Goal: Task Accomplishment & Management: Use online tool/utility

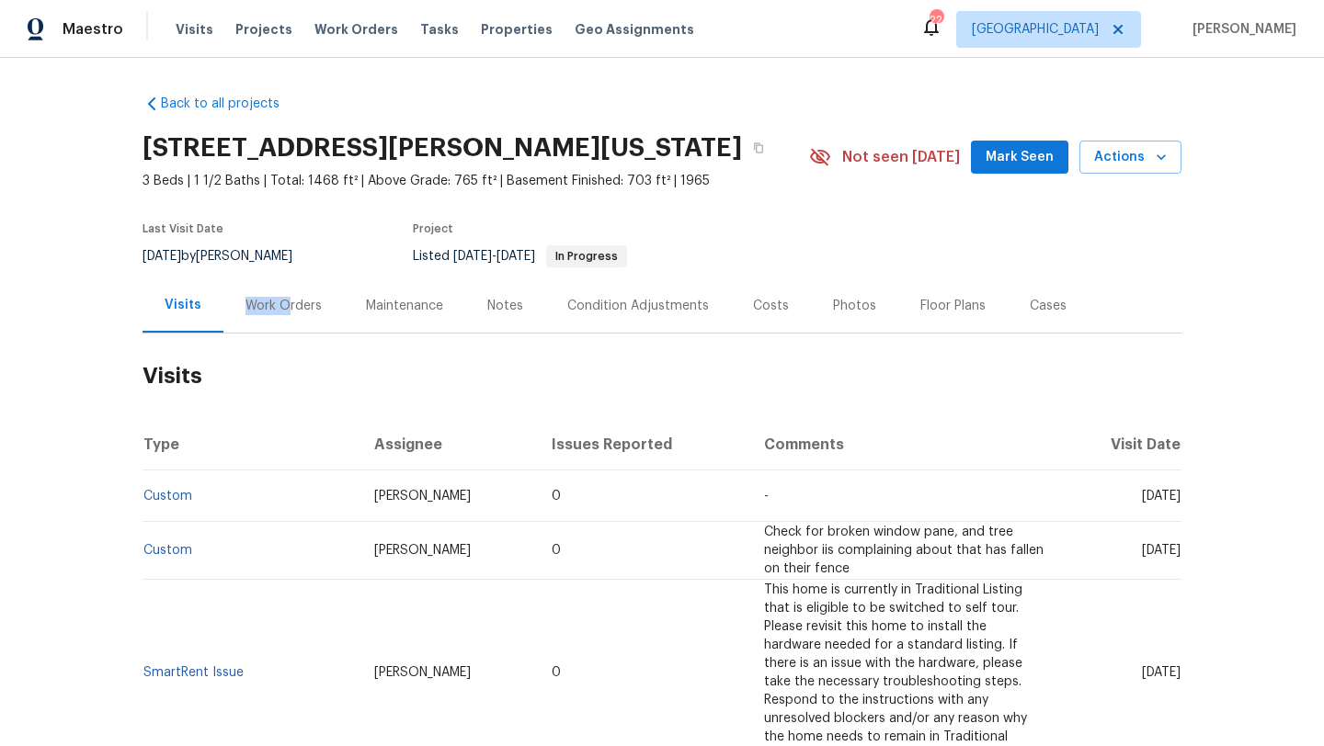
click at [284, 297] on div "Work Orders" at bounding box center [283, 306] width 76 height 18
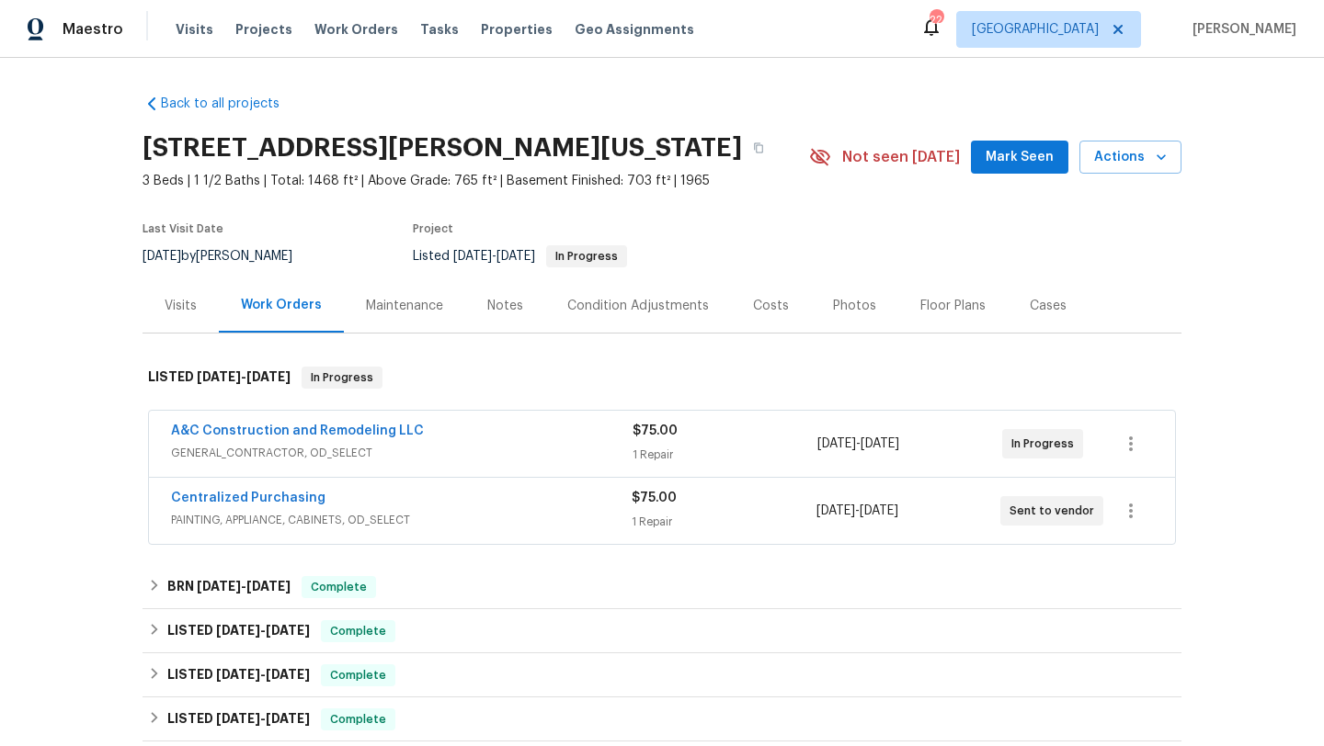
click at [477, 459] on span "GENERAL_CONTRACTOR, OD_SELECT" at bounding box center [402, 453] width 462 height 18
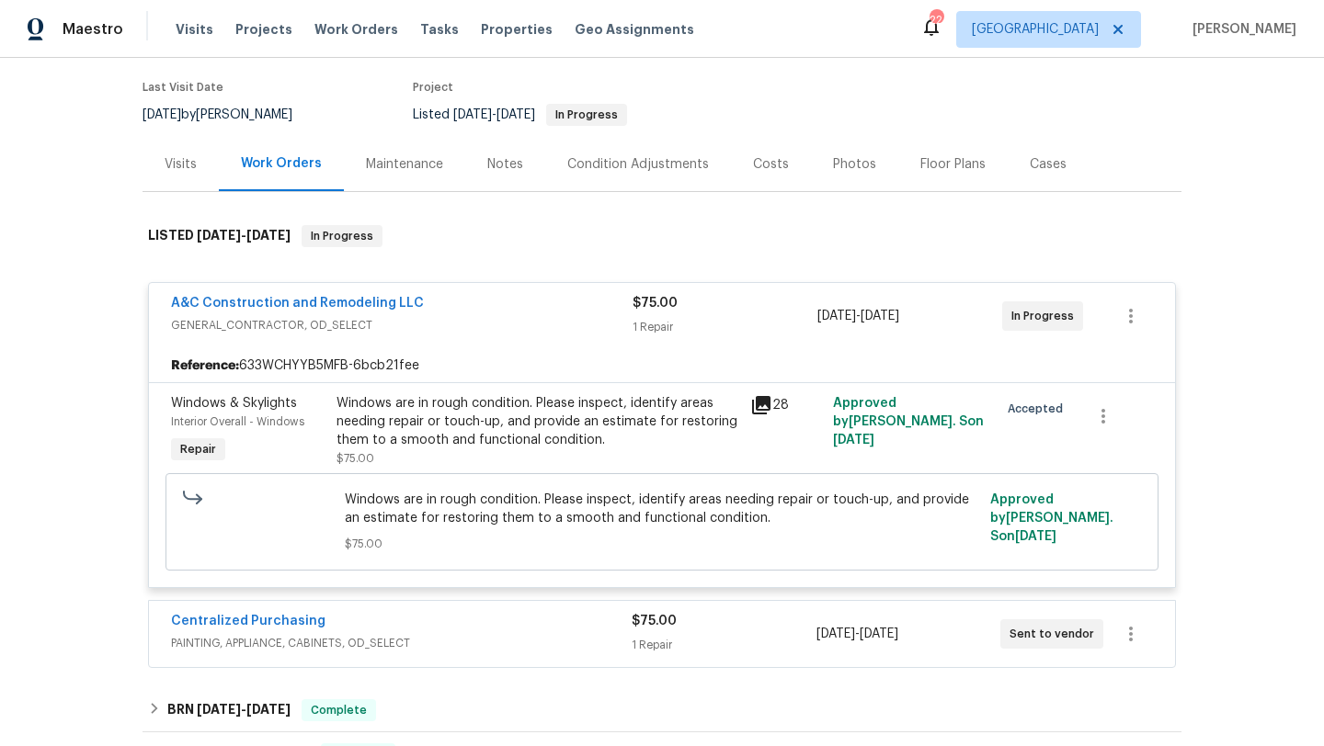
scroll to position [221, 0]
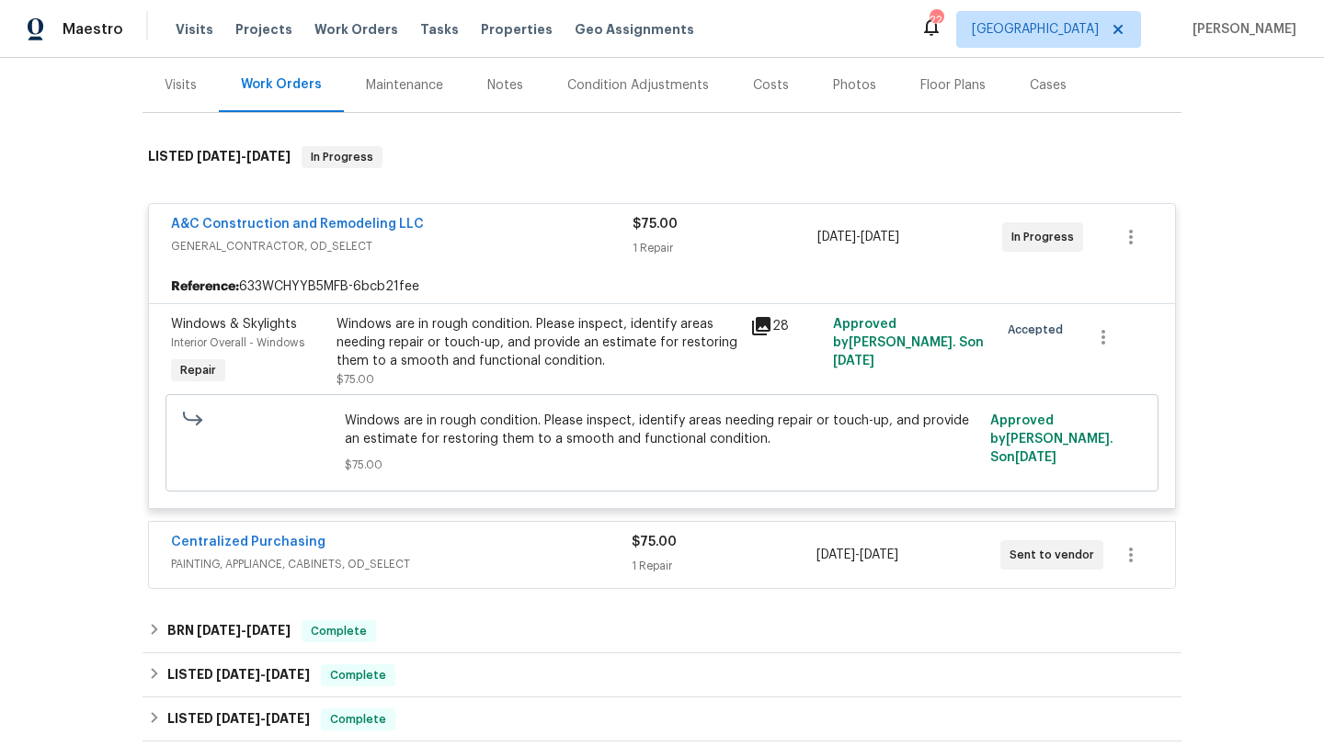
click at [473, 560] on span "PAINTING, APPLIANCE, CABINETS, OD_SELECT" at bounding box center [401, 564] width 461 height 18
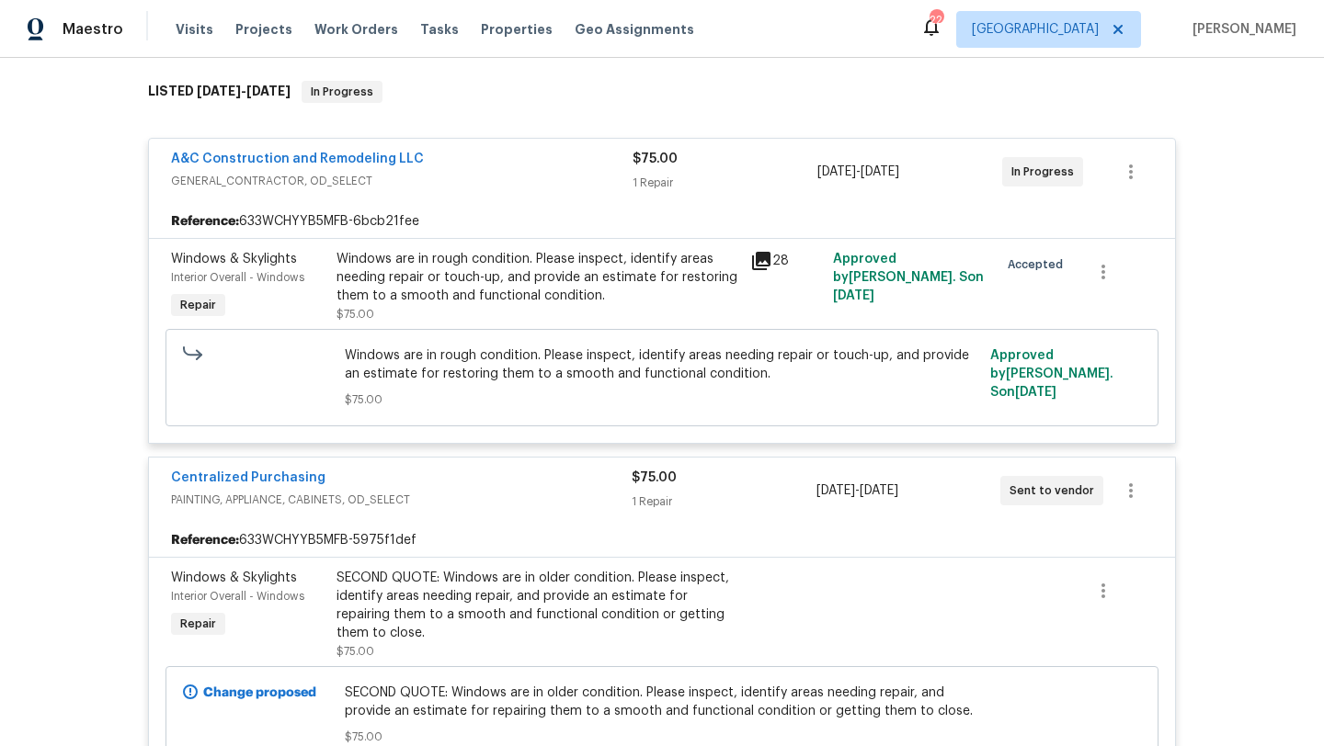
scroll to position [126, 0]
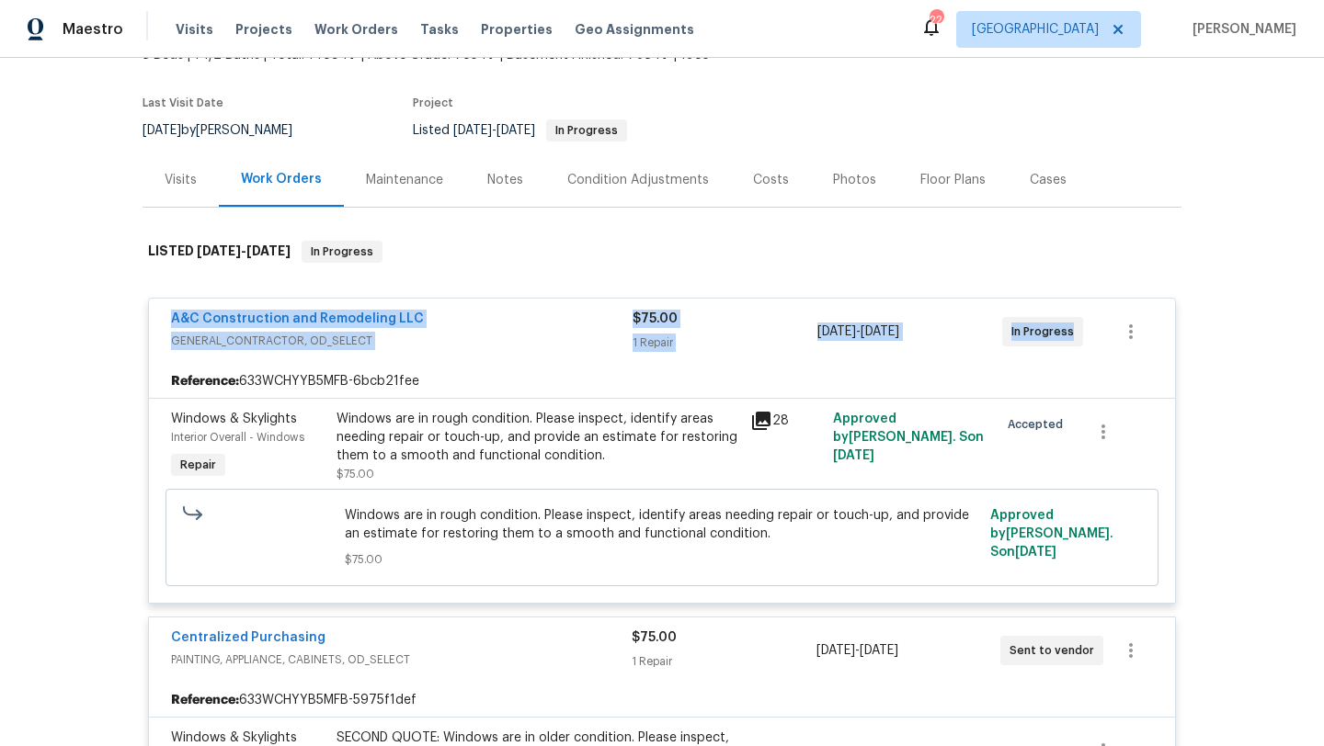
drag, startPoint x: 156, startPoint y: 308, endPoint x: 1106, endPoint y: 347, distance: 950.5
click at [1106, 347] on div "A&C Construction and Remodeling LLC GENERAL_CONTRACTOR, OD_SELECT $75.00 1 Repa…" at bounding box center [662, 332] width 1026 height 66
copy div "A&C Construction and Remodeling LLC GENERAL_CONTRACTOR, OD_SELECT $75.00 1 Repa…"
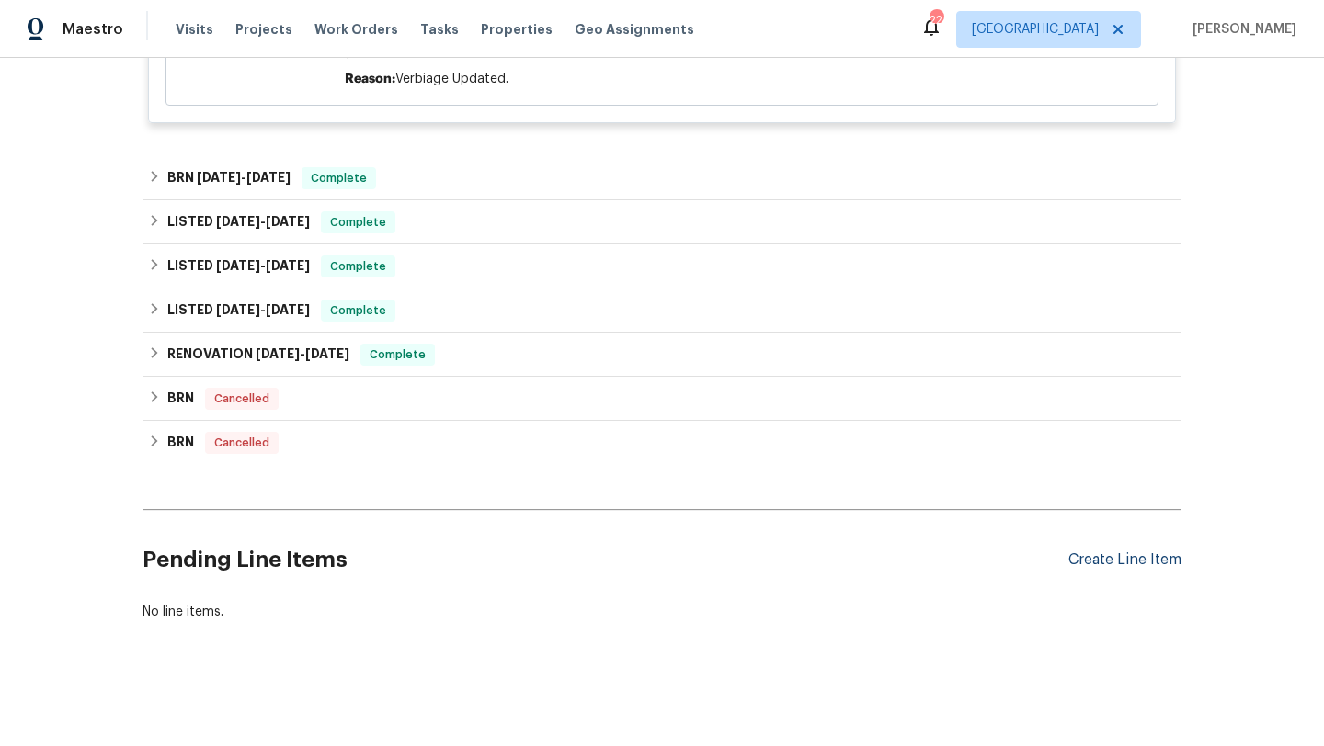
click at [1128, 562] on div "Create Line Item" at bounding box center [1124, 560] width 113 height 17
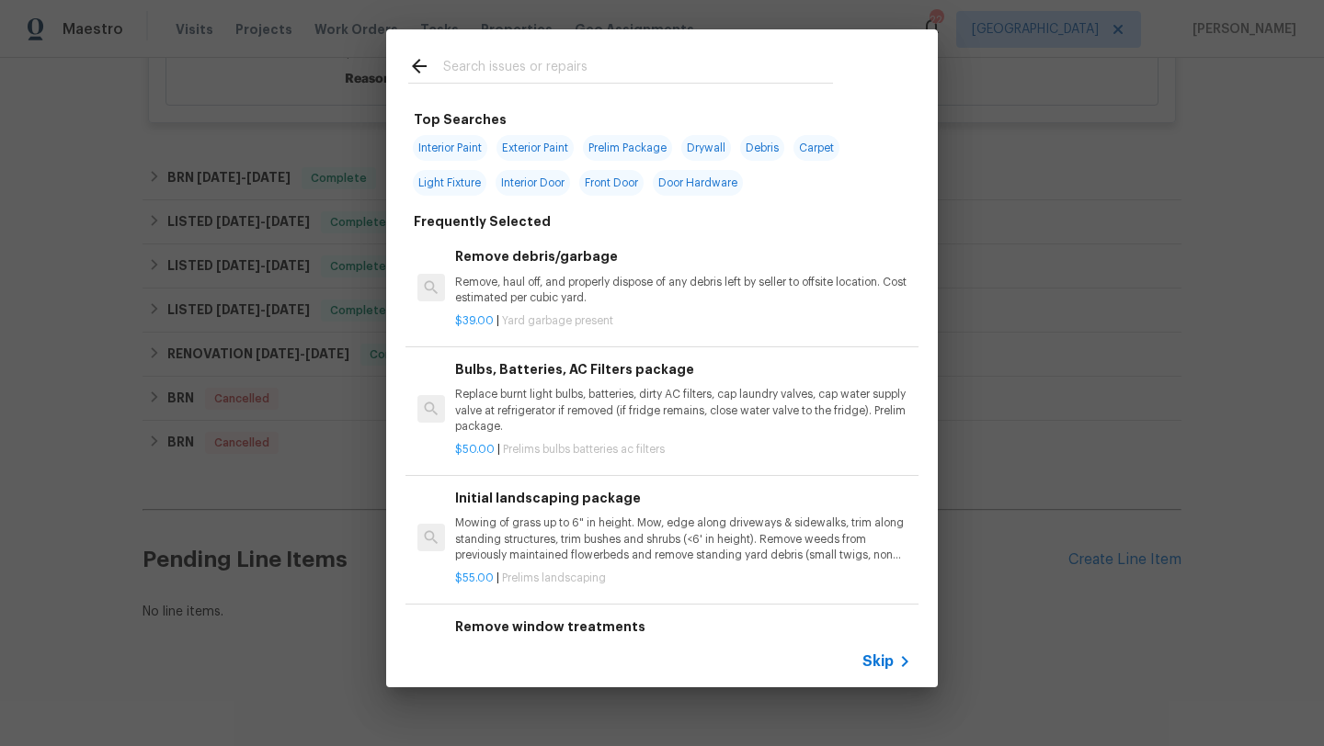
click at [878, 662] on span "Skip" at bounding box center [877, 662] width 31 height 18
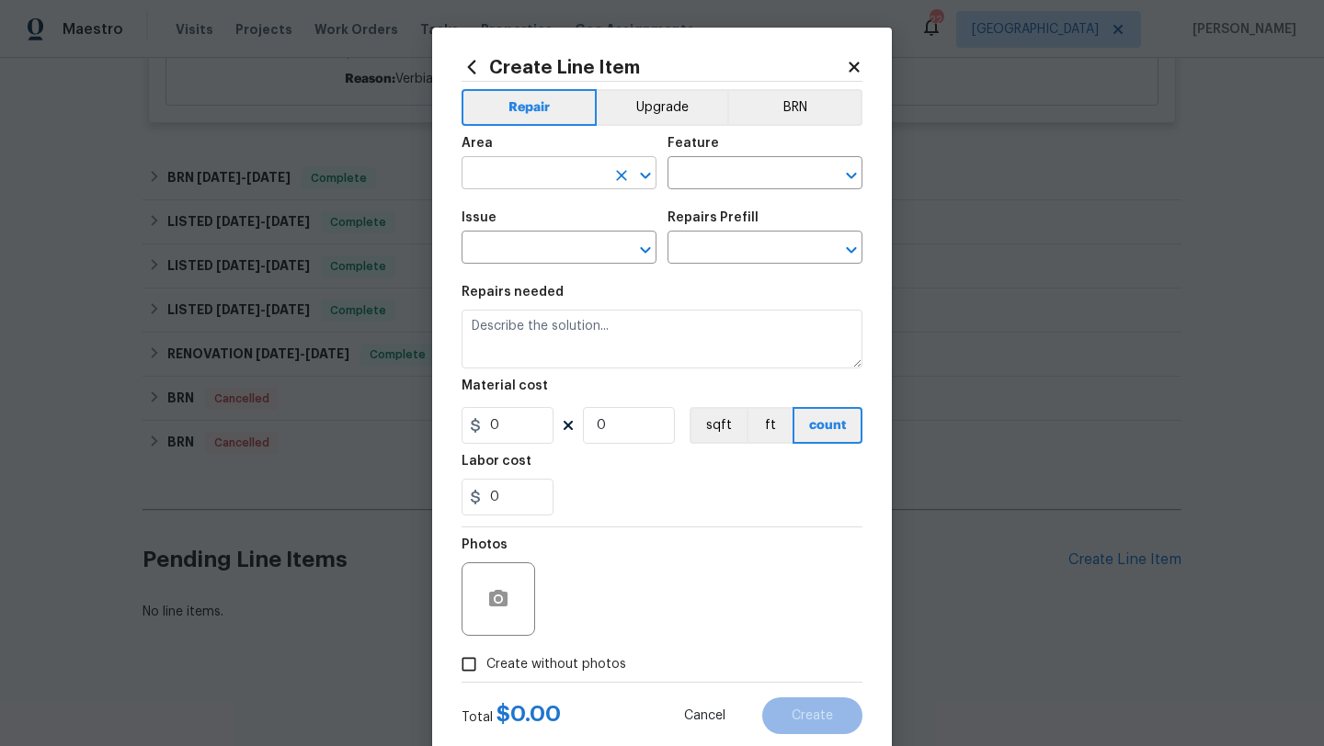
click at [526, 181] on input "text" at bounding box center [533, 175] width 143 height 28
type input "o"
click at [551, 241] on li "Interior Overall" at bounding box center [559, 247] width 195 height 30
type input "Interior Overall"
click at [746, 189] on div "Area Interior Overall ​ Feature ​" at bounding box center [662, 163] width 401 height 74
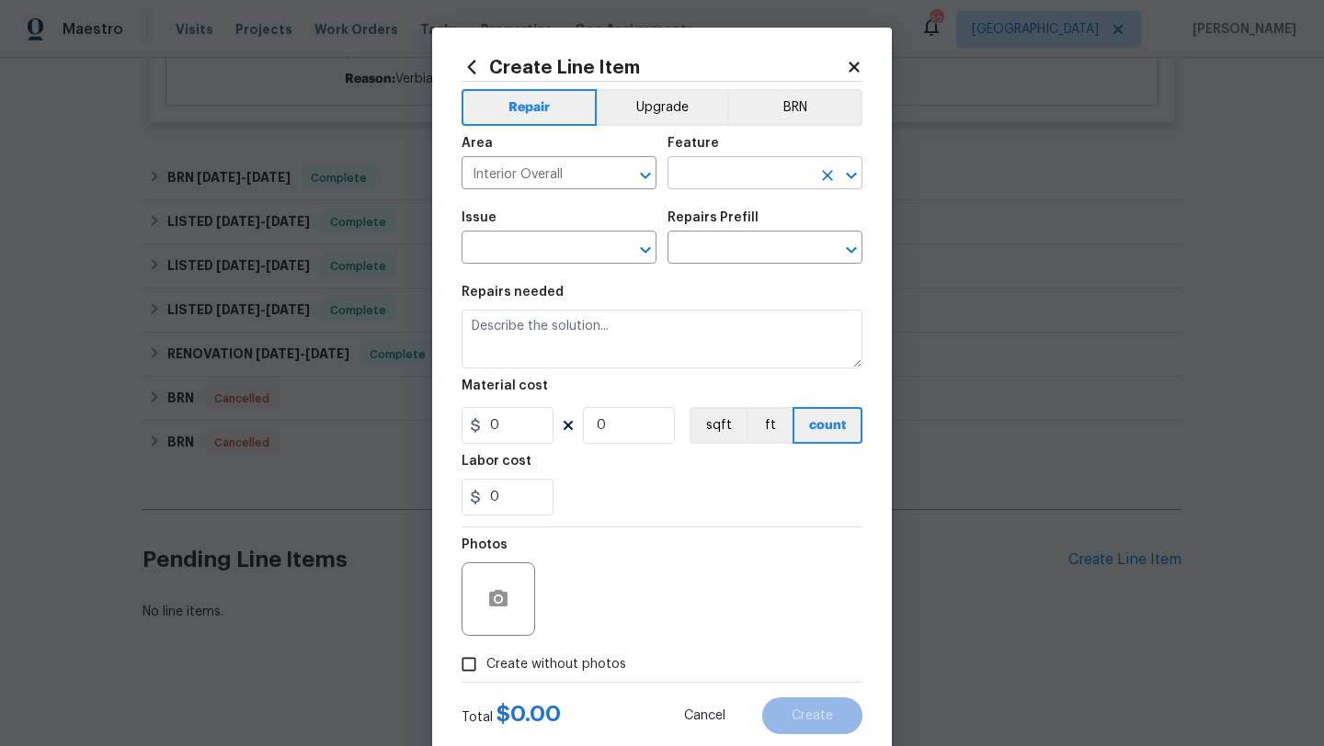
click at [746, 169] on input "text" at bounding box center [738, 175] width 143 height 28
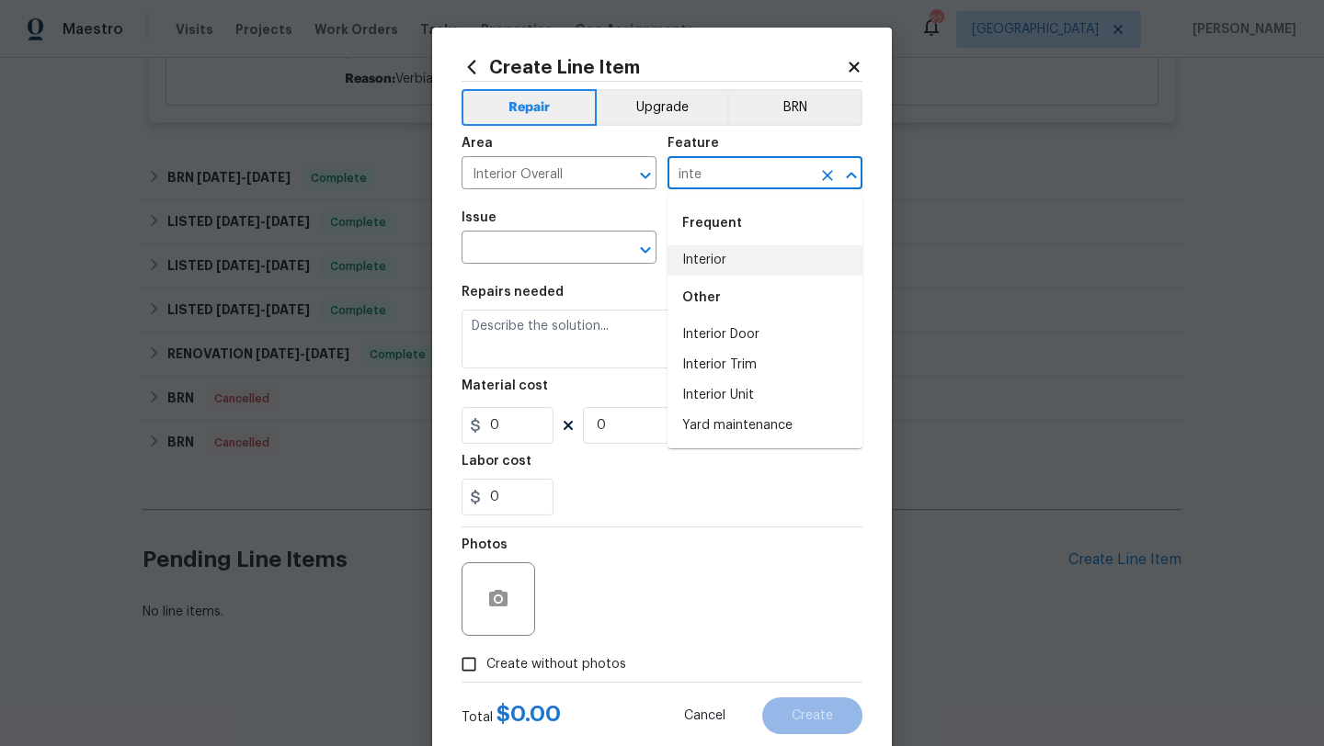
click at [714, 268] on li "Interior" at bounding box center [764, 260] width 195 height 30
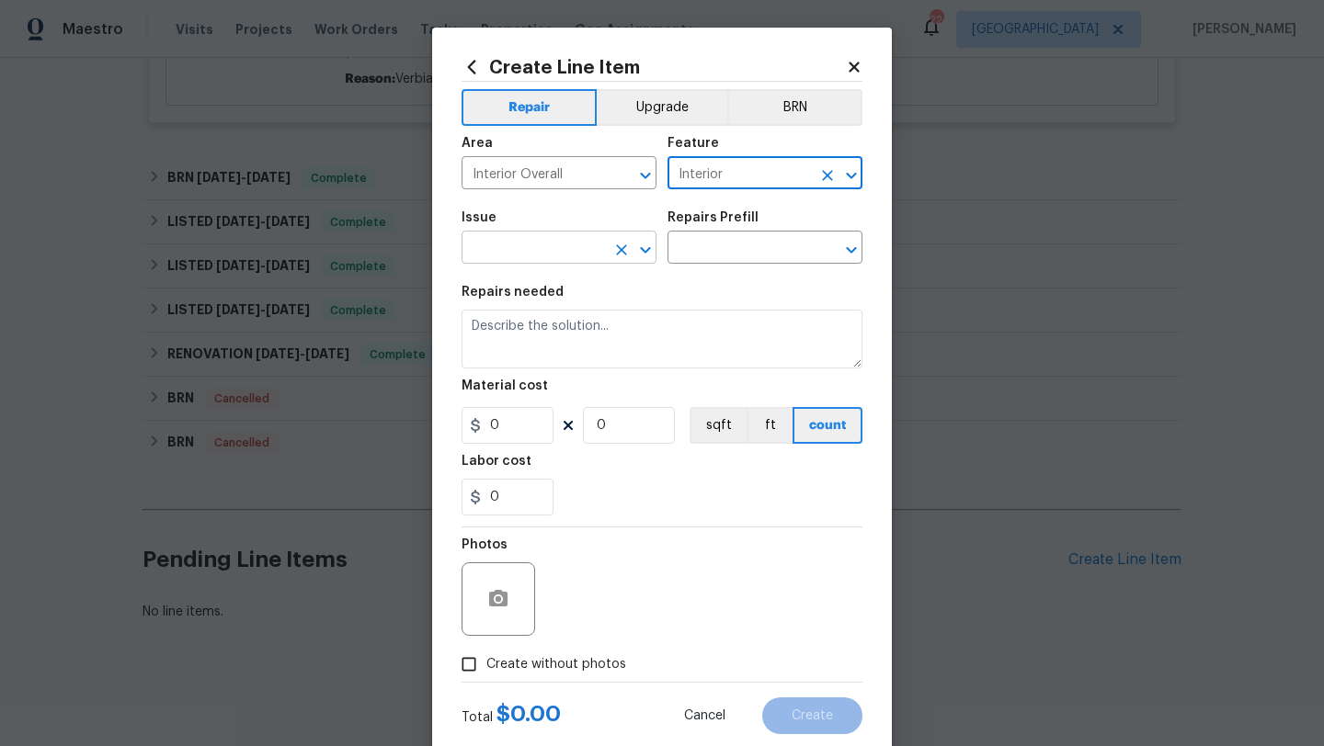
type input "Interior"
click at [559, 248] on input "text" at bounding box center [533, 249] width 143 height 28
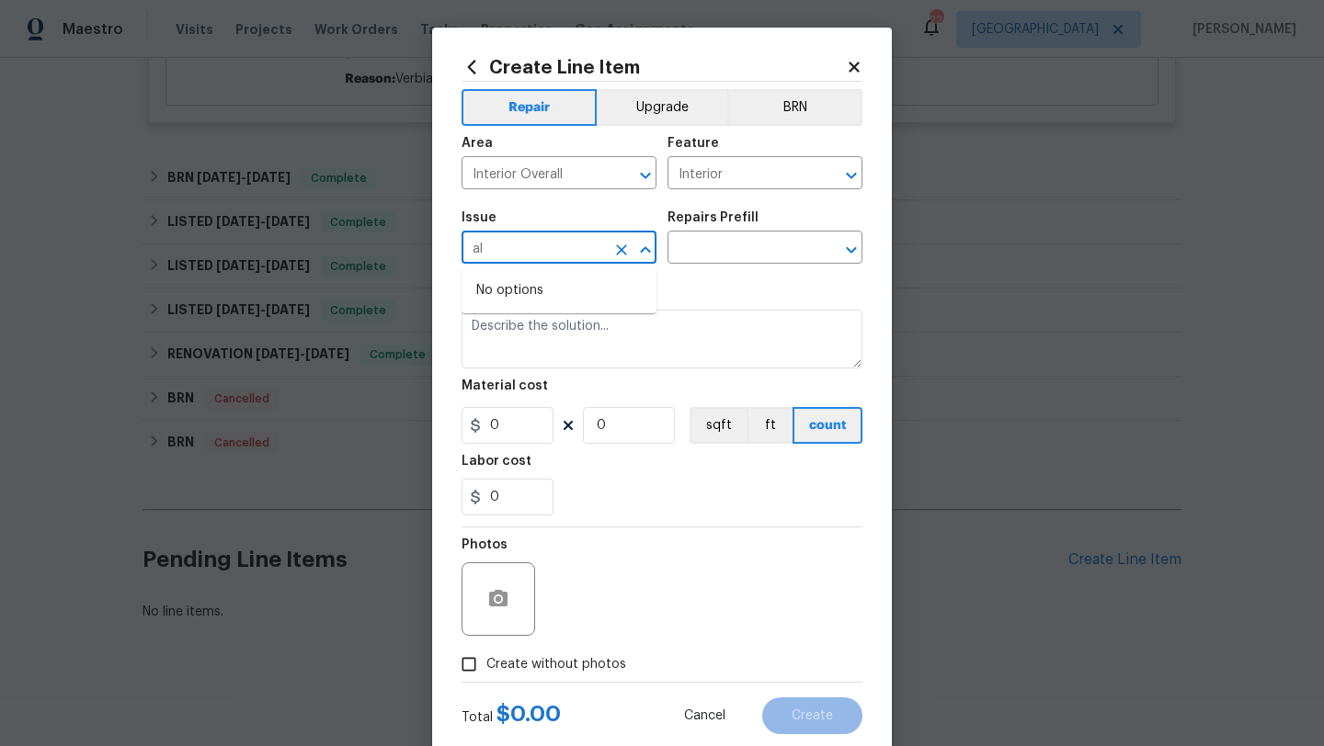
type input "a"
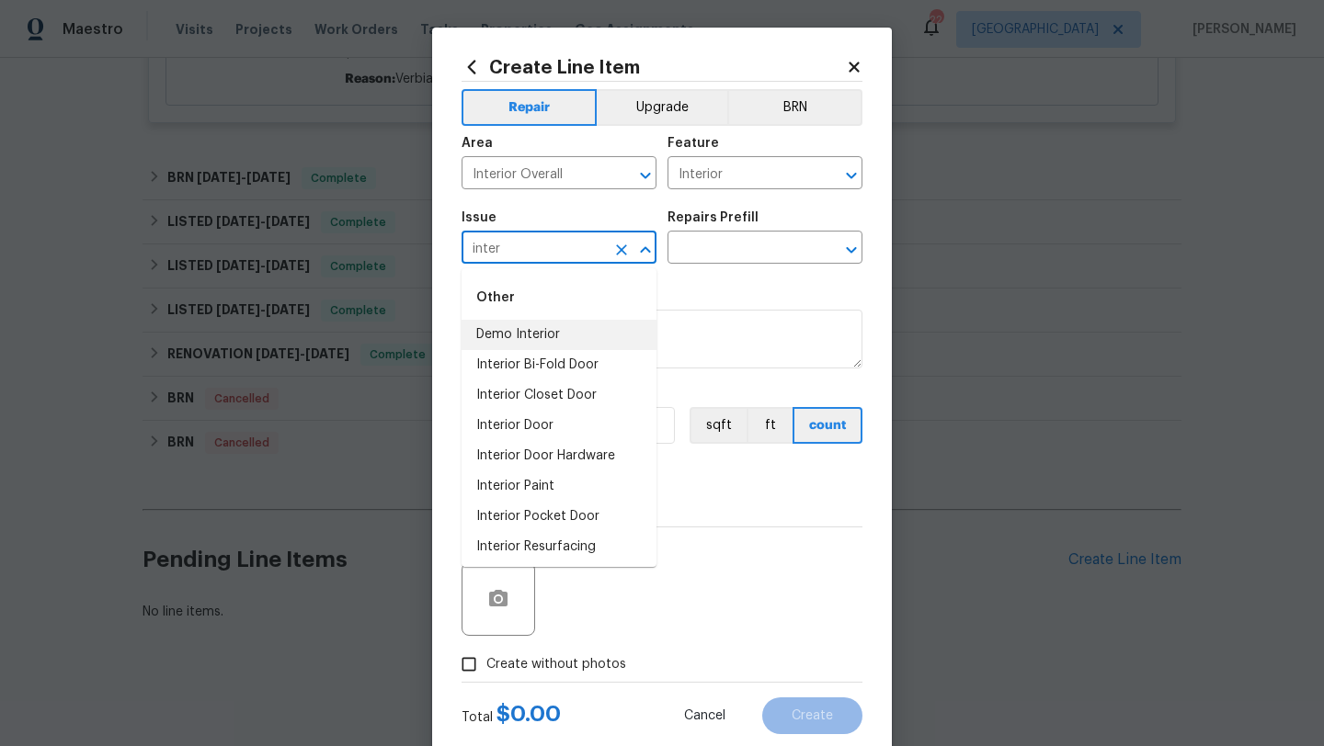
click at [546, 332] on li "Demo Interior" at bounding box center [559, 335] width 195 height 30
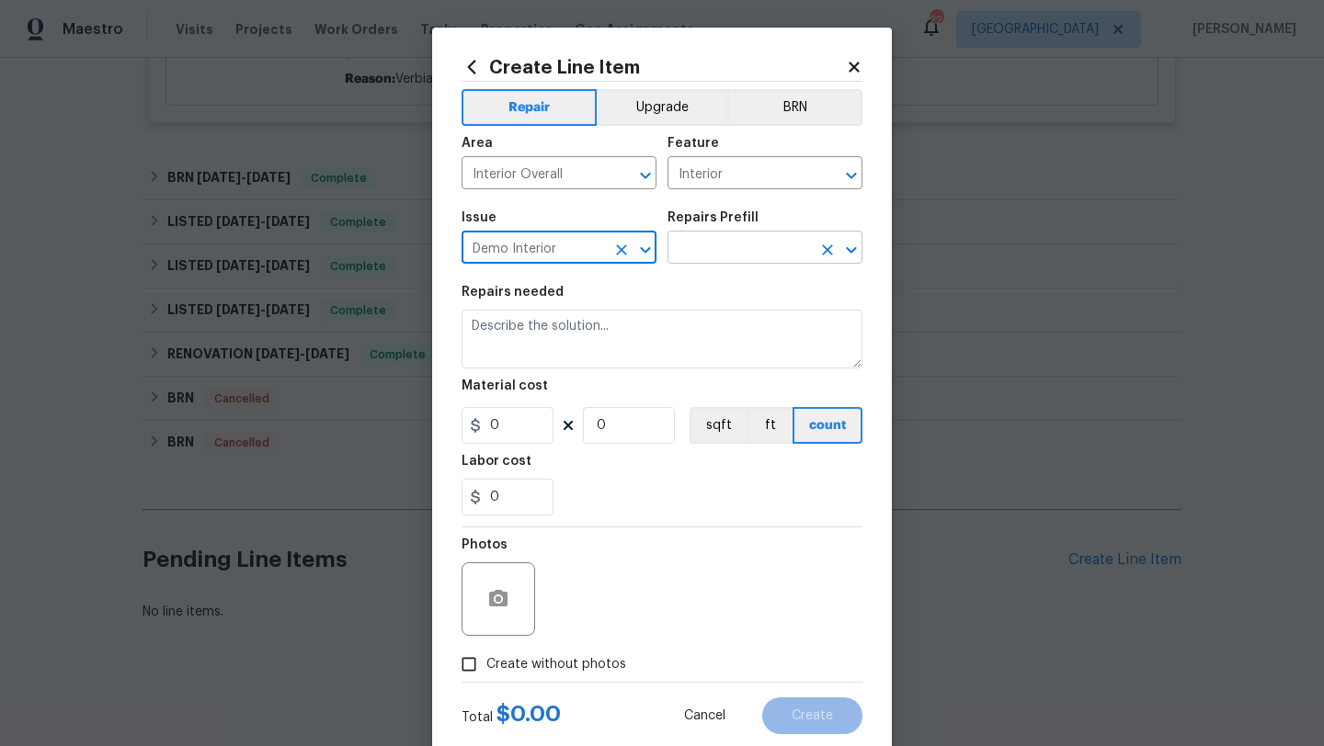
type input "Demo Interior"
click at [723, 254] on input "text" at bounding box center [738, 249] width 143 height 28
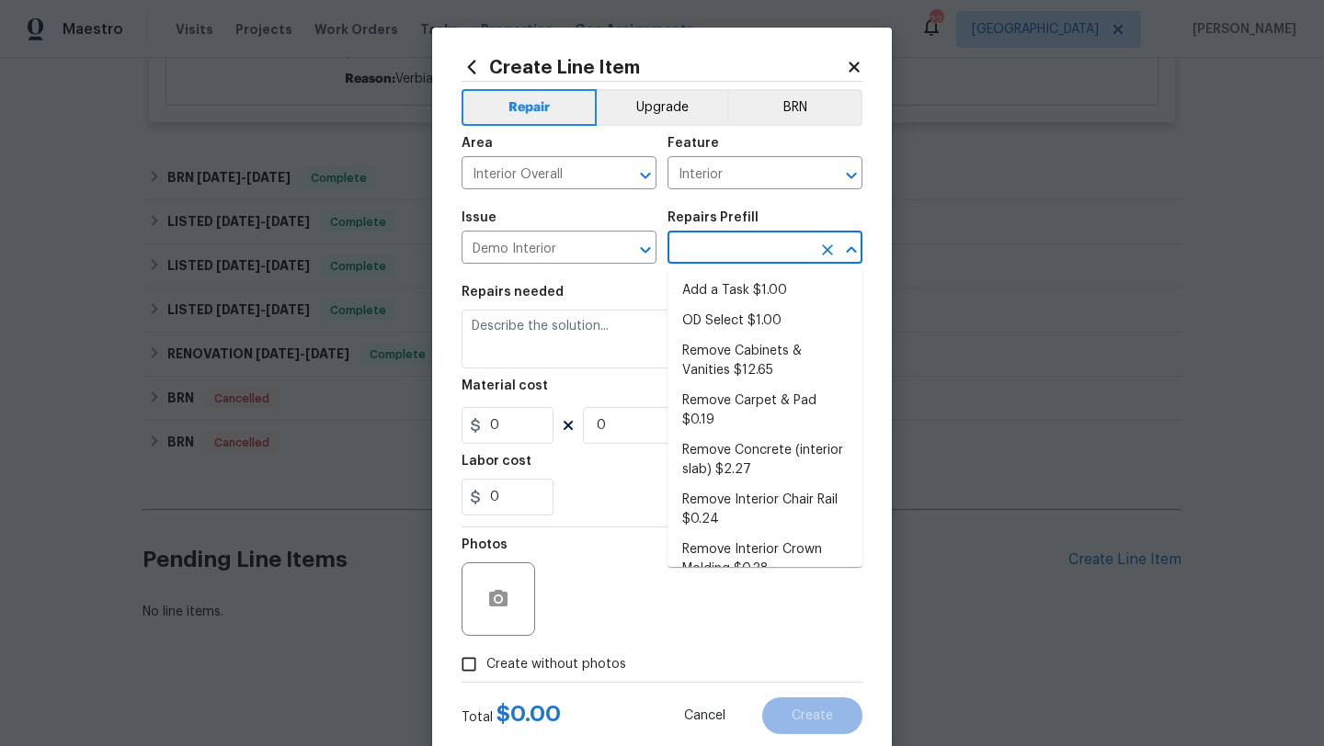
click at [725, 279] on li "Add a Task $1.00" at bounding box center [764, 291] width 195 height 30
type input "Demolition"
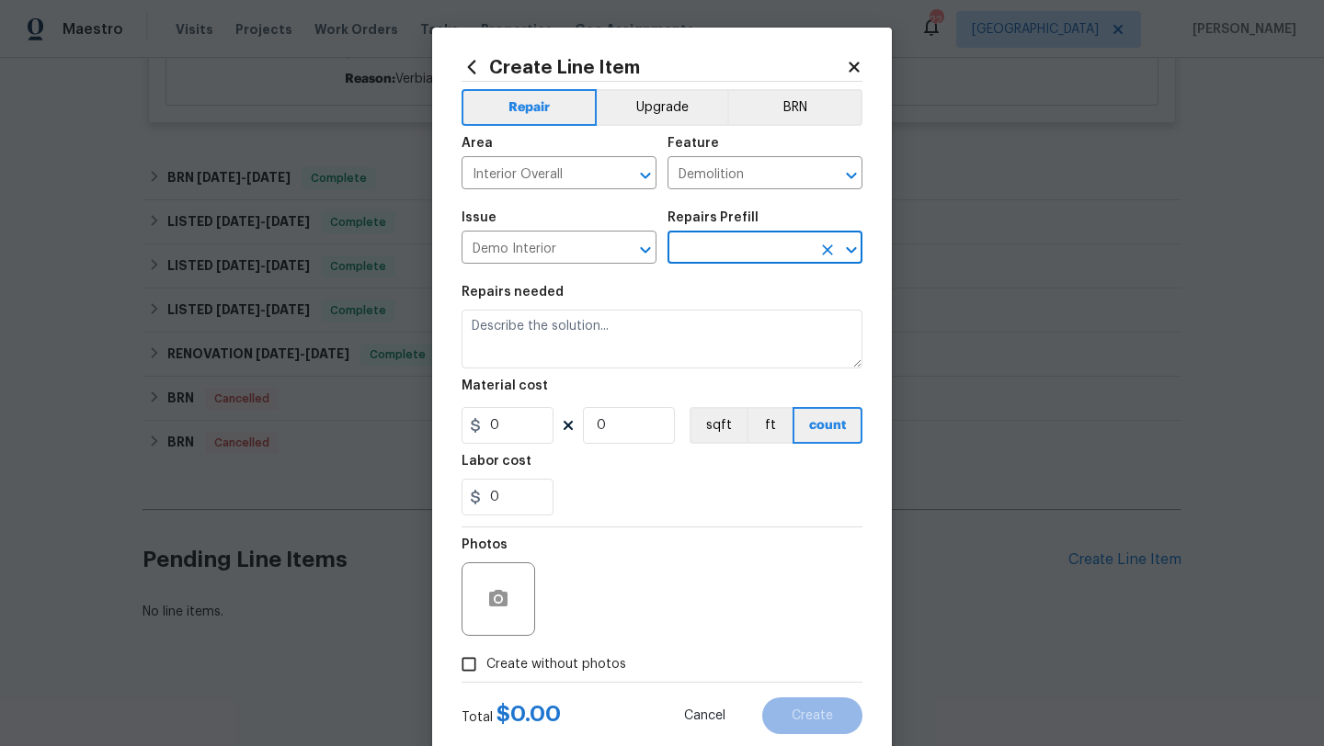
type input "Add a Task $1.00"
type textarea "HPM to detail"
type input "1"
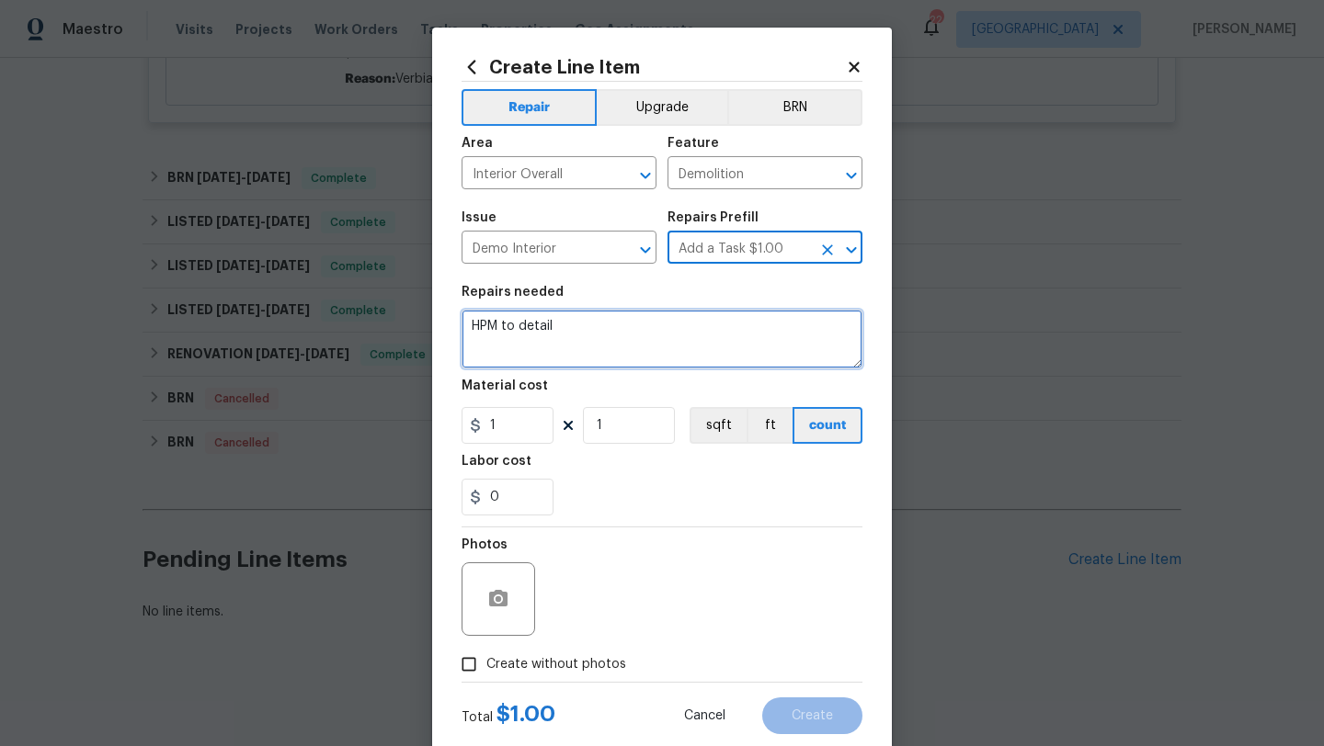
click at [644, 332] on textarea "HPM to detail" at bounding box center [662, 339] width 401 height 59
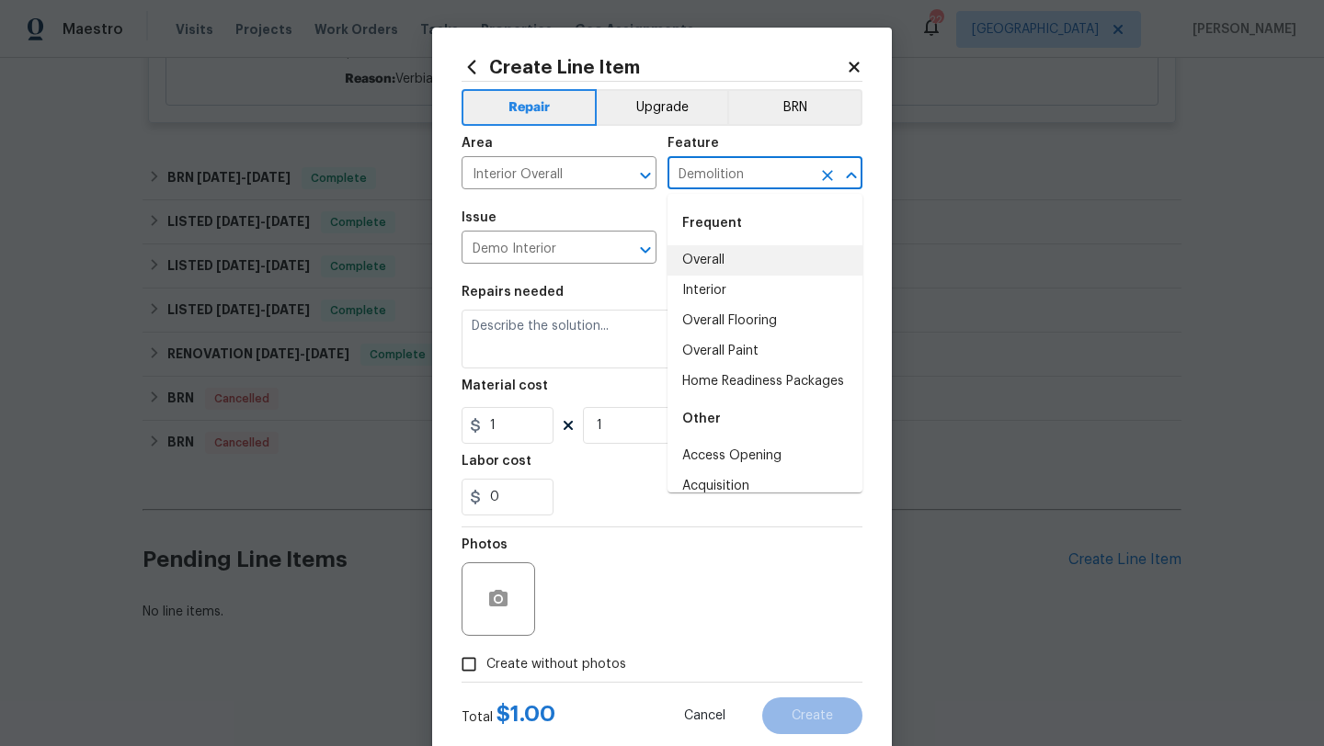
click at [773, 171] on input "Demolition" at bounding box center [738, 175] width 143 height 28
click at [739, 290] on li "Interior" at bounding box center [764, 291] width 195 height 30
type input "Interior"
click at [587, 519] on section "Repairs needed Material cost 1 1 sqft ft count Labor cost 0" at bounding box center [662, 401] width 401 height 252
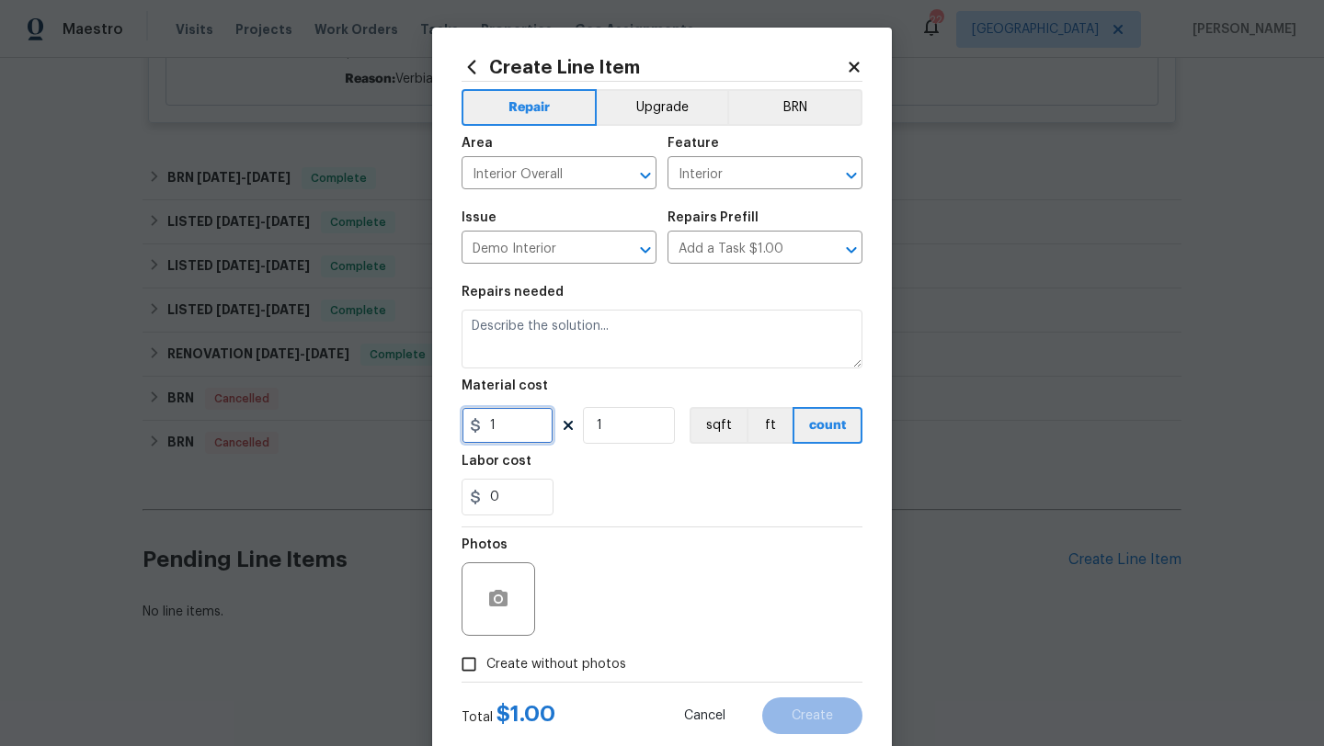
click at [519, 427] on input "1" at bounding box center [508, 425] width 92 height 37
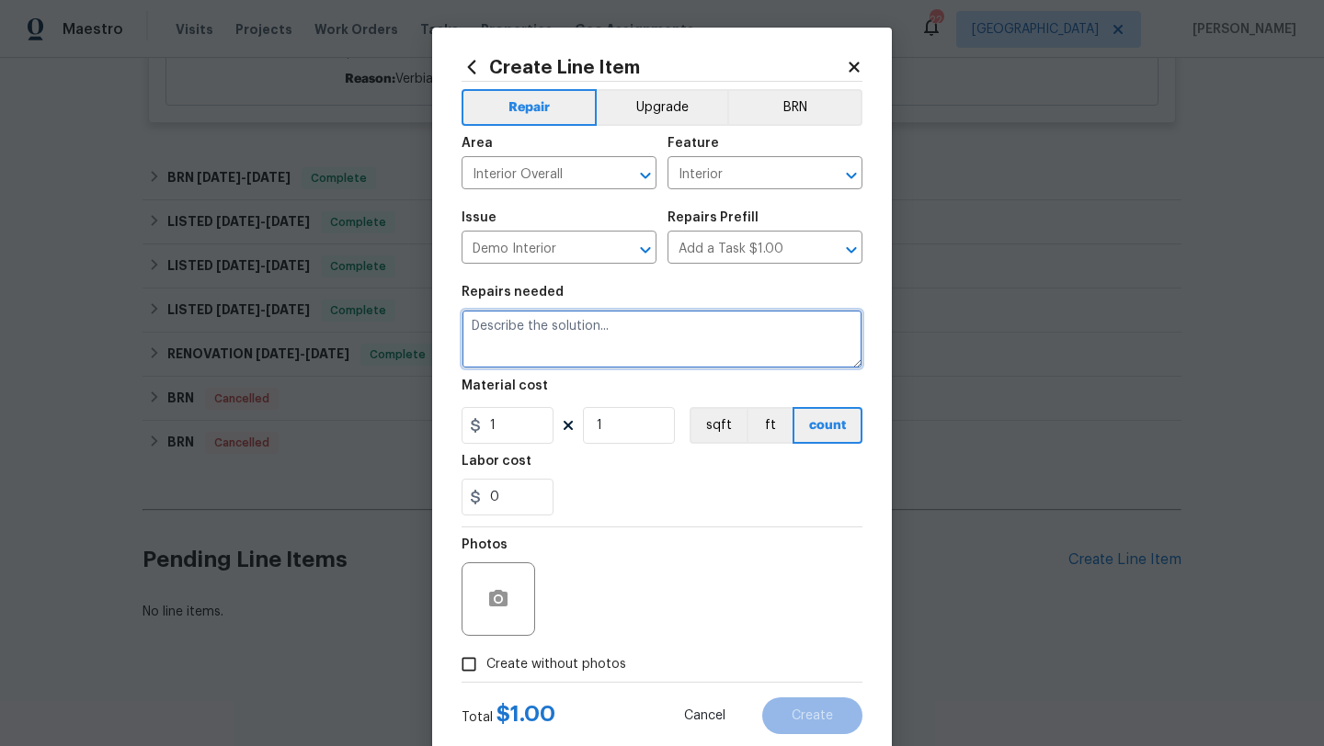
click at [546, 359] on textarea at bounding box center [662, 339] width 401 height 59
paste textarea "Extremely ear piercing beeping inside the house. Large limb down in yard that m…"
type textarea "Extremely ear piercing beeping inside the house. Large limb down in yard that m…"
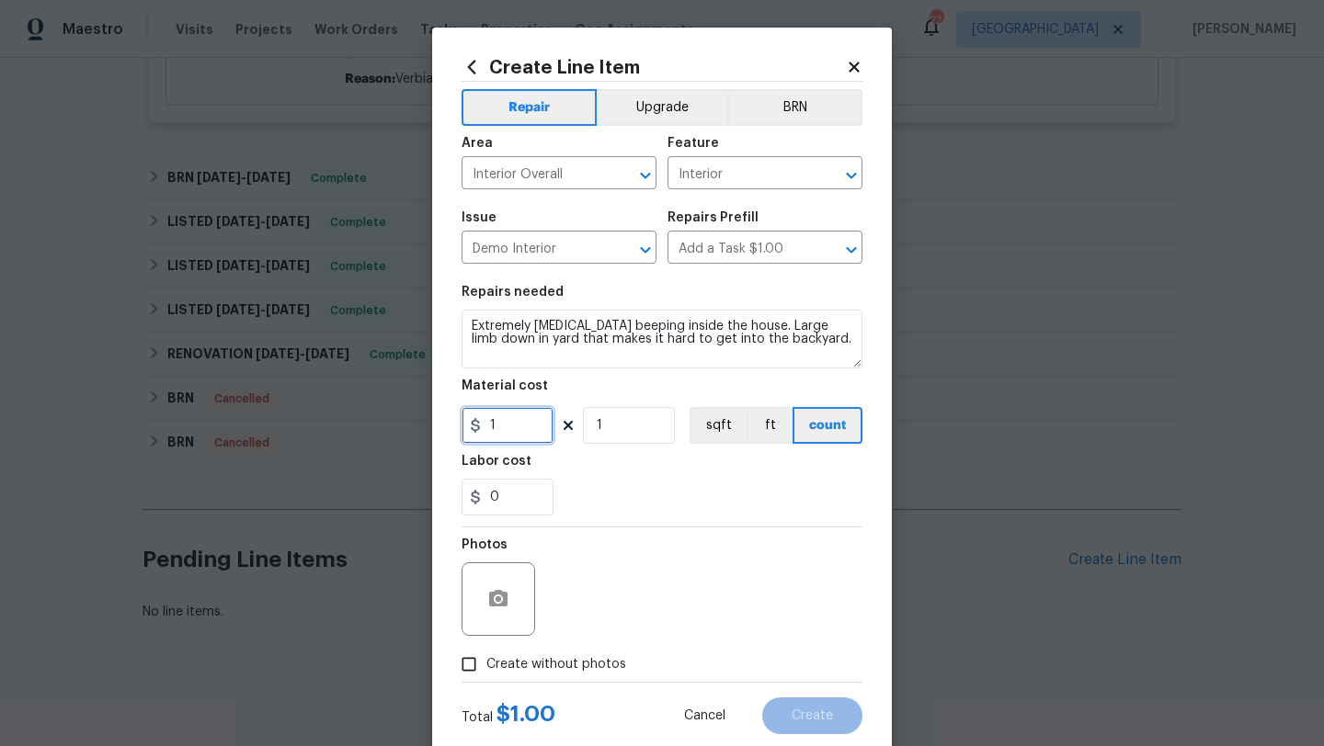
click at [522, 415] on input "1" at bounding box center [508, 425] width 92 height 37
type input "75"
click at [629, 482] on div "0" at bounding box center [662, 497] width 401 height 37
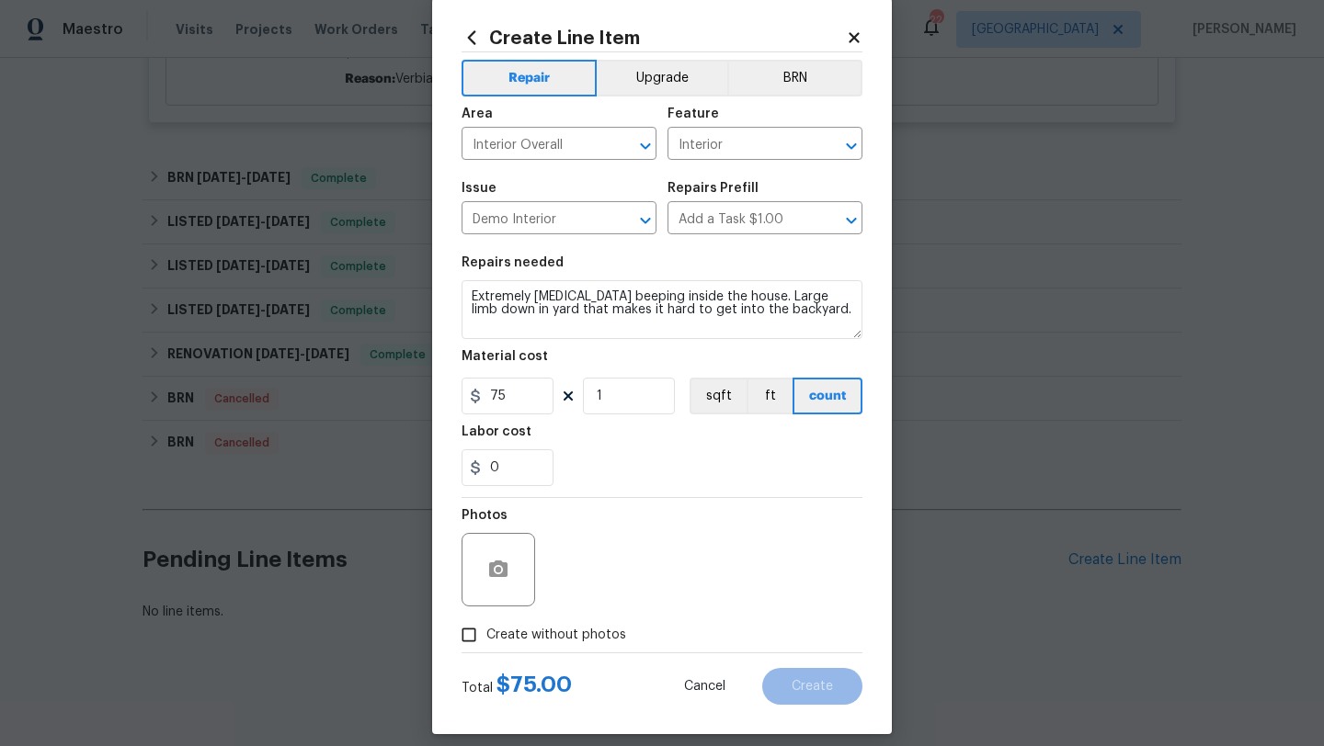
scroll to position [37, 0]
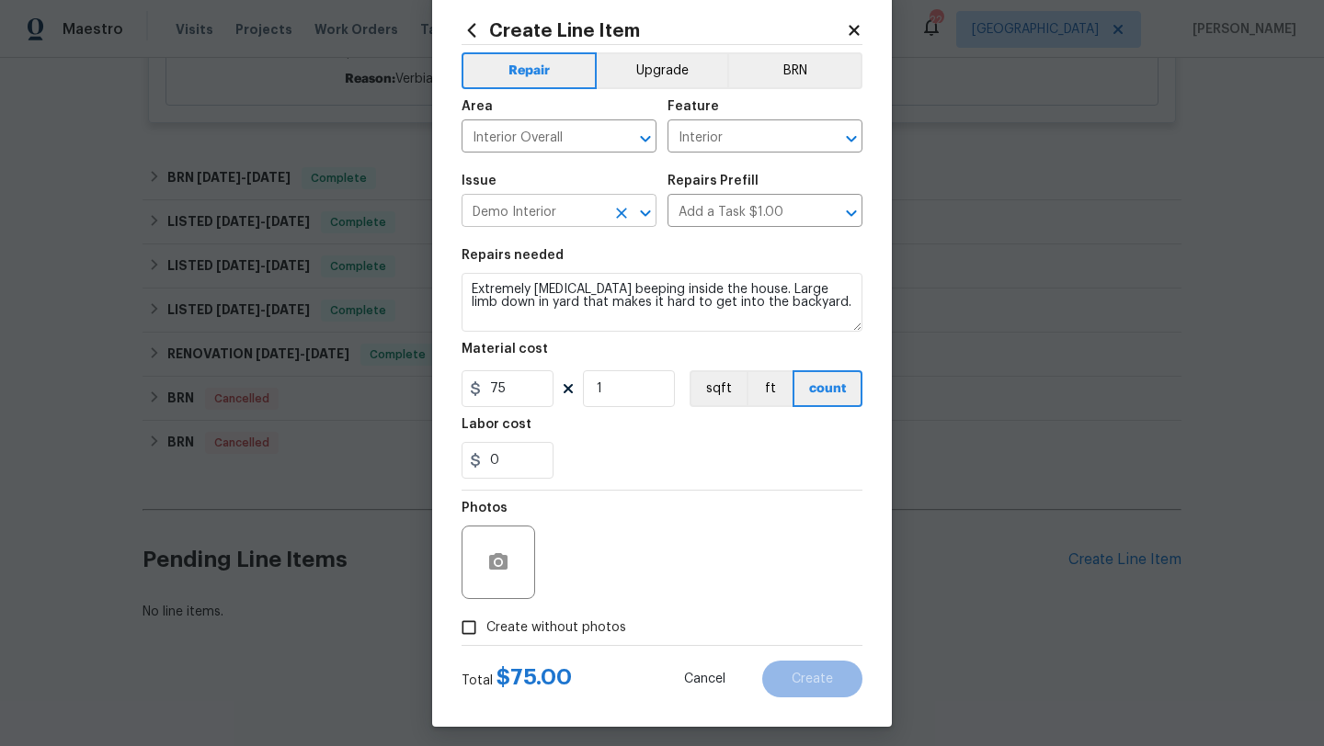
click at [575, 210] on input "Demo Interior" at bounding box center [533, 213] width 143 height 28
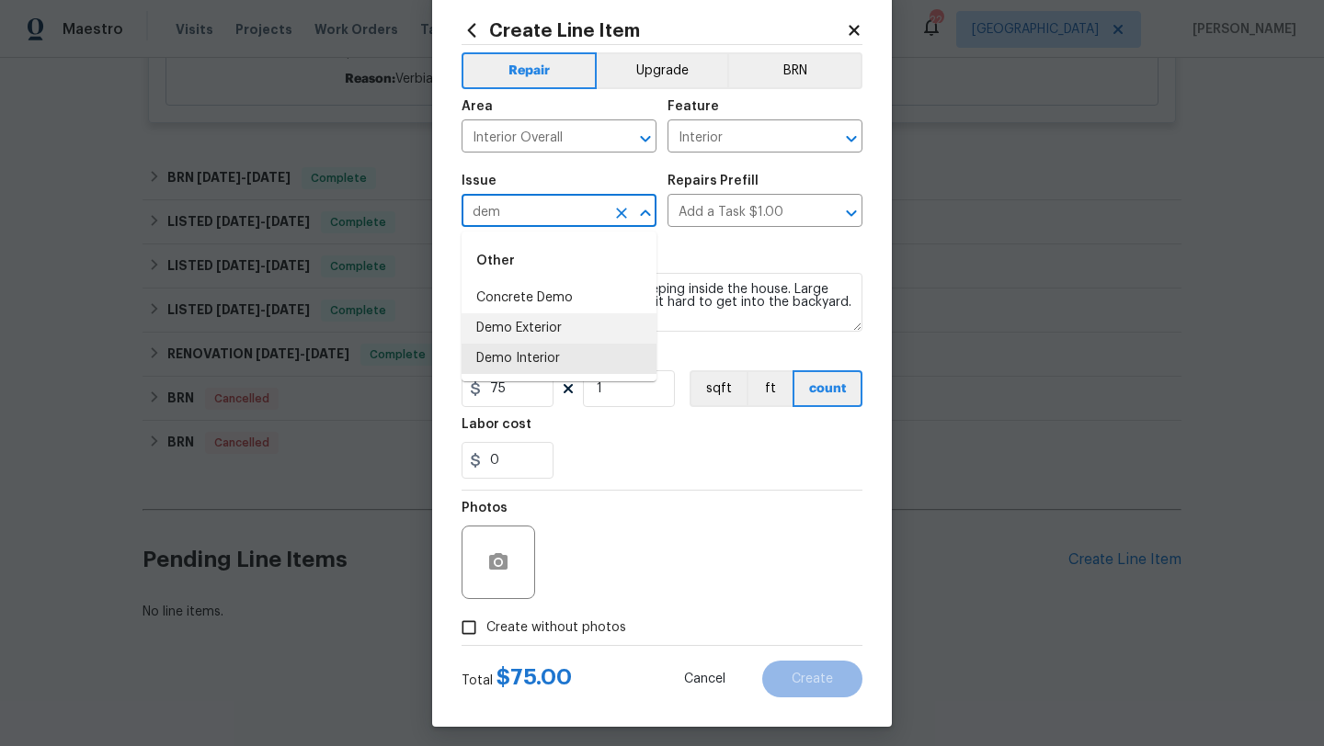
click at [563, 336] on li "Demo Exterior" at bounding box center [559, 328] width 195 height 30
type input "Demo Exterior"
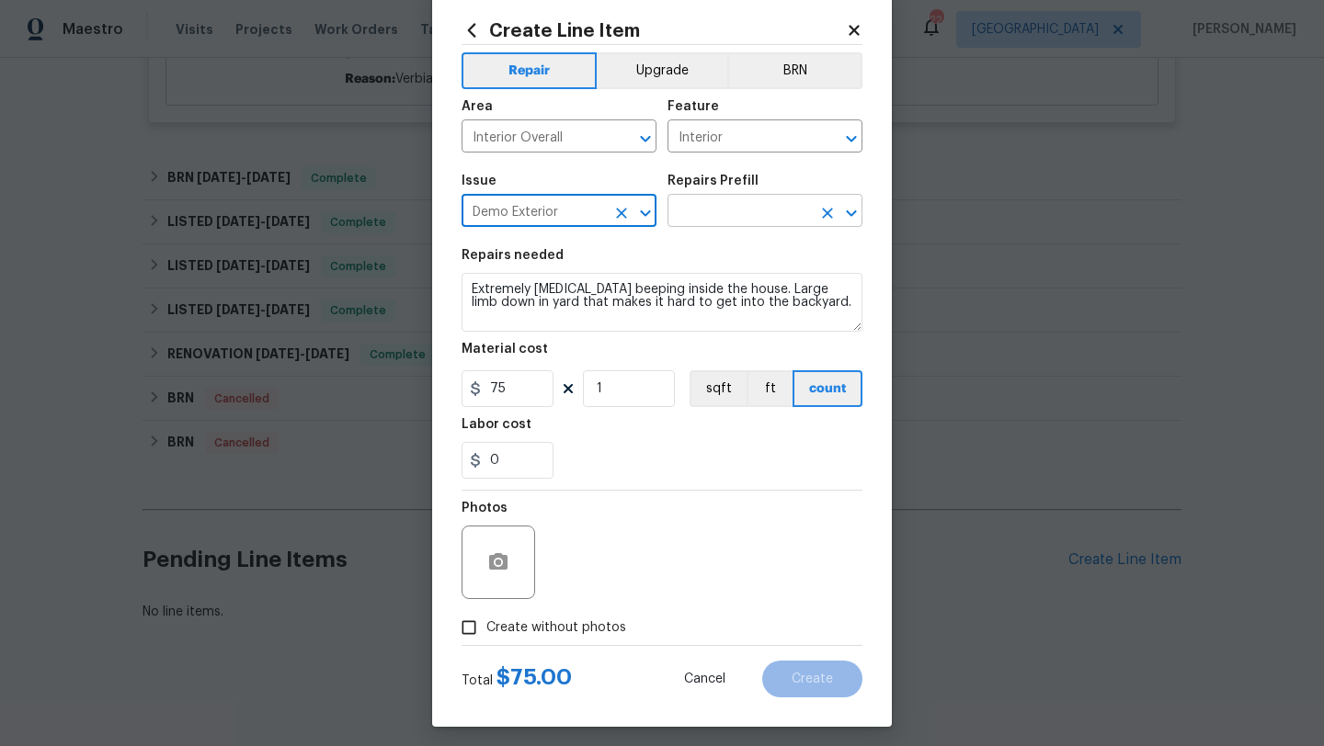
type input "Demo Exterior"
click at [696, 210] on input "text" at bounding box center [738, 213] width 143 height 28
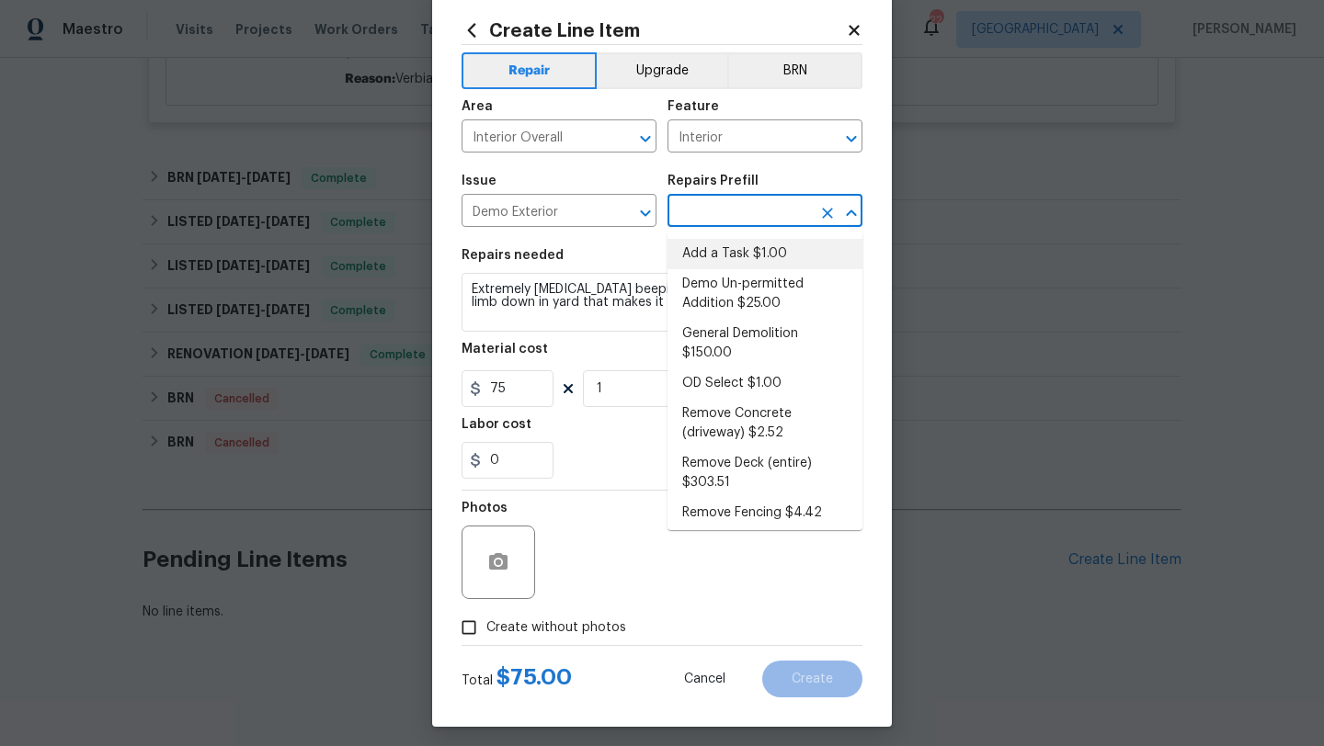
click at [710, 258] on li "Add a Task $1.00" at bounding box center [764, 254] width 195 height 30
type input "Demolition"
type input "Add a Task $1.00"
type textarea "HPM to detail"
type input "1"
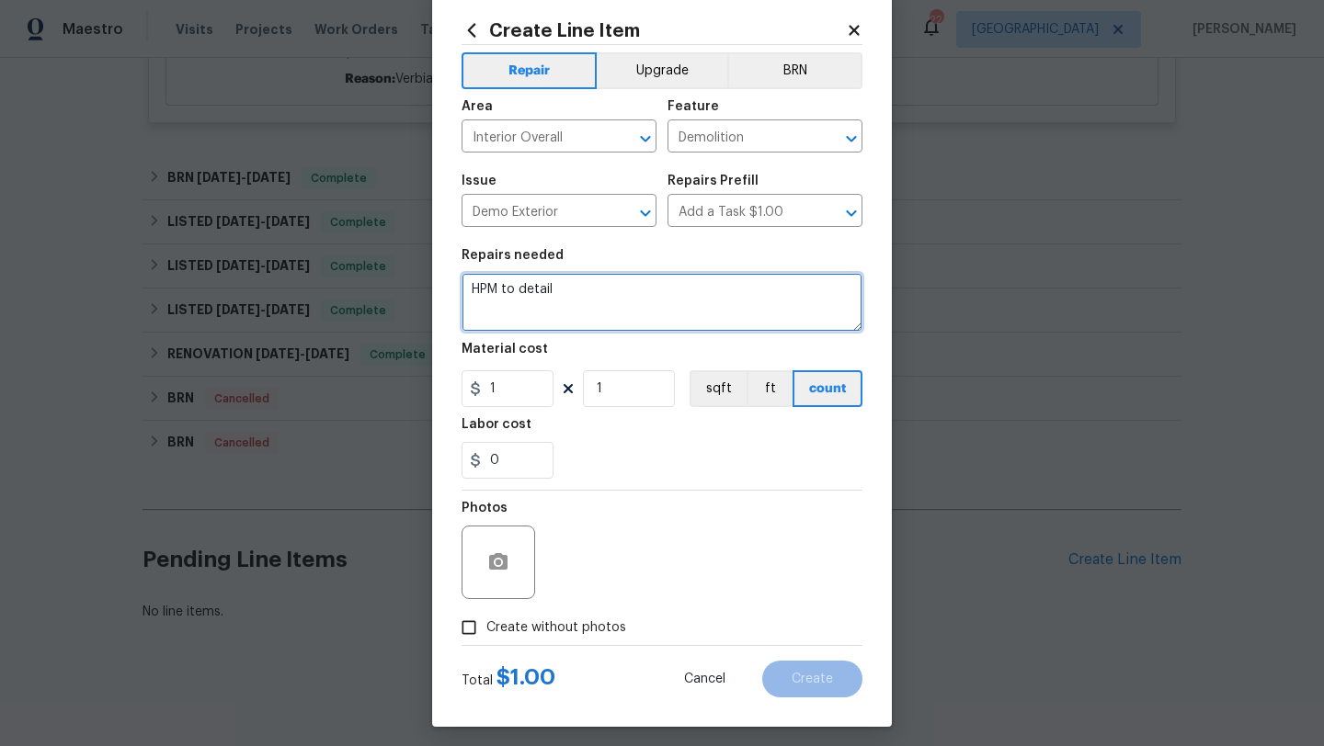
click at [678, 278] on textarea "HPM to detail" at bounding box center [662, 302] width 401 height 59
paste textarea "Extremely ear piercing beeping inside the house. Large limb down in yard that m…"
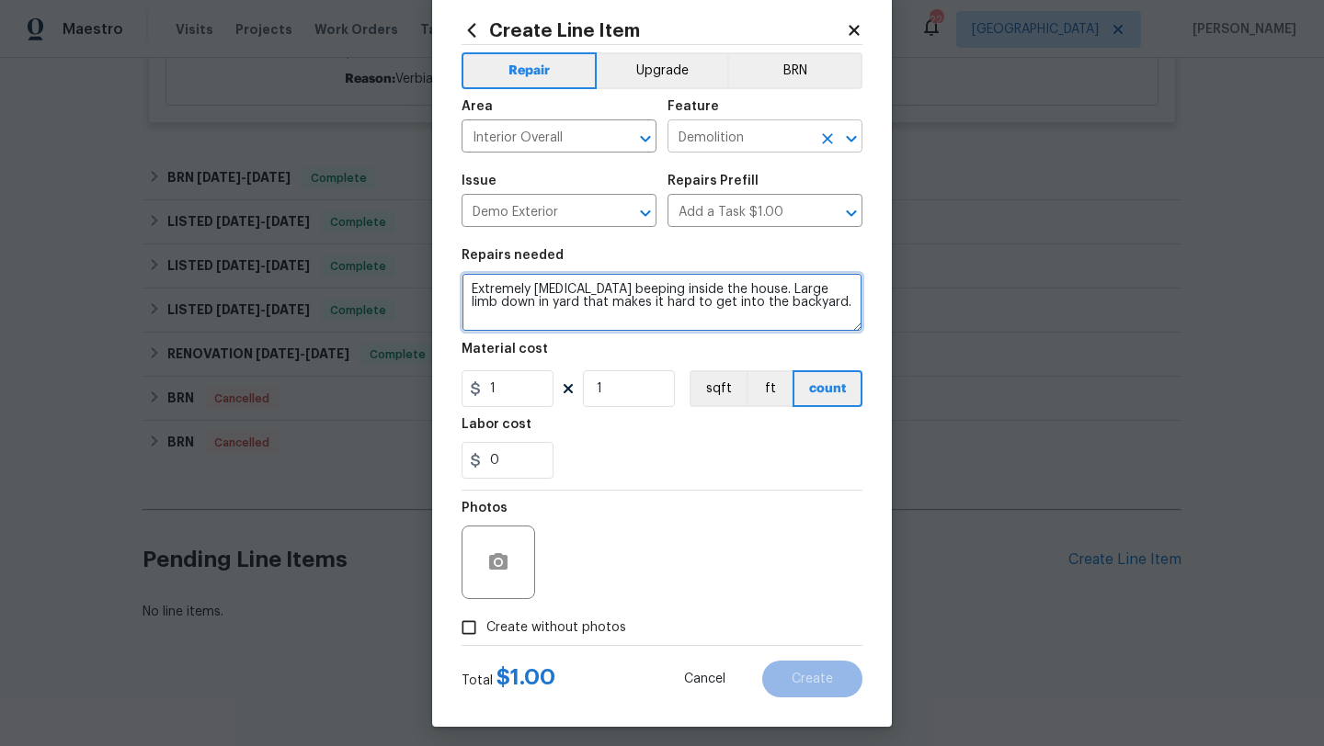
type textarea "Extremely ear piercing beeping inside the house. Large limb down in yard that m…"
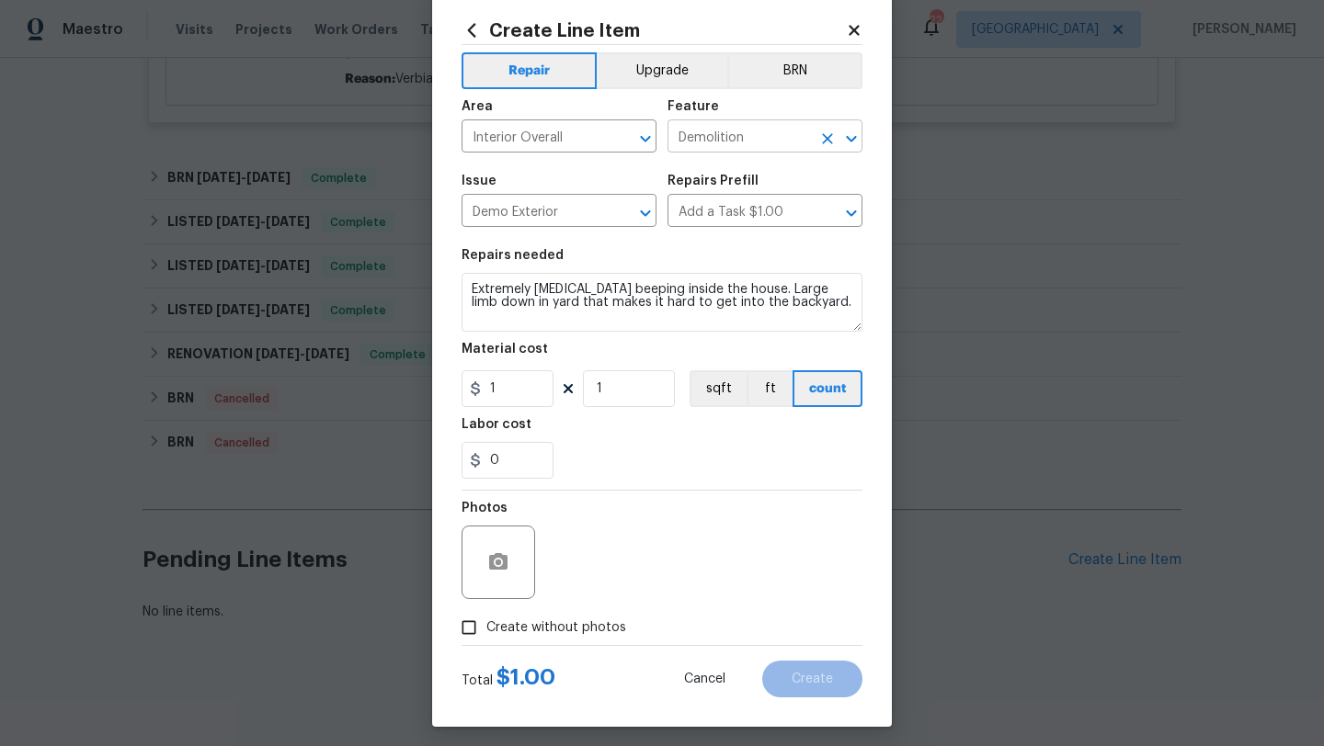
click at [738, 142] on input "Demolition" at bounding box center [738, 138] width 143 height 28
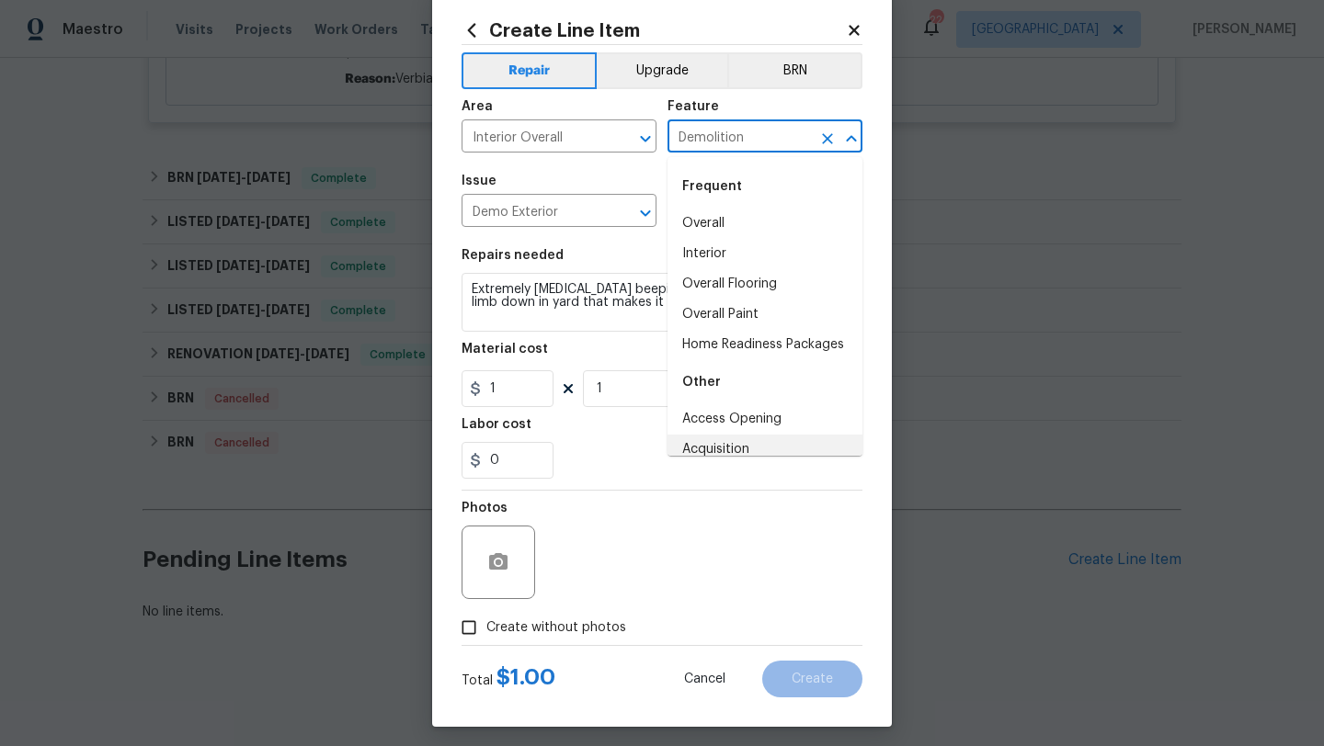
scroll to position [9, 0]
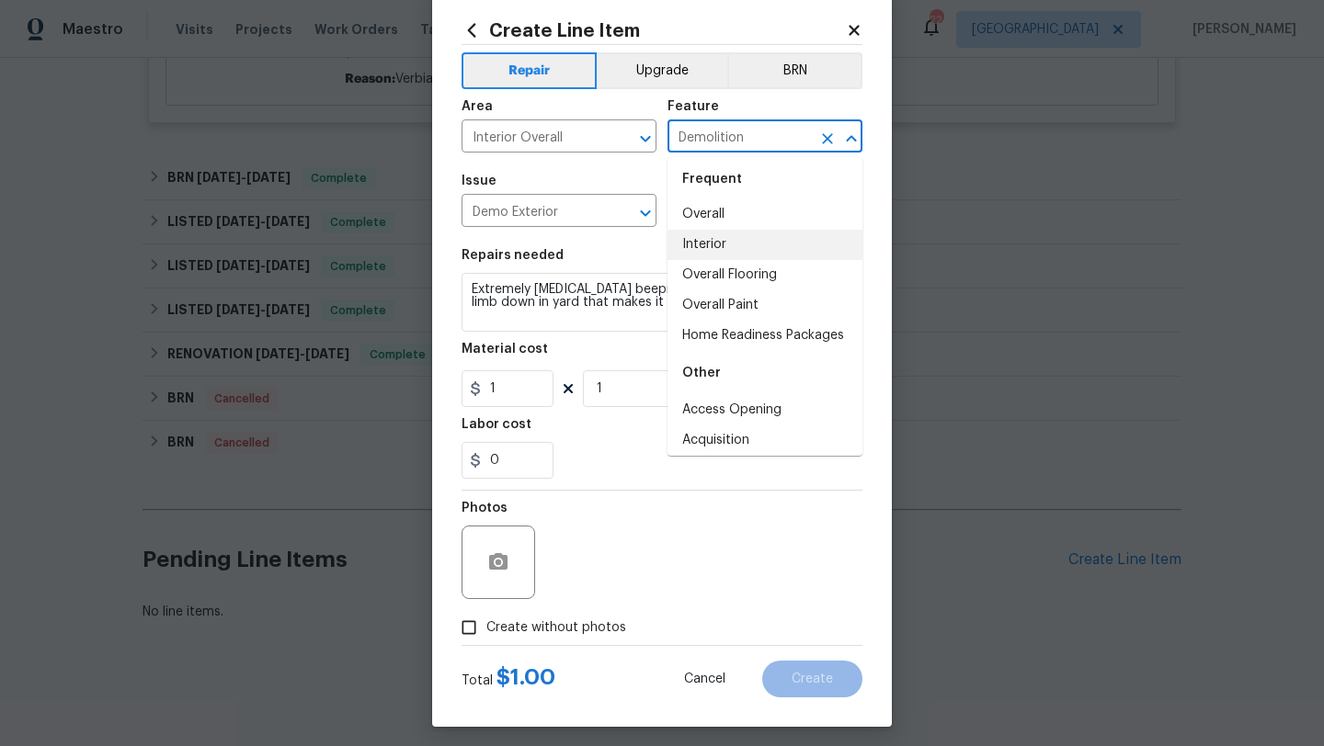
click at [733, 256] on li "Interior" at bounding box center [764, 245] width 195 height 30
type input "Interior"
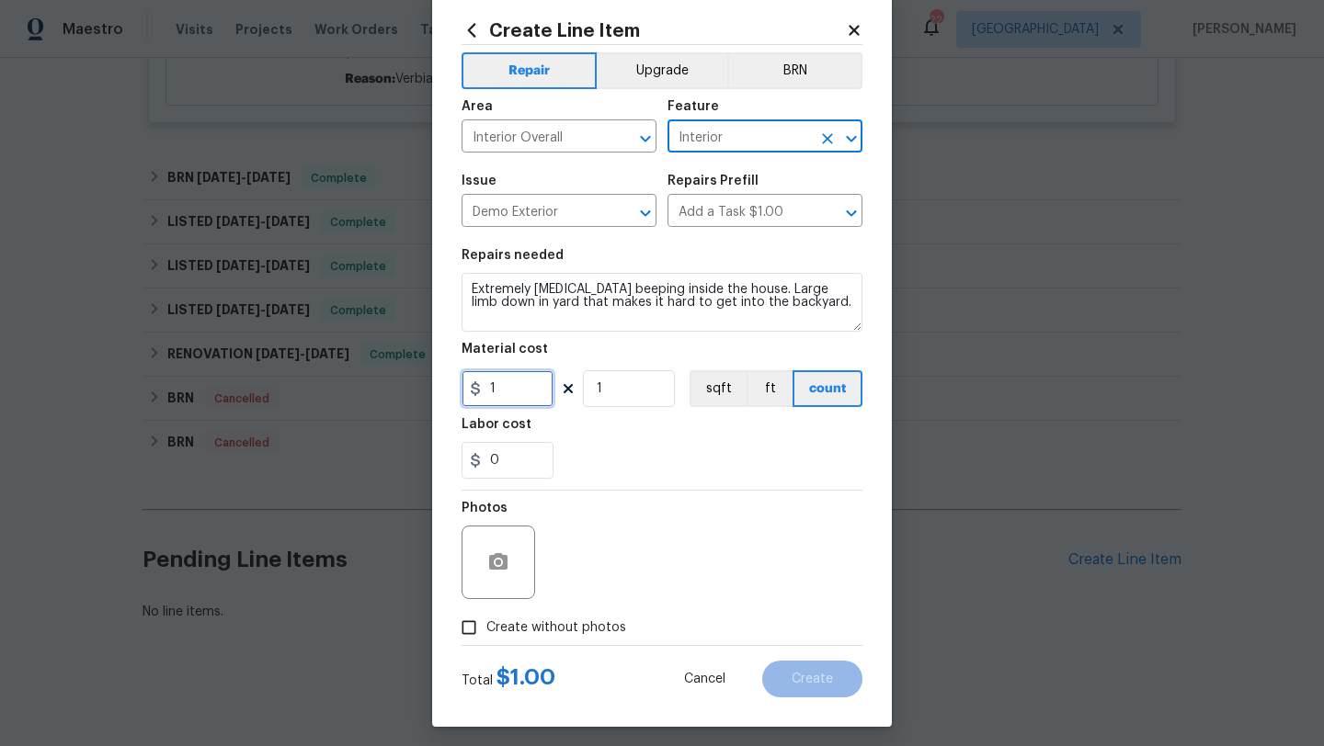
click at [514, 397] on input "1" at bounding box center [508, 388] width 92 height 37
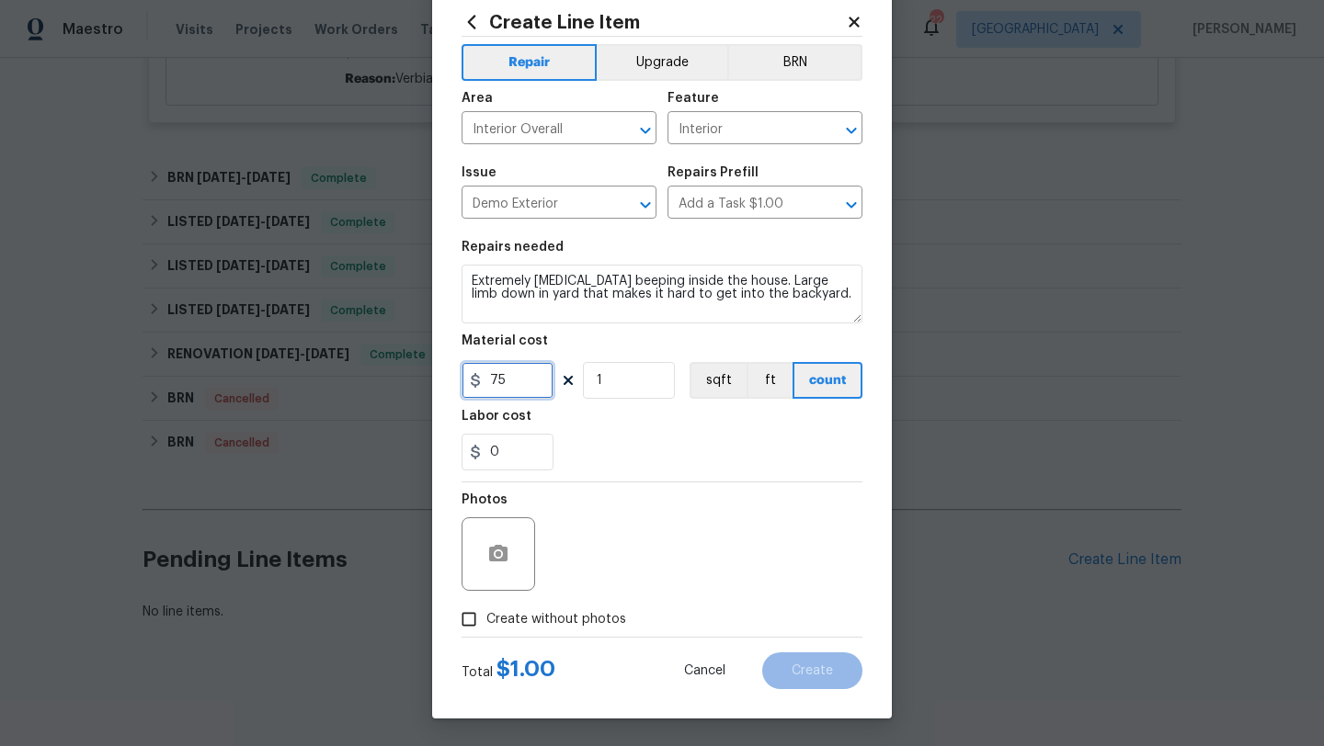
type input "75"
click at [475, 627] on input "Create without photos" at bounding box center [468, 619] width 35 height 35
checkbox input "true"
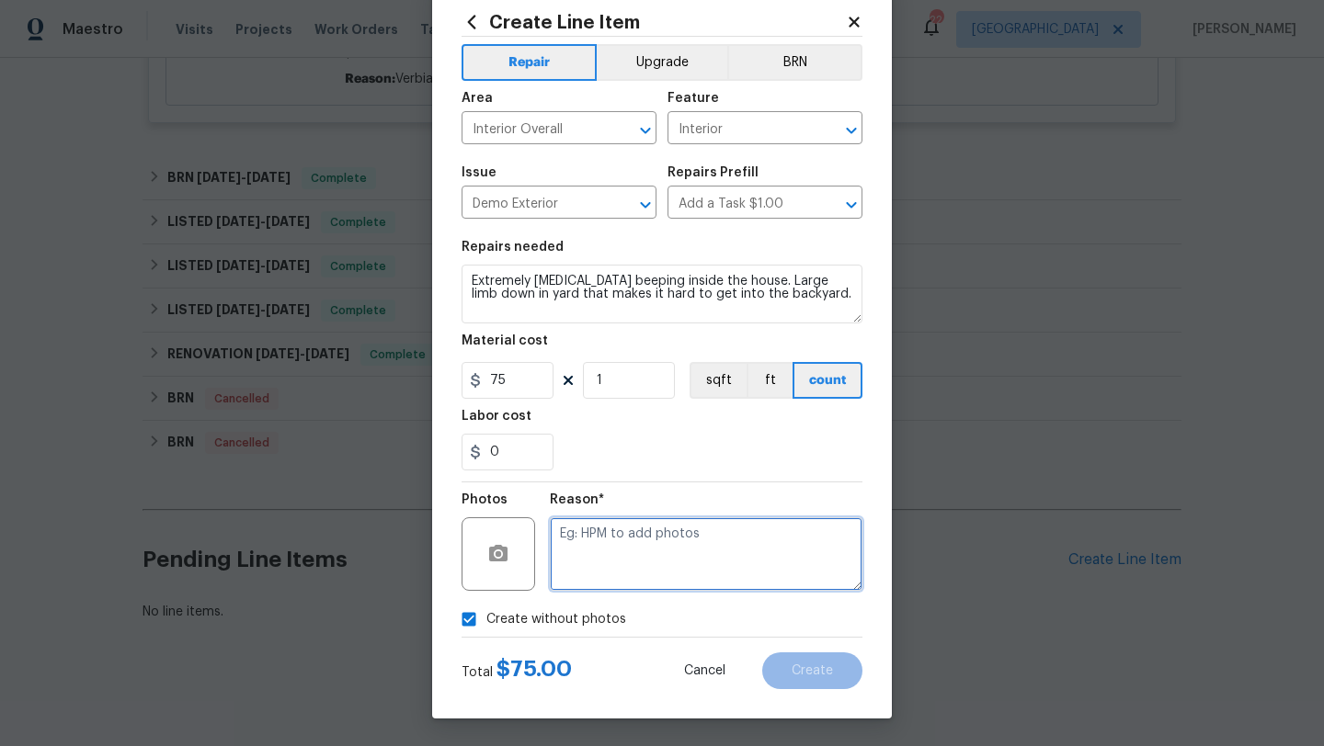
click at [712, 586] on textarea at bounding box center [706, 555] width 313 height 74
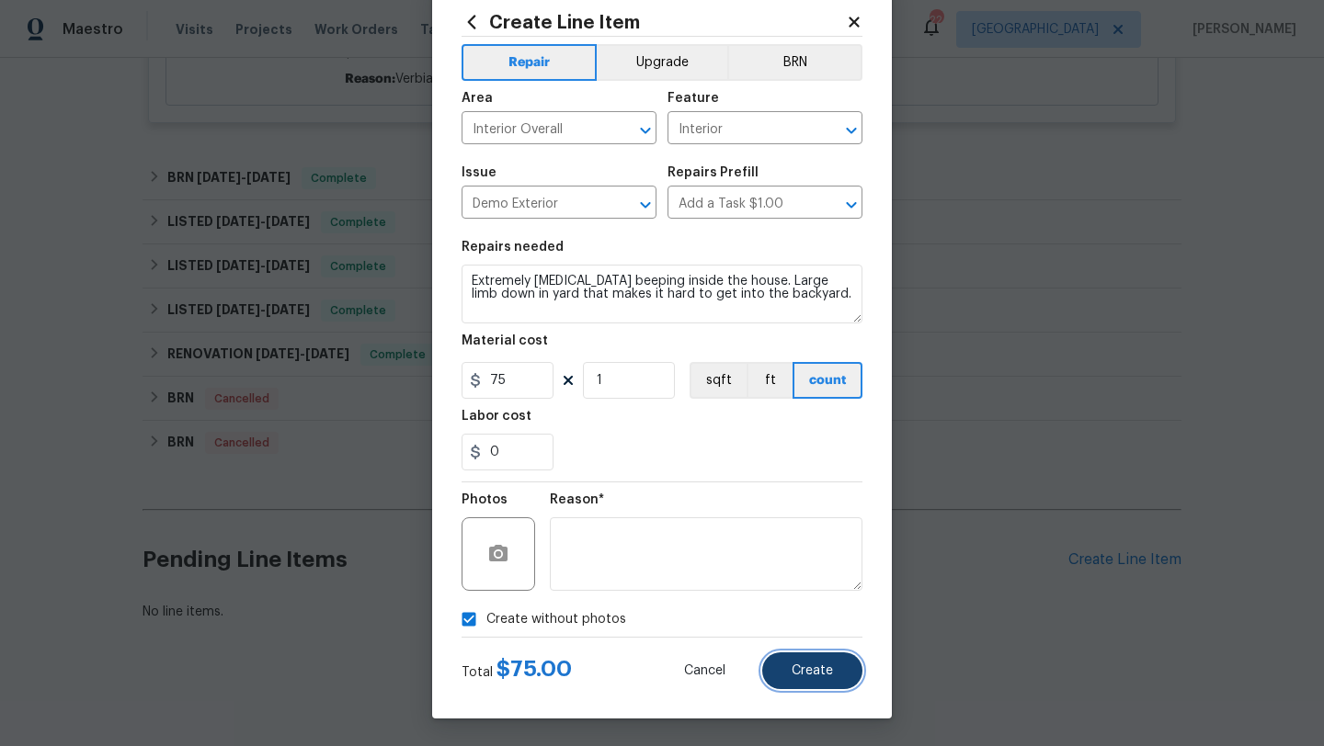
click at [808, 684] on button "Create" at bounding box center [812, 671] width 100 height 37
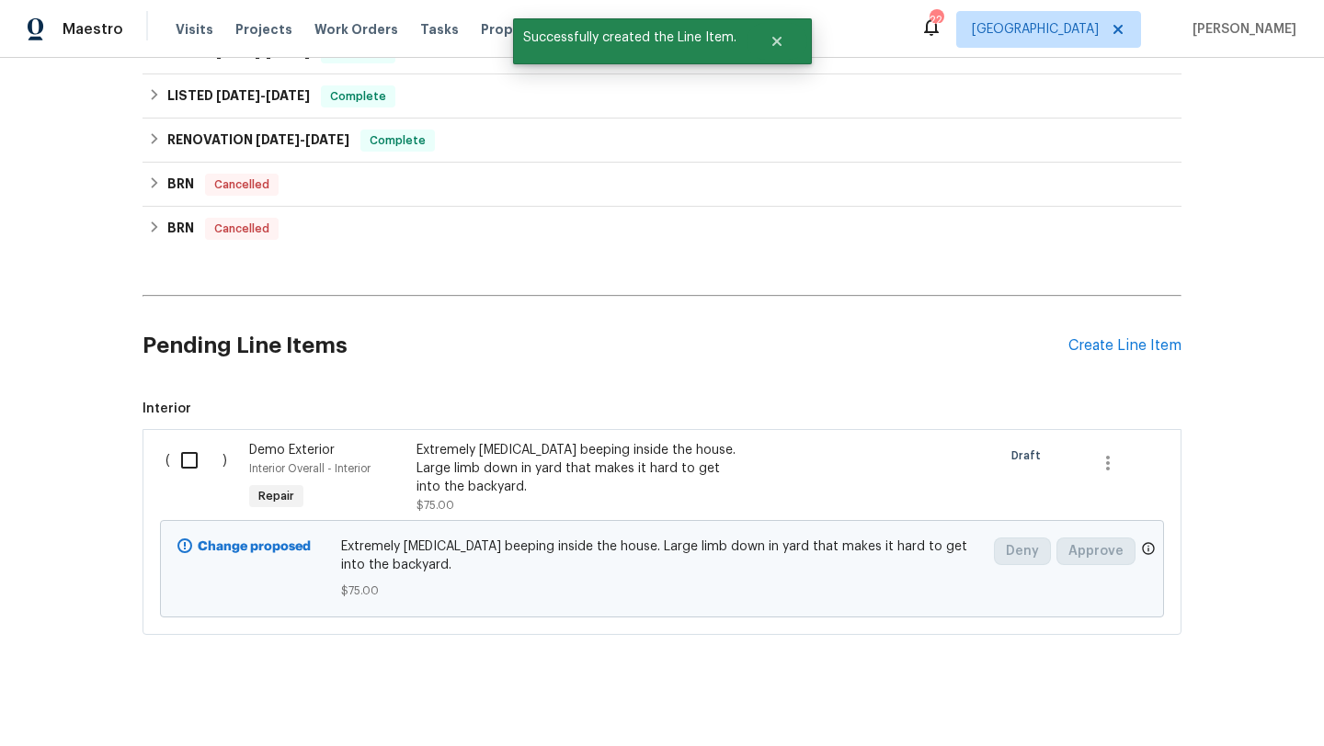
scroll to position [1200, 0]
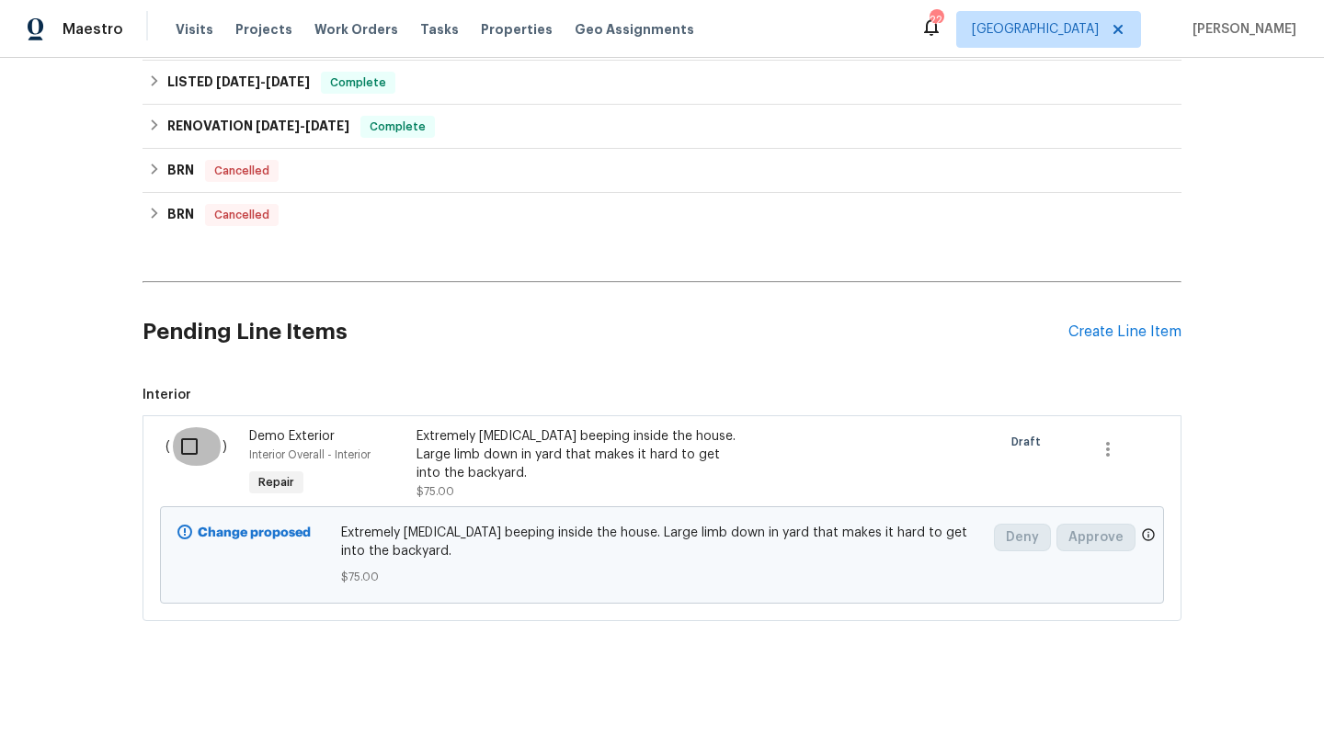
click at [192, 450] on input "checkbox" at bounding box center [196, 446] width 52 height 39
checkbox input "true"
click at [1201, 710] on span "Create Work Order" at bounding box center [1218, 700] width 122 height 23
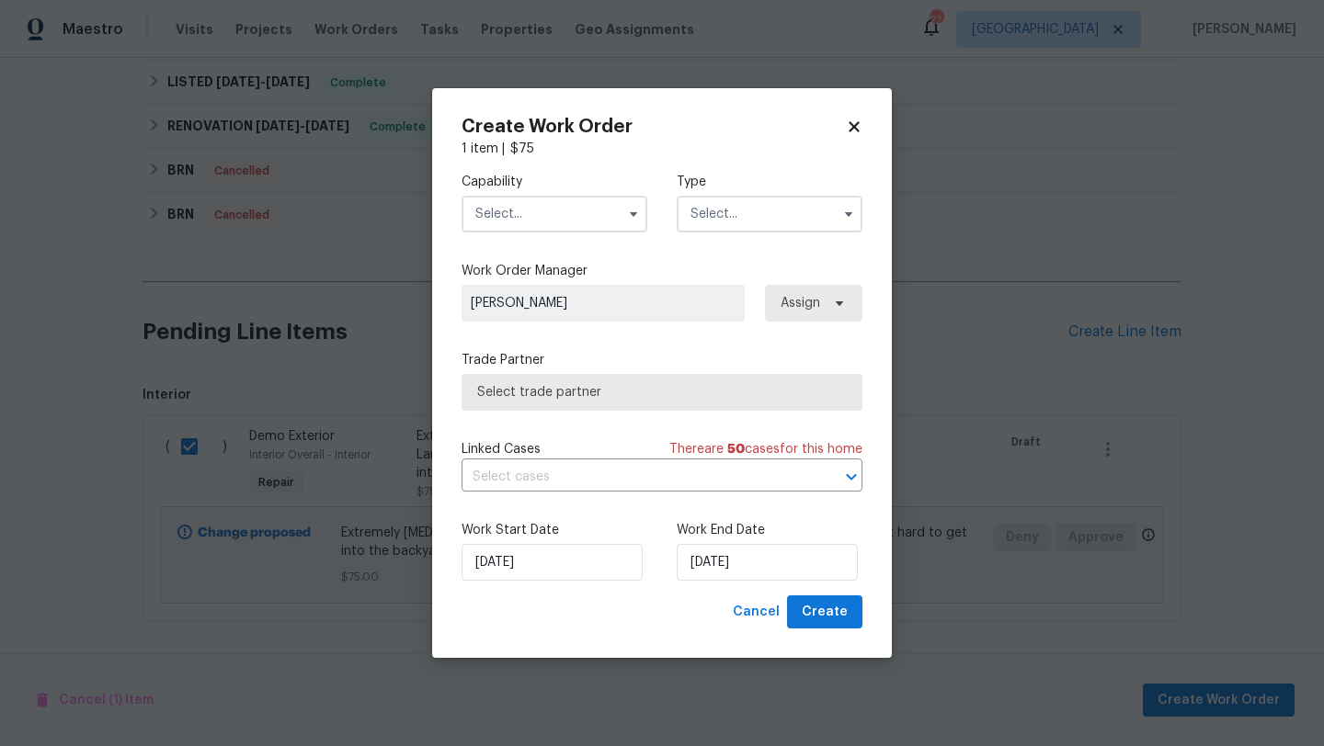
click at [509, 215] on input "text" at bounding box center [555, 214] width 186 height 37
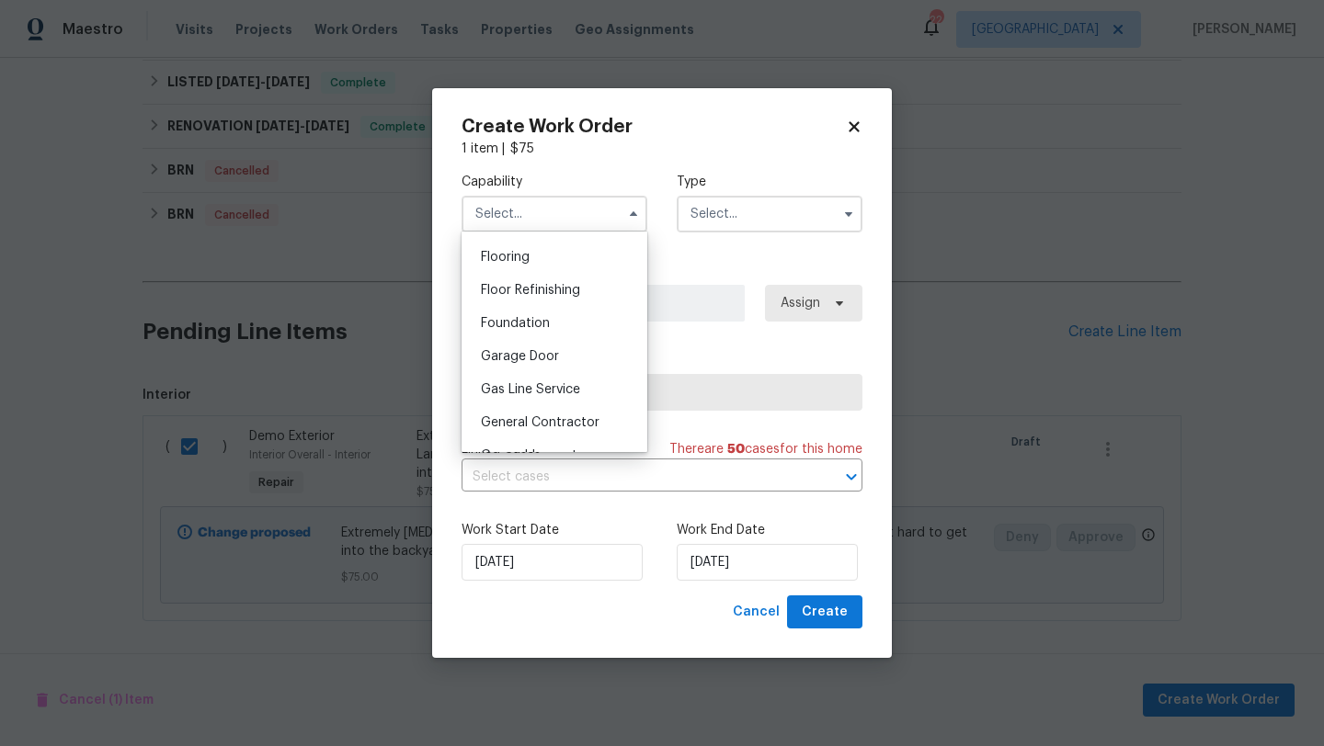
scroll to position [757, 0]
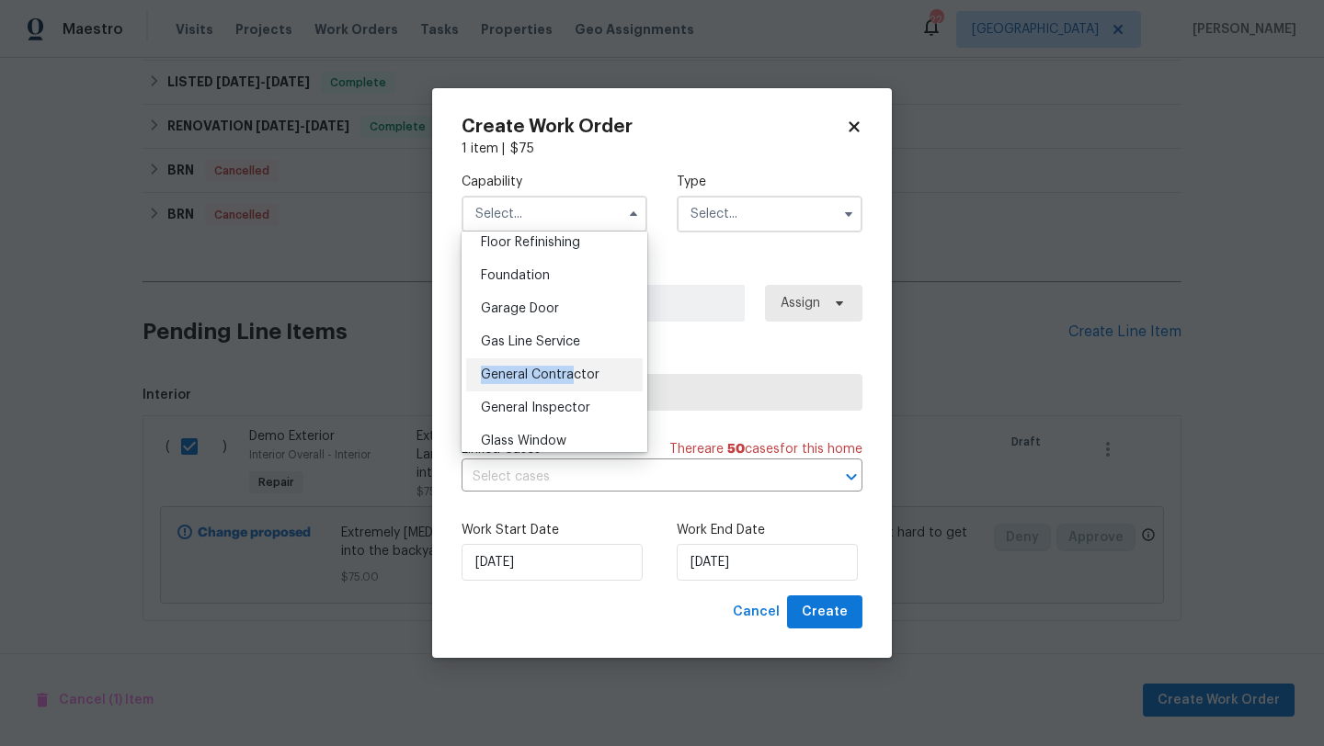
click at [571, 366] on div "General Contractor" at bounding box center [554, 375] width 177 height 33
type input "General Contractor"
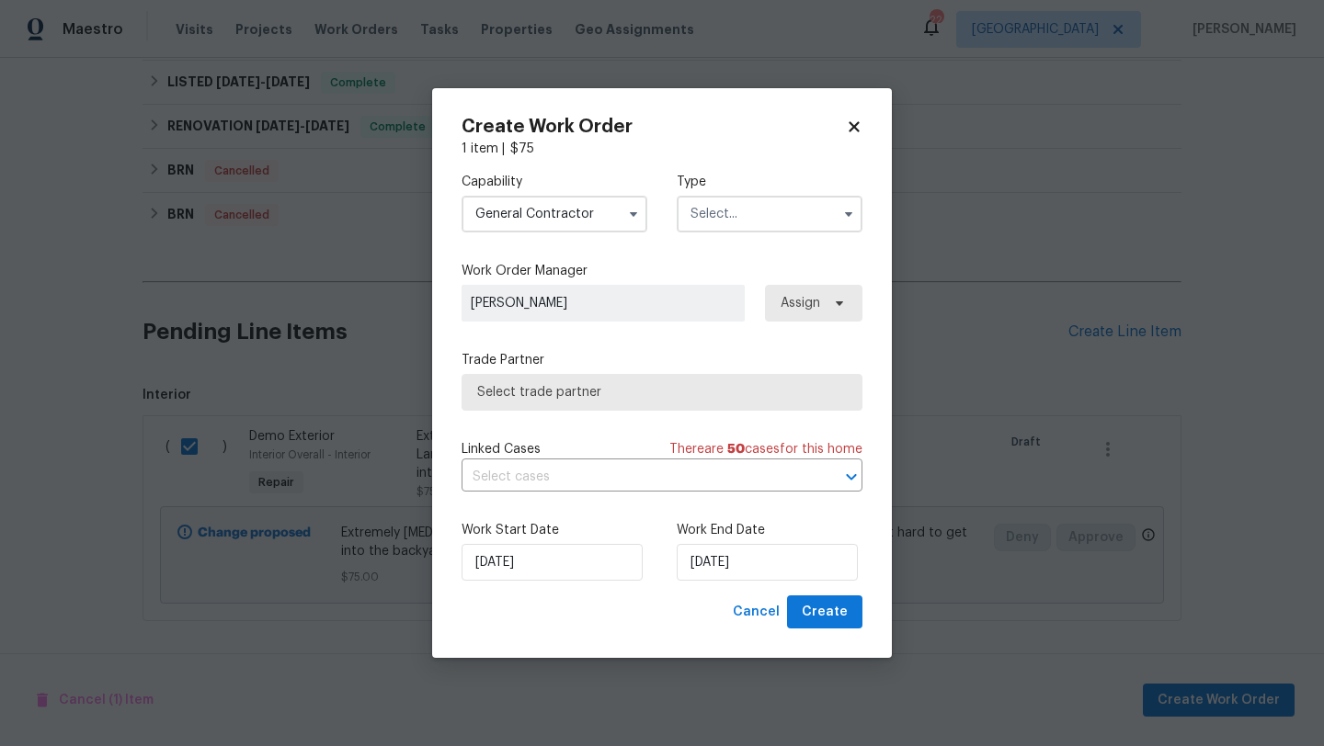
click at [737, 196] on div at bounding box center [770, 214] width 186 height 37
click at [735, 208] on input "text" at bounding box center [770, 214] width 186 height 37
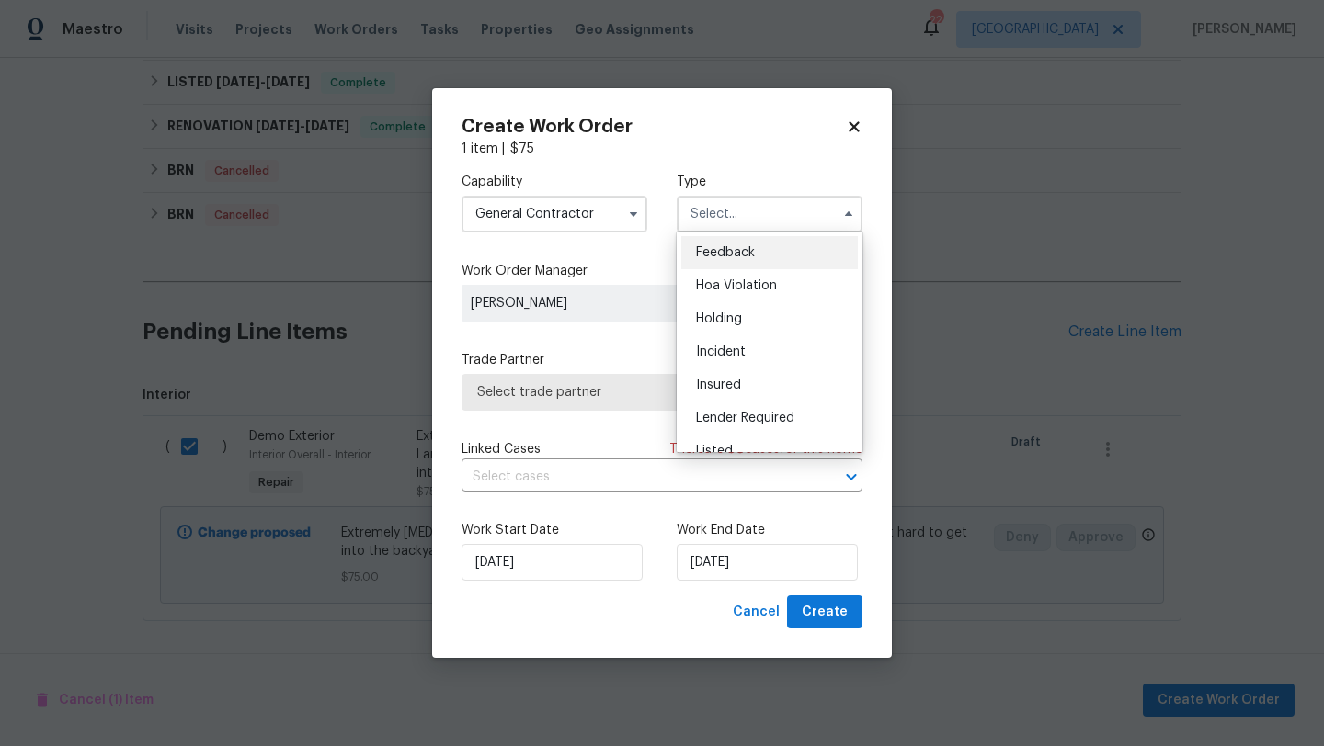
click at [735, 255] on span "Feedback" at bounding box center [725, 252] width 59 height 13
type input "Feedback"
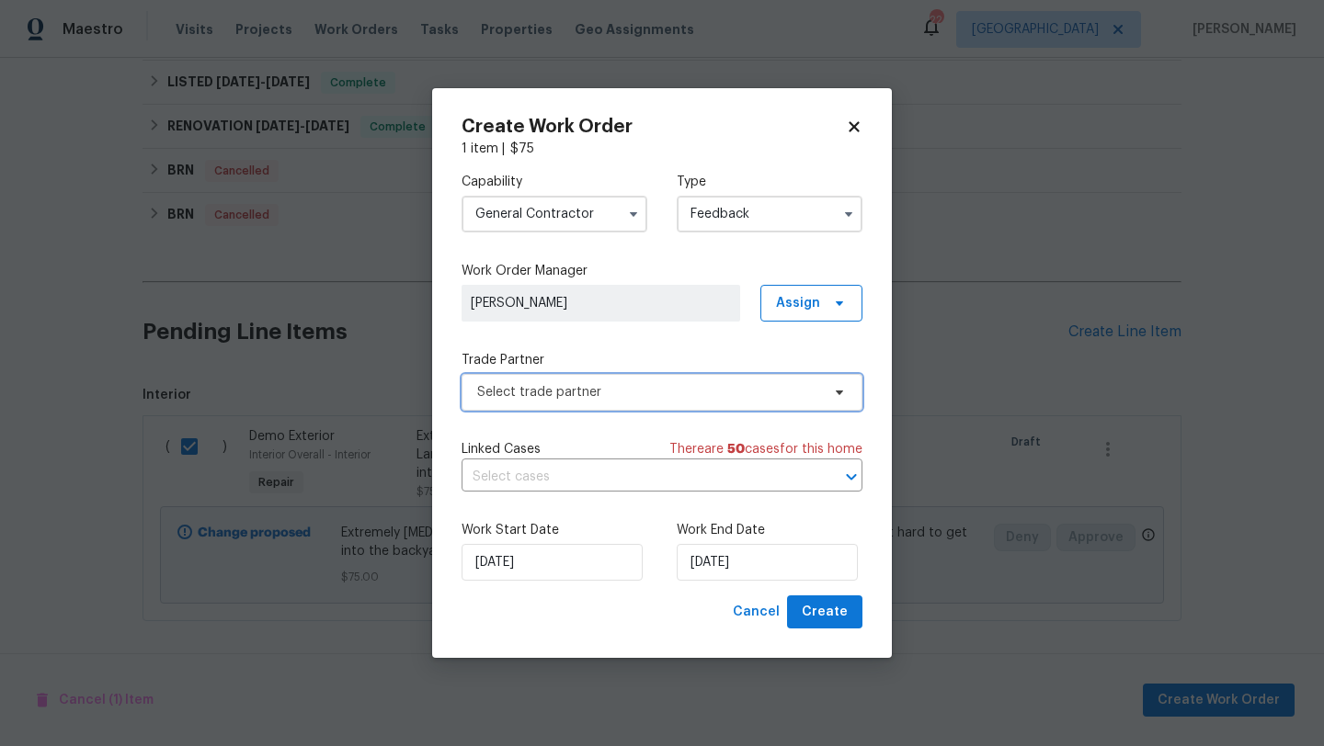
click at [593, 392] on span "Select trade partner" at bounding box center [648, 392] width 343 height 18
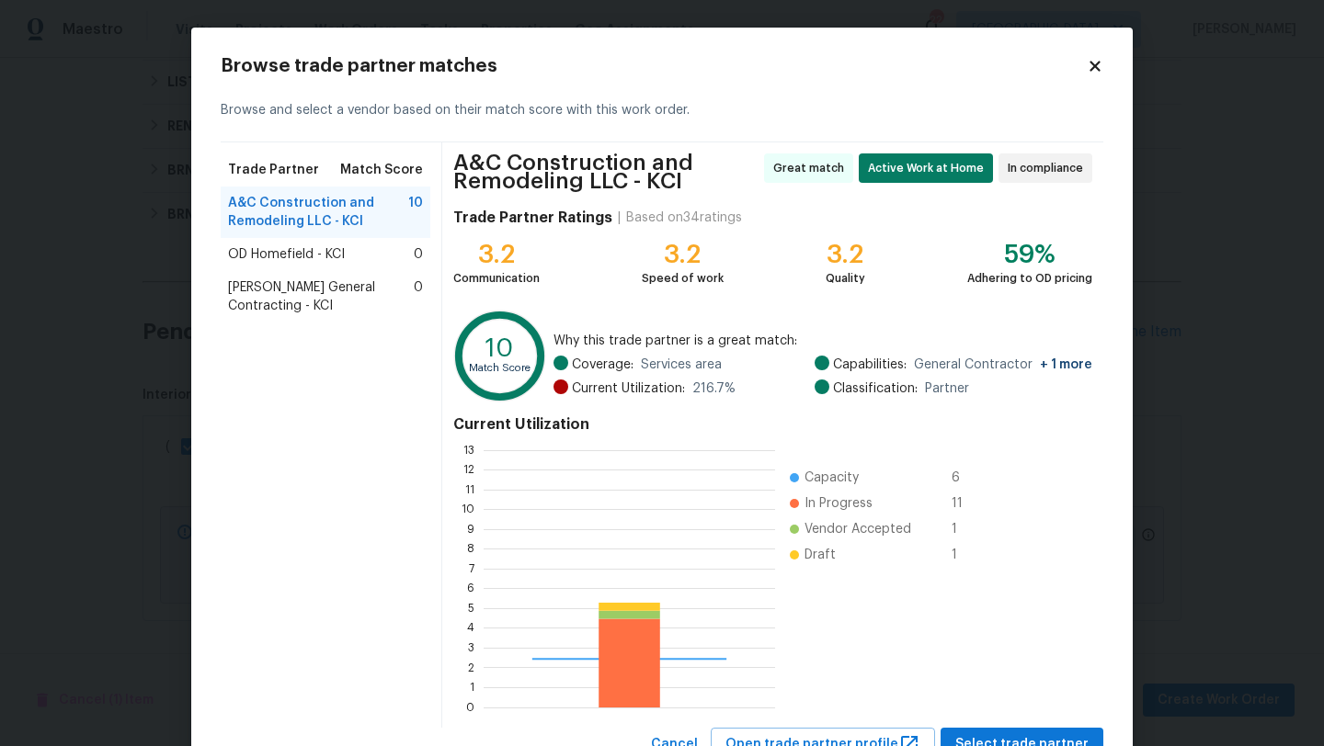
scroll to position [257, 291]
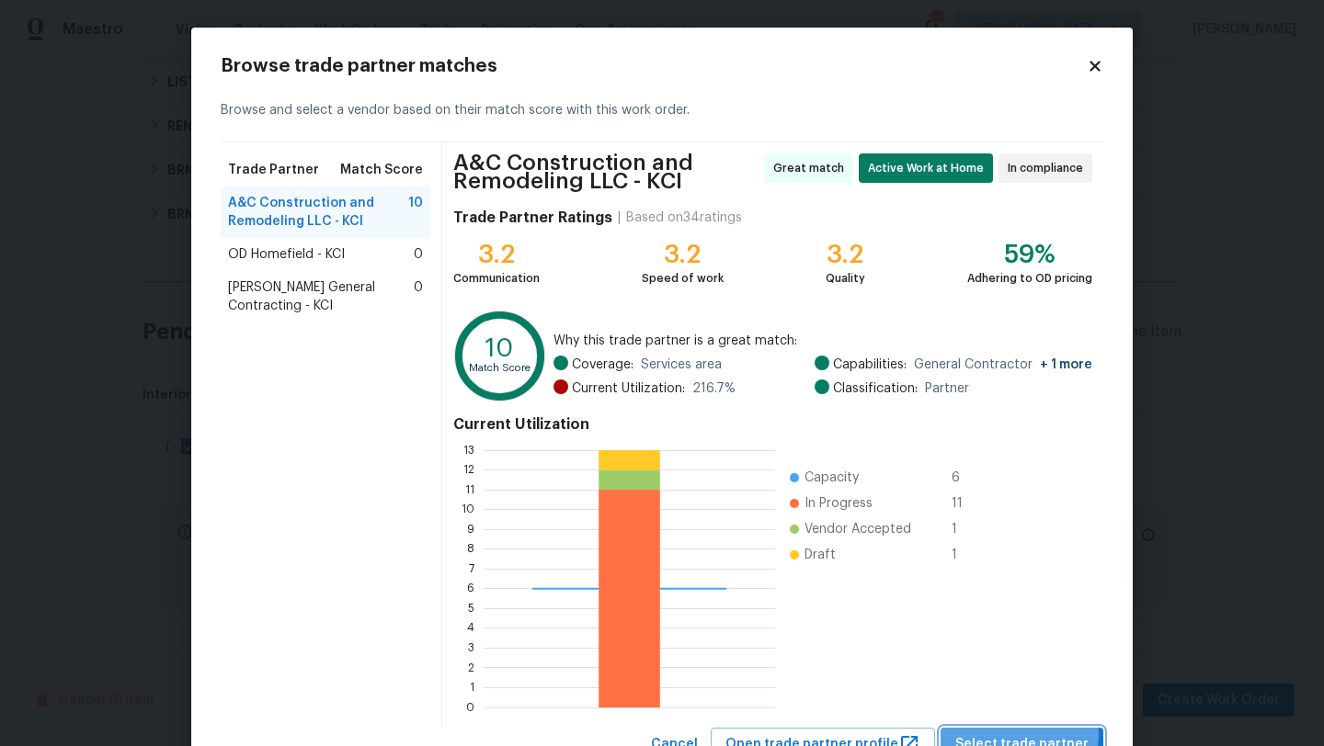
click at [1015, 735] on span "Select trade partner" at bounding box center [1021, 745] width 133 height 23
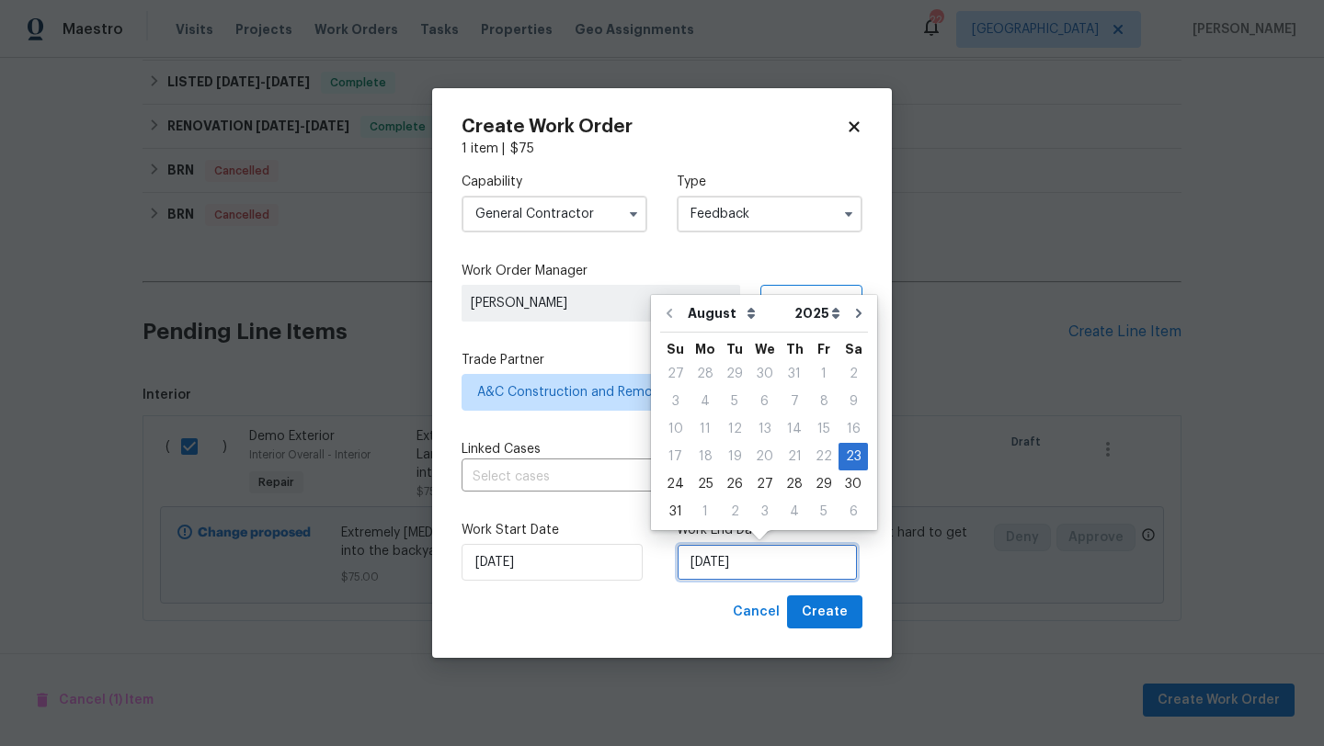
click at [726, 575] on input "23/08/2025" at bounding box center [767, 562] width 181 height 37
click at [731, 486] on div "26" at bounding box center [734, 485] width 29 height 26
type input "26/08/2025"
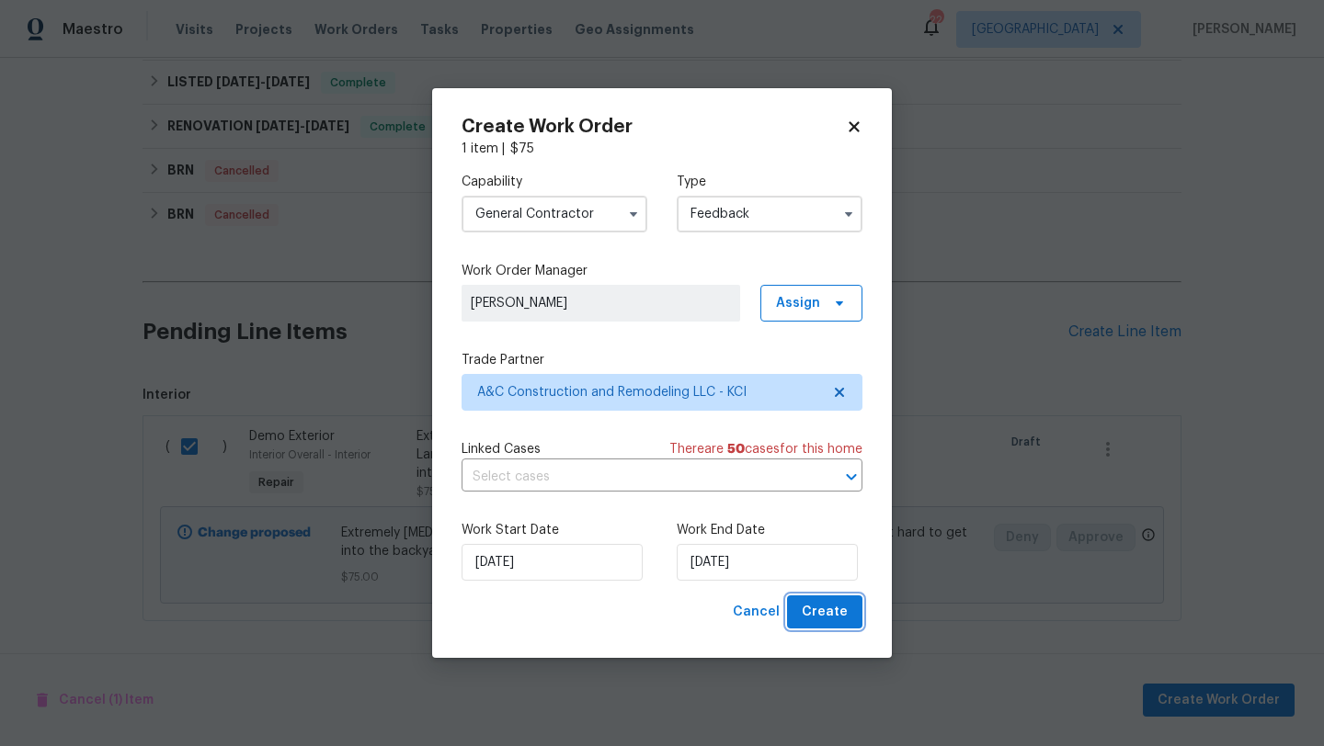
click at [832, 615] on span "Create" at bounding box center [825, 612] width 46 height 23
checkbox input "false"
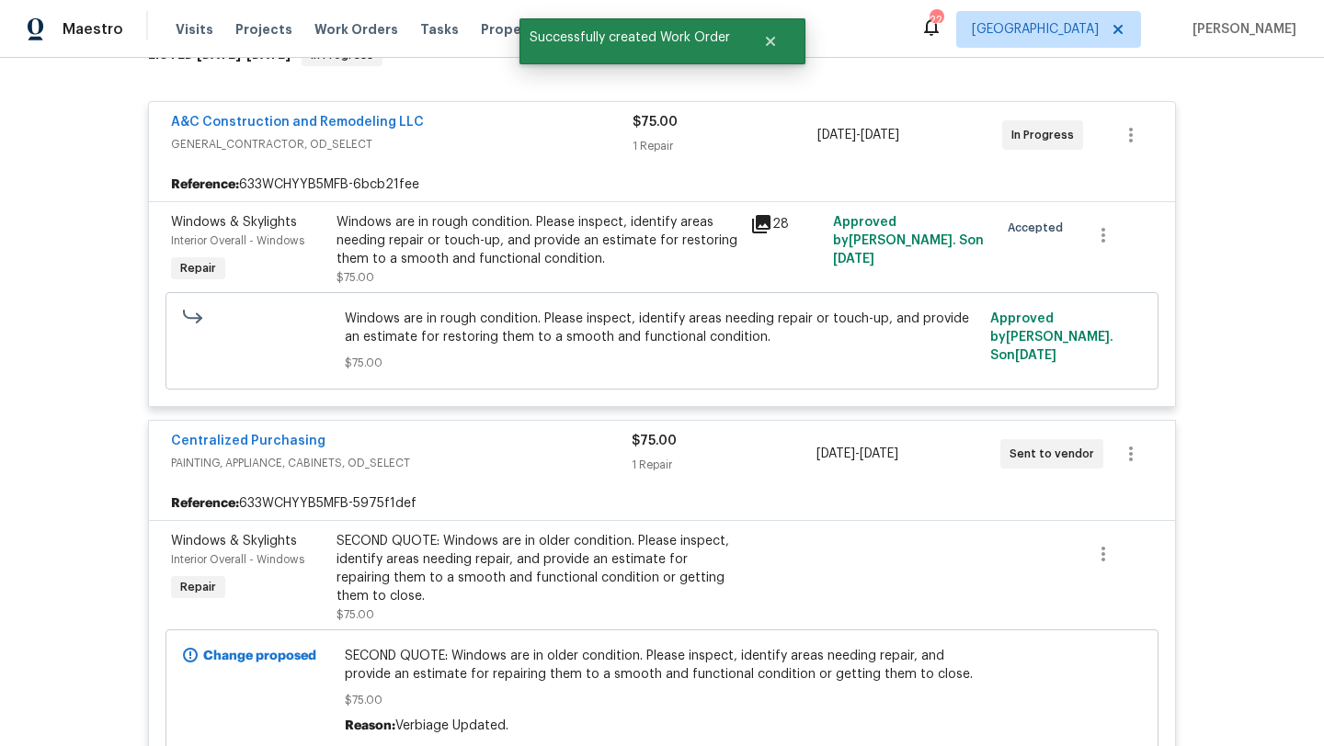
scroll to position [627, 0]
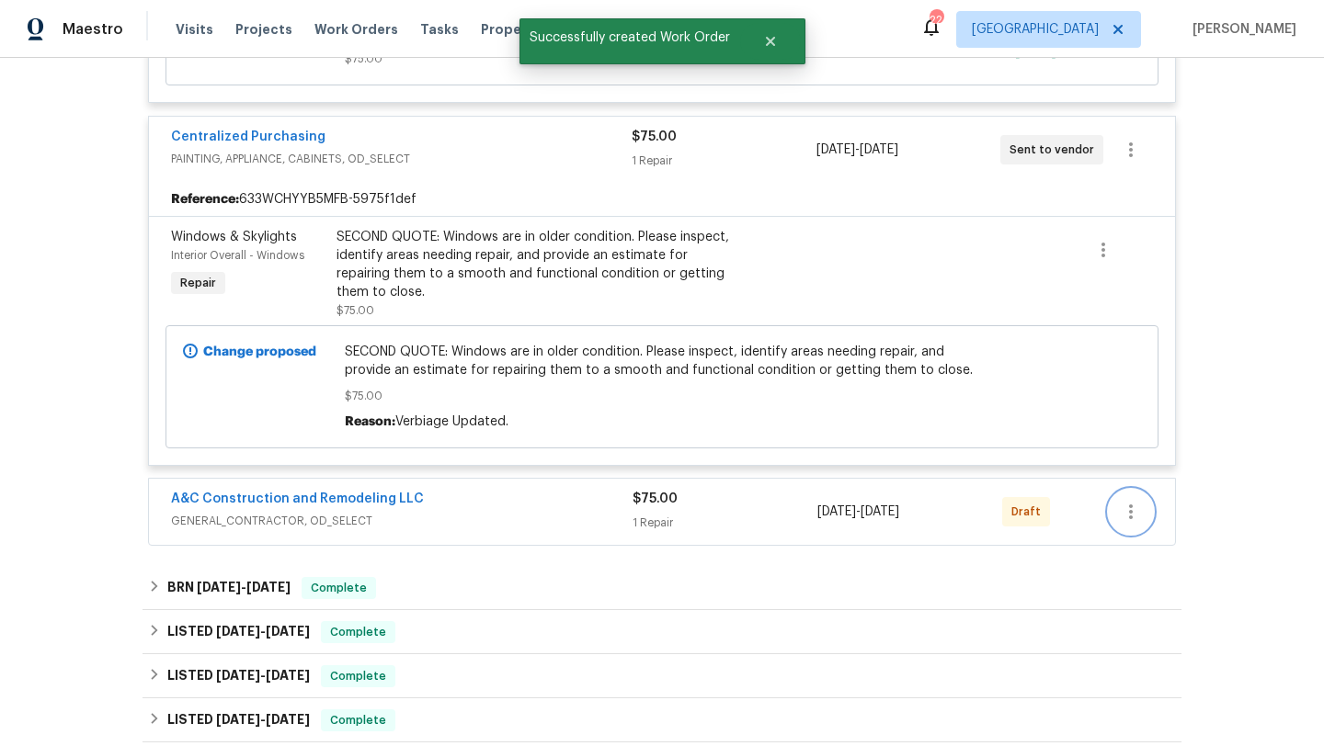
click at [1136, 514] on icon "button" at bounding box center [1131, 512] width 22 height 22
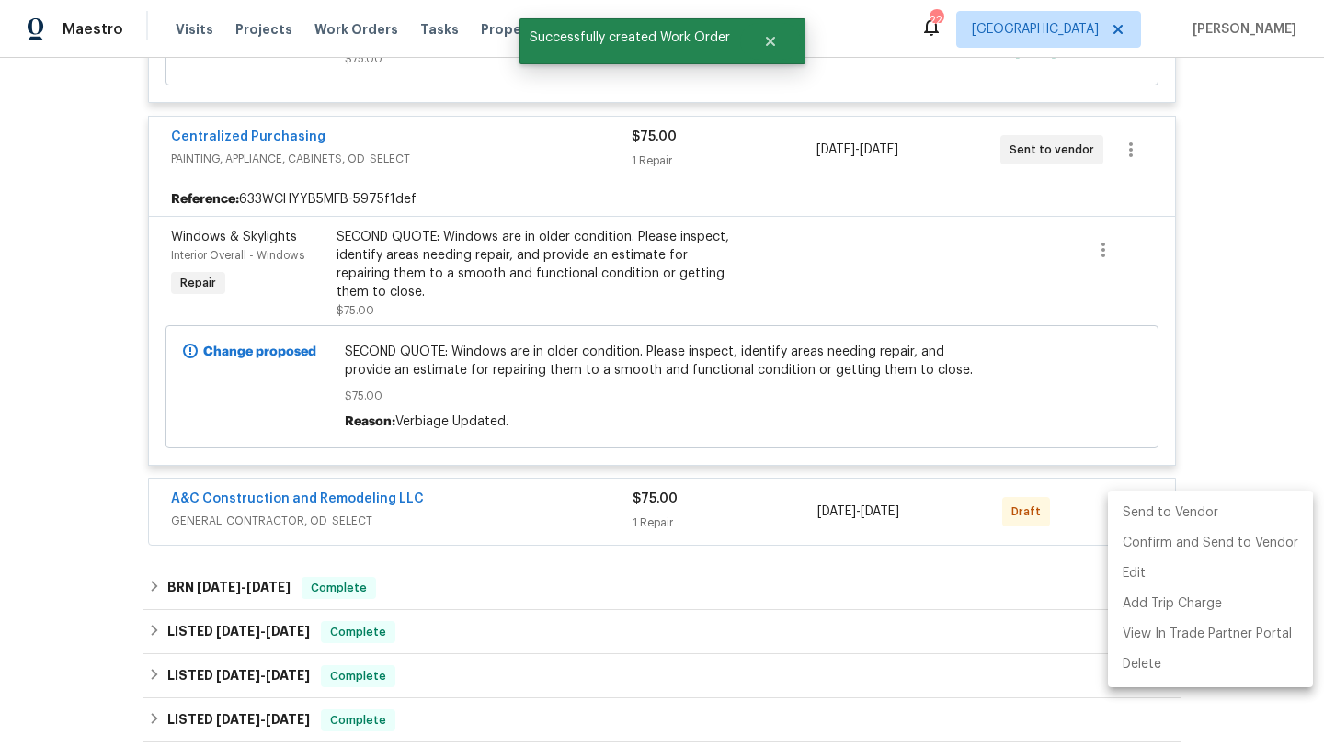
click at [1136, 514] on li "Send to Vendor" at bounding box center [1210, 513] width 205 height 30
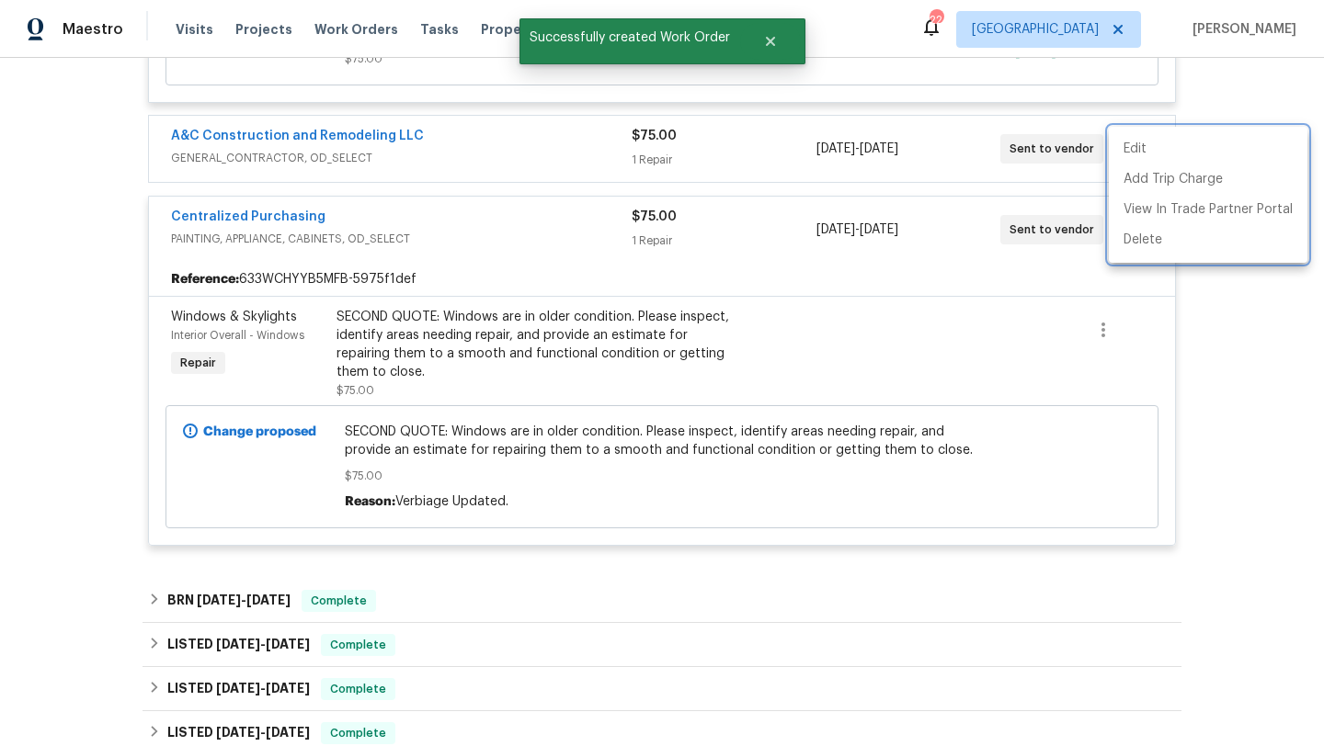
click at [713, 518] on div at bounding box center [662, 373] width 1324 height 746
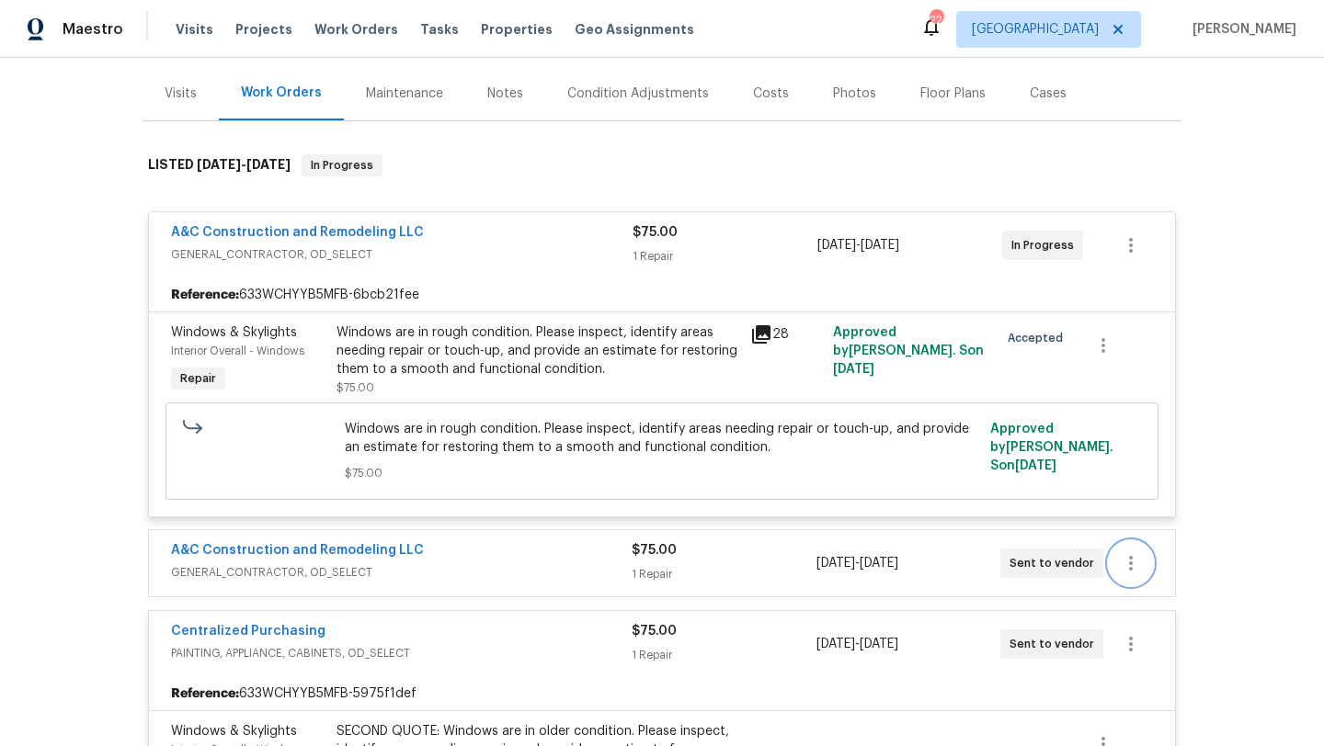
scroll to position [222, 0]
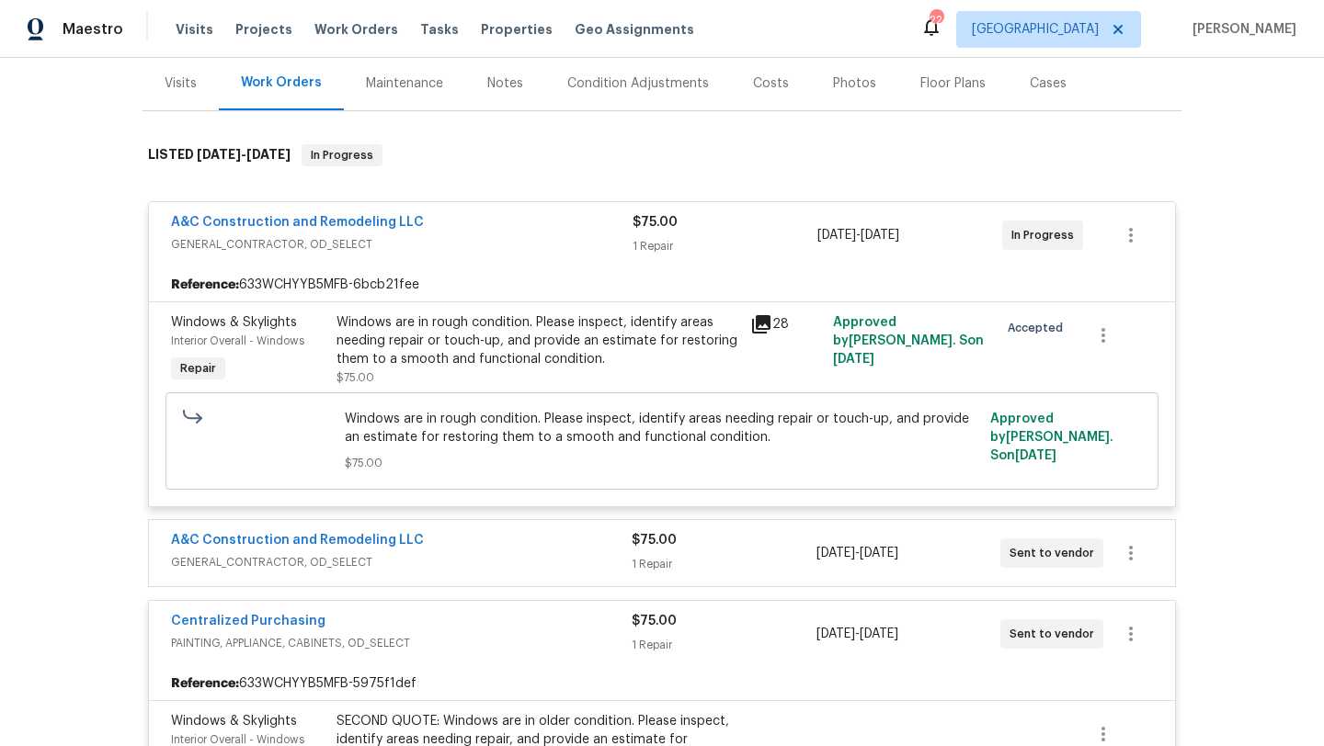
click at [543, 583] on div "A&C Construction and Remodeling LLC GENERAL_CONTRACTOR, OD_SELECT $75.00 1 Repa…" at bounding box center [662, 553] width 1026 height 66
click at [545, 572] on div "A&C Construction and Remodeling LLC GENERAL_CONTRACTOR, OD_SELECT" at bounding box center [401, 553] width 461 height 44
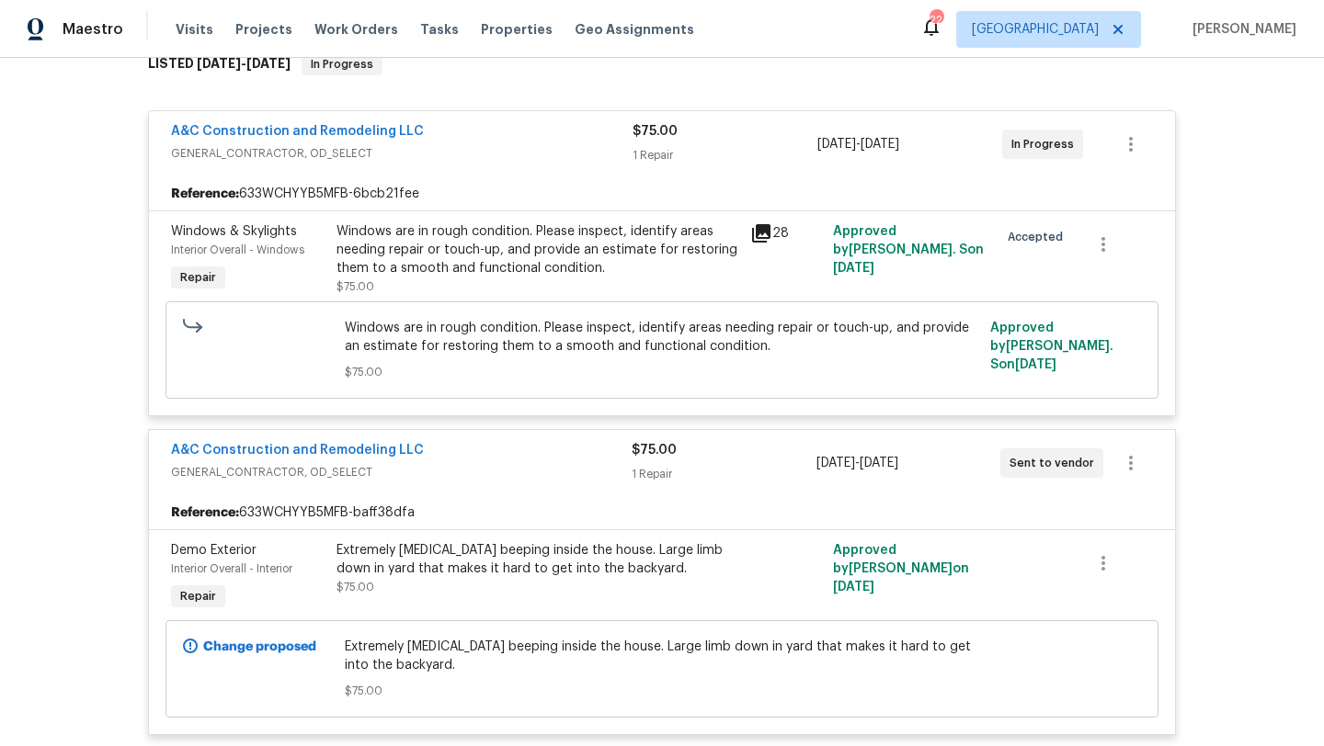
scroll to position [130, 0]
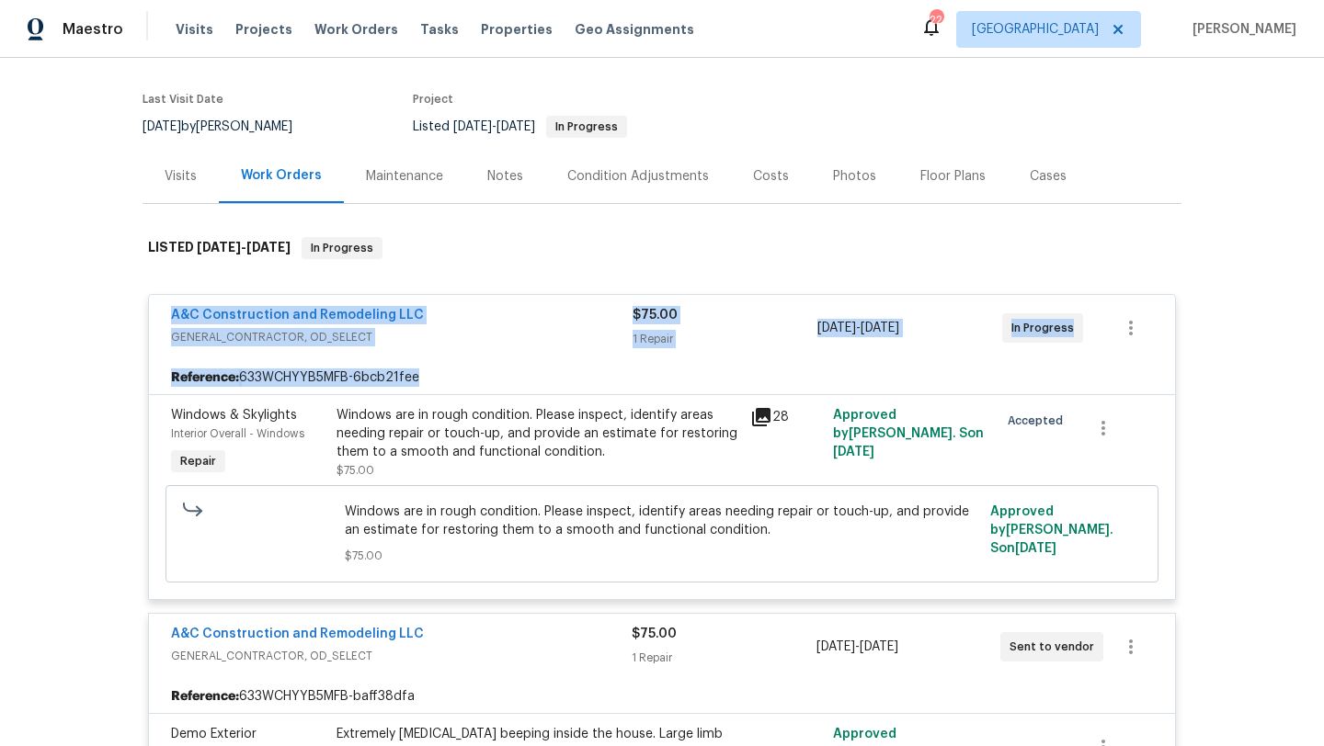
drag, startPoint x: 162, startPoint y: 316, endPoint x: 1065, endPoint y: 392, distance: 905.9
click at [1065, 393] on div "A&C Construction and Remodeling LLC GENERAL_CONTRACTOR, OD_SELECT $75.00 1 Repa…" at bounding box center [662, 447] width 1028 height 306
click at [77, 329] on div "Back to all projects 9624 Ditman Way, Kansas City, MO 64134 3 Beds | 1 1/2 Bath…" at bounding box center [662, 402] width 1324 height 689
drag, startPoint x: 161, startPoint y: 306, endPoint x: 1094, endPoint y: 267, distance: 934.0
click at [1128, 334] on div "A&C Construction and Remodeling LLC GENERAL_CONTRACTOR, OD_SELECT $75.00 1 Repa…" at bounding box center [662, 328] width 1026 height 66
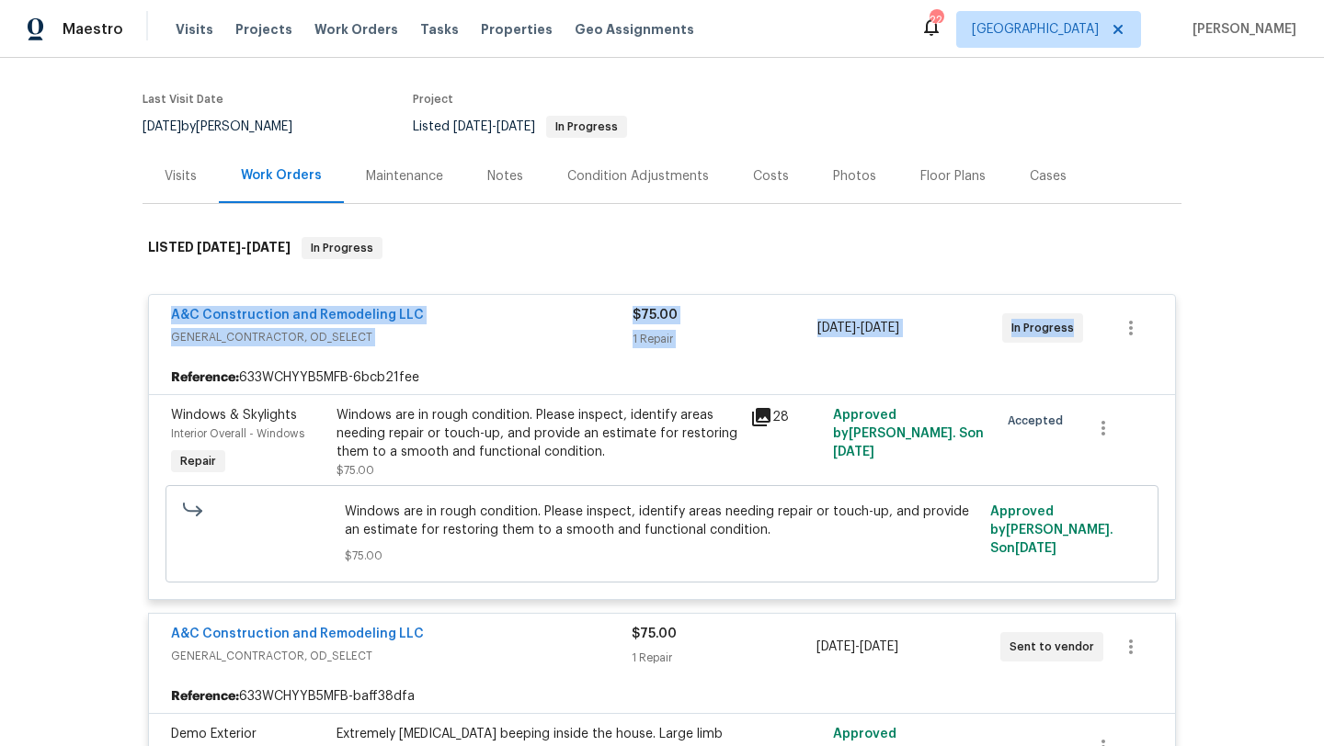
copy div "A&C Construction and Remodeling LLC GENERAL_CONTRACTOR, OD_SELECT $75.00 1 Repa…"
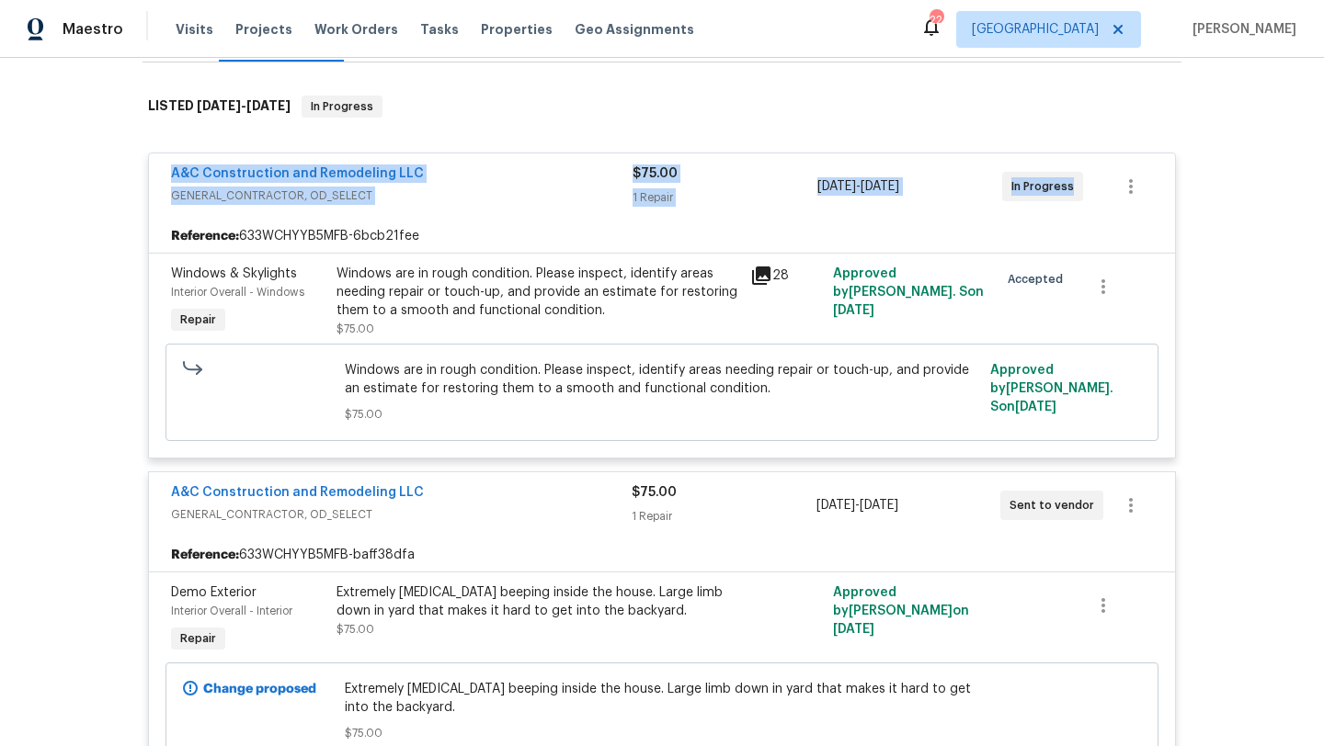
scroll to position [299, 0]
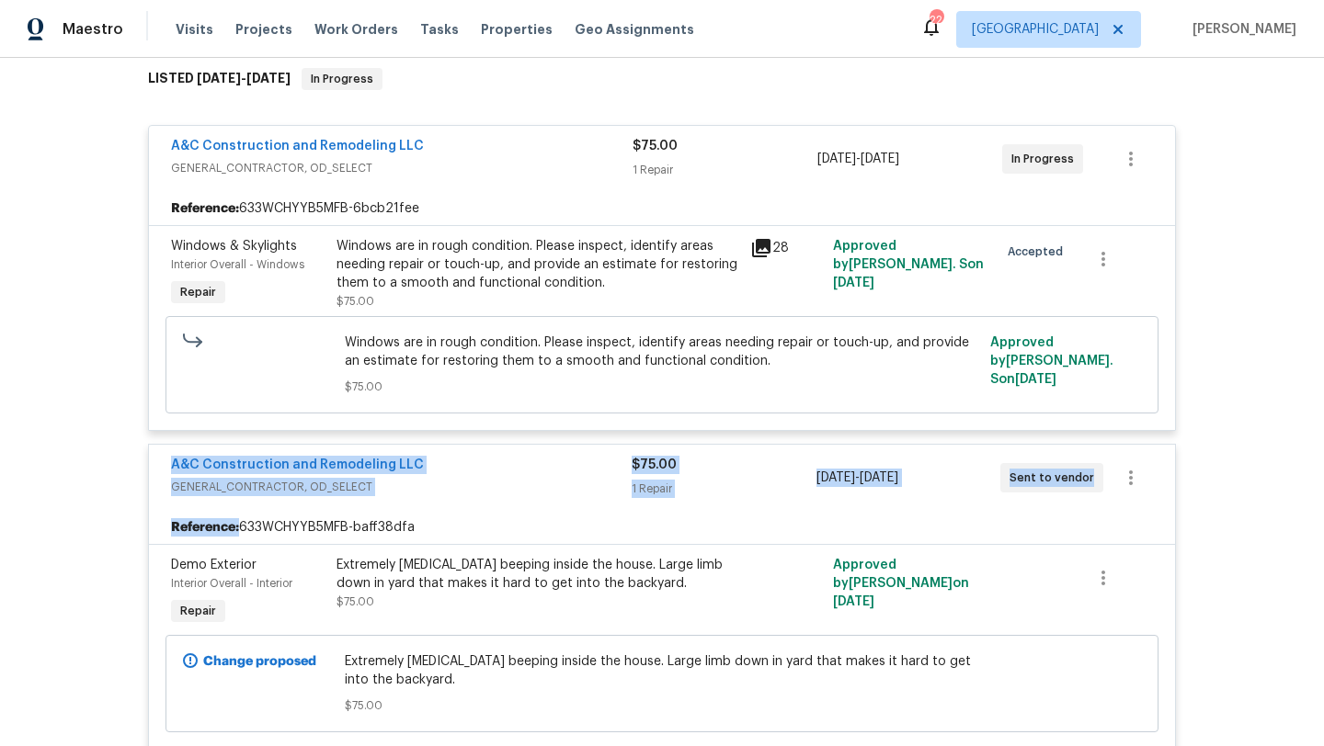
drag, startPoint x: 140, startPoint y: 457, endPoint x: 1054, endPoint y: 519, distance: 916.8
click at [1063, 521] on div "Back to all projects 9624 Ditman Way, Kansas City, MO 64134 3 Beds | 1 1/2 Bath…" at bounding box center [662, 402] width 1324 height 689
copy div "A&C Construction and Remodeling LLC GENERAL_CONTRACTOR, OD_SELECT $75.00 1 Repa…"
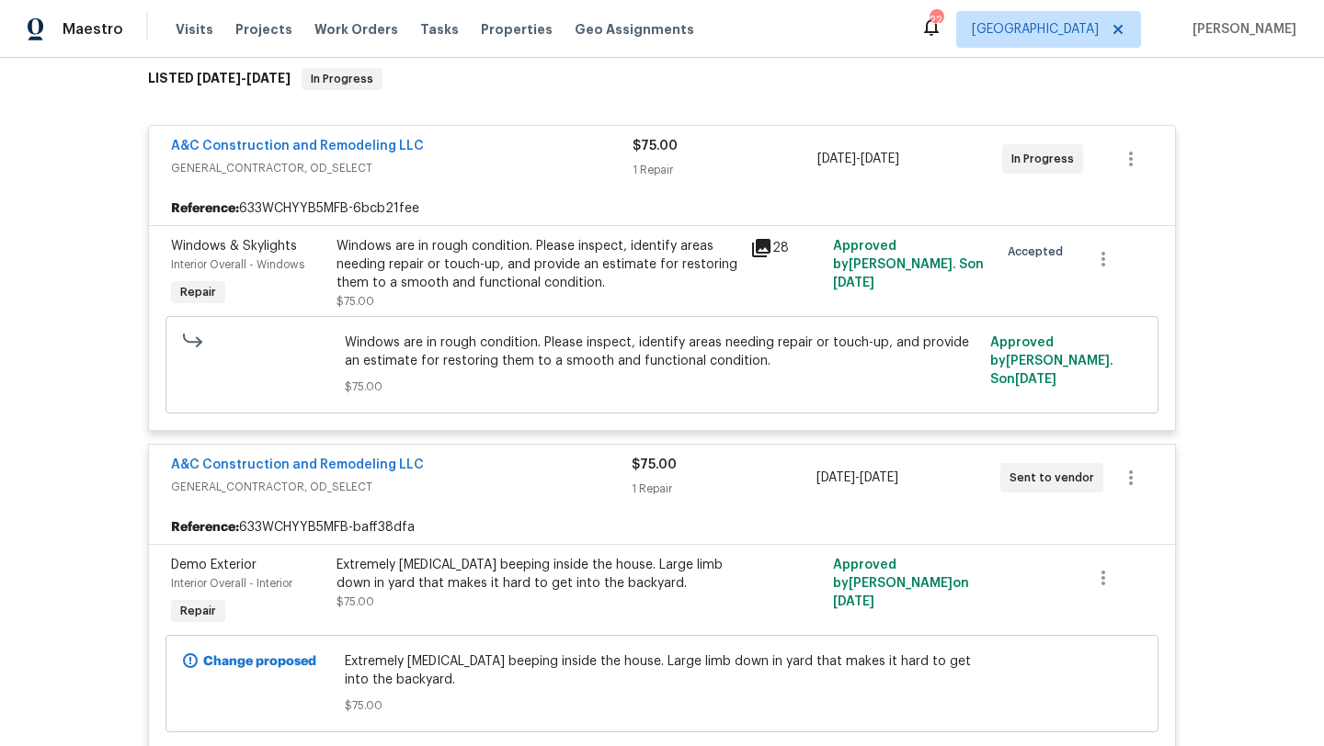
click at [56, 376] on div "Back to all projects 9624 Ditman Way, Kansas City, MO 64134 3 Beds | 1 1/2 Bath…" at bounding box center [662, 402] width 1324 height 689
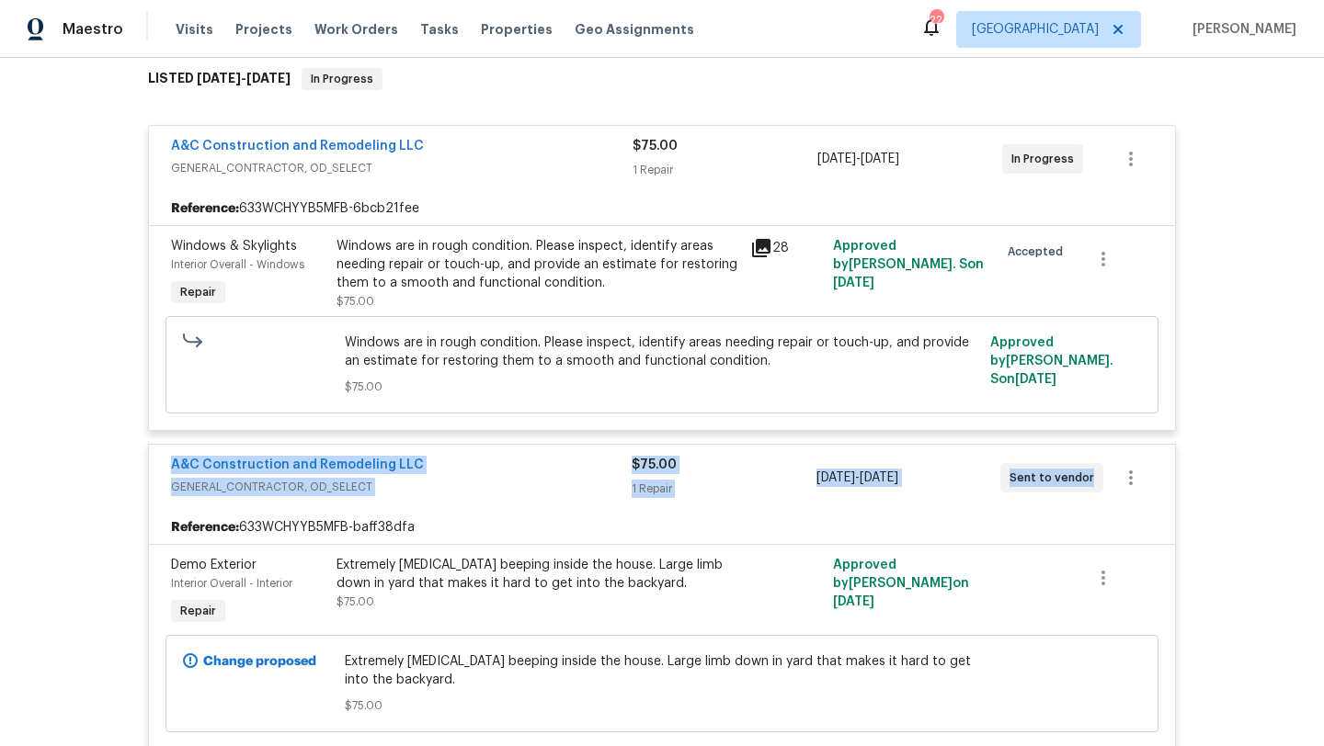
drag, startPoint x: 147, startPoint y: 454, endPoint x: 1123, endPoint y: 477, distance: 976.6
click at [1131, 484] on div "A&C Construction and Remodeling LLC GENERAL_CONTRACTOR, OD_SELECT $75.00 1 Repa…" at bounding box center [662, 597] width 1028 height 306
copy div "A&C Construction and Remodeling LLC GENERAL_CONTRACTOR, OD_SELECT $75.00 1 Repa…"
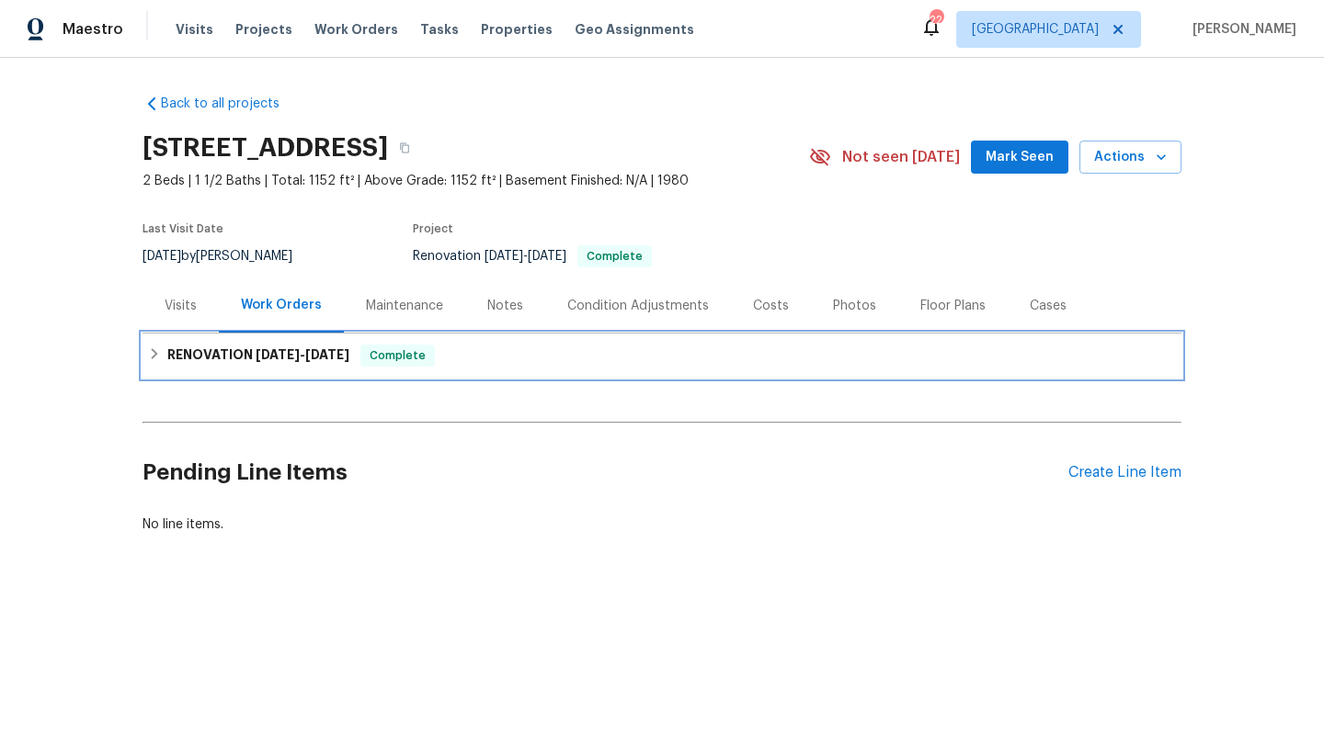
click at [322, 359] on span "8/6/25" at bounding box center [327, 354] width 44 height 13
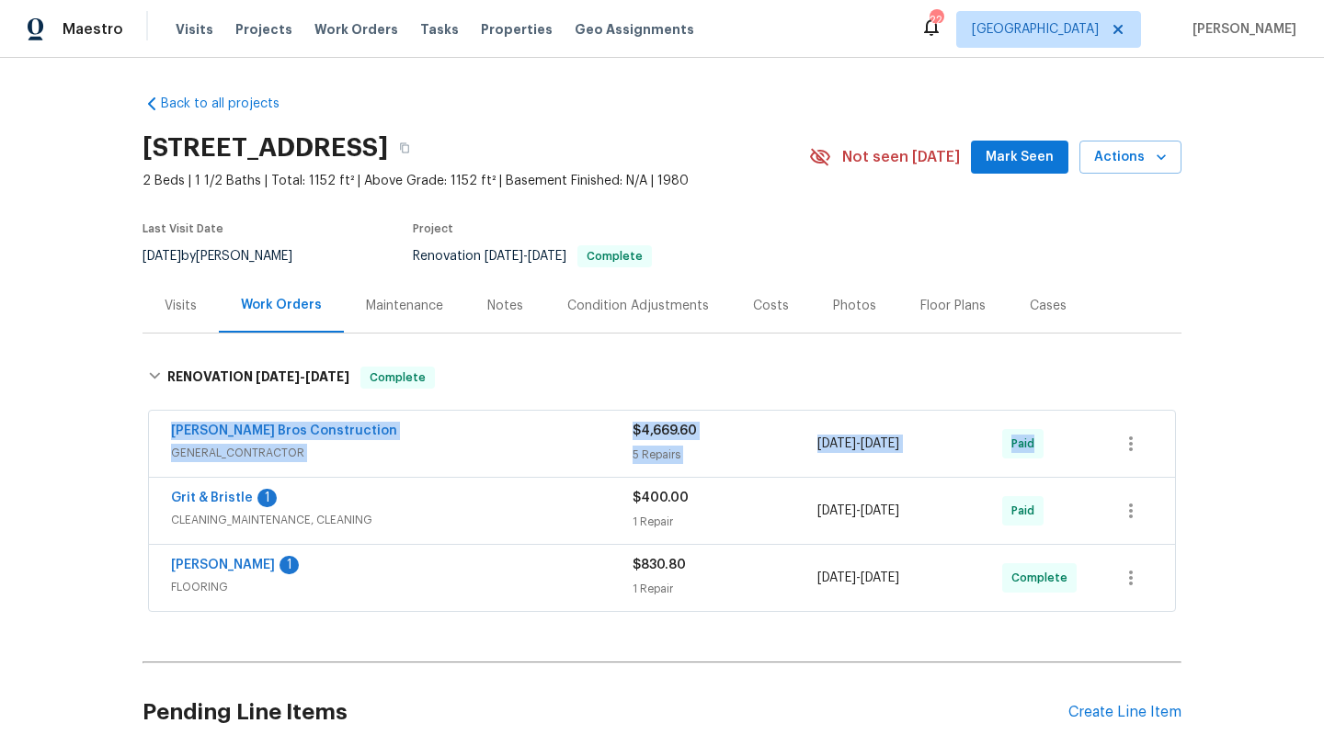
drag, startPoint x: 195, startPoint y: 431, endPoint x: 1096, endPoint y: 439, distance: 901.0
click at [1099, 439] on div "Bailey Bros Construction GENERAL_CONTRACTOR $4,669.60 5 Repairs 7/28/2025 - 8/4…" at bounding box center [662, 444] width 1026 height 66
copy div "Bailey Bros Construction GENERAL_CONTRACTOR $4,669.60 5 Repairs 7/28/2025 - 8/4…"
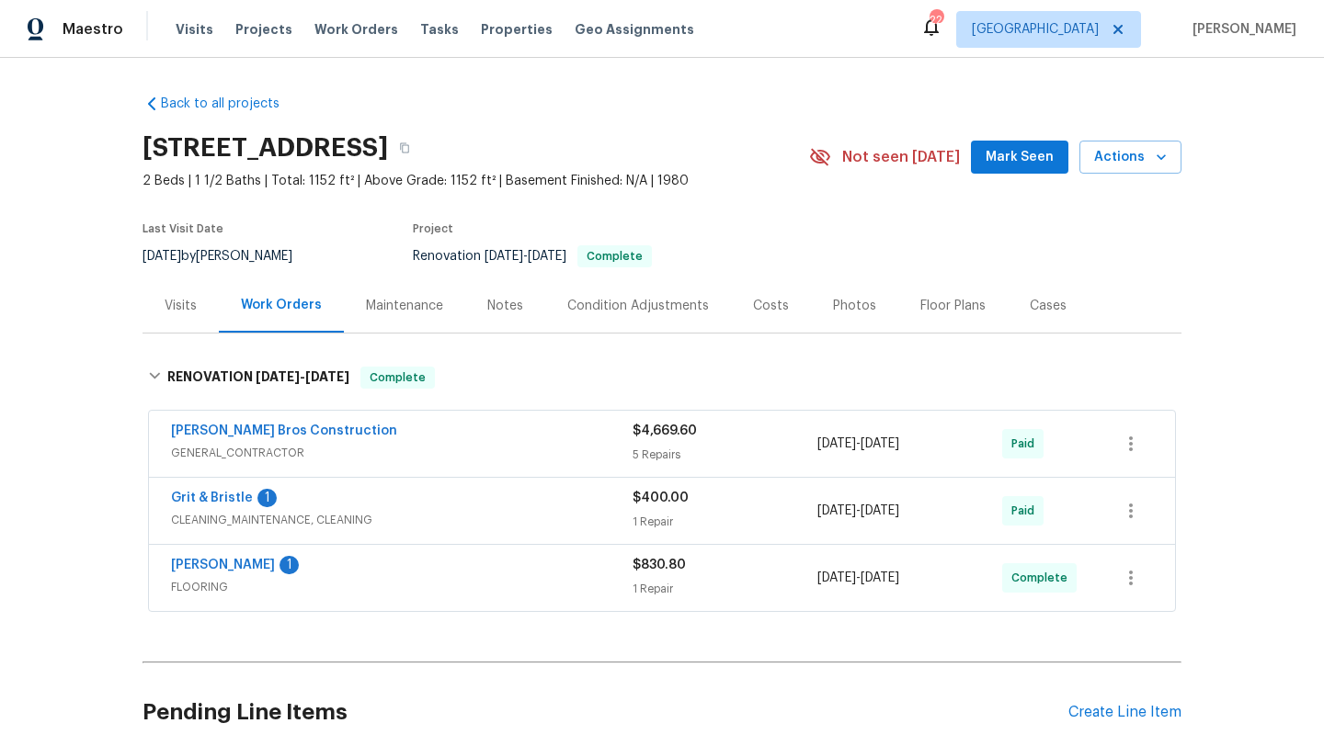
click at [504, 429] on div "Bailey Bros Construction" at bounding box center [402, 433] width 462 height 22
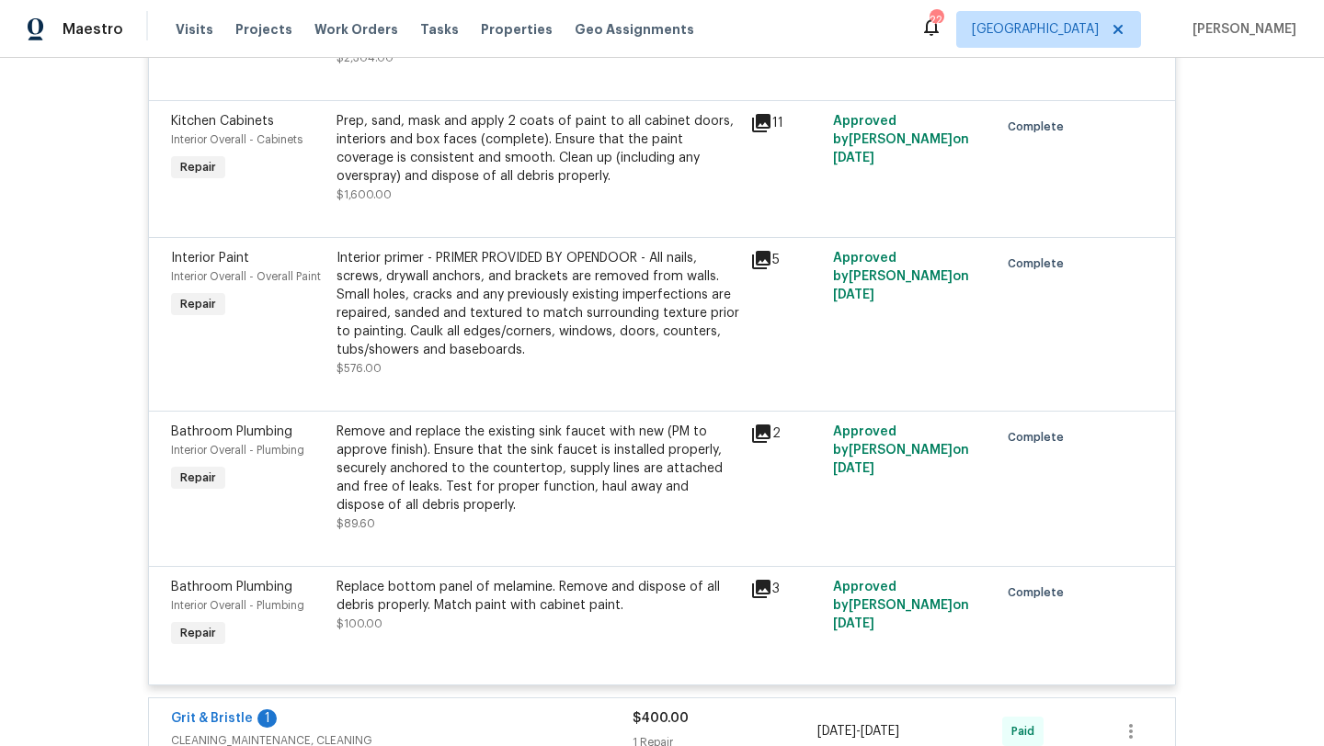
scroll to position [208, 0]
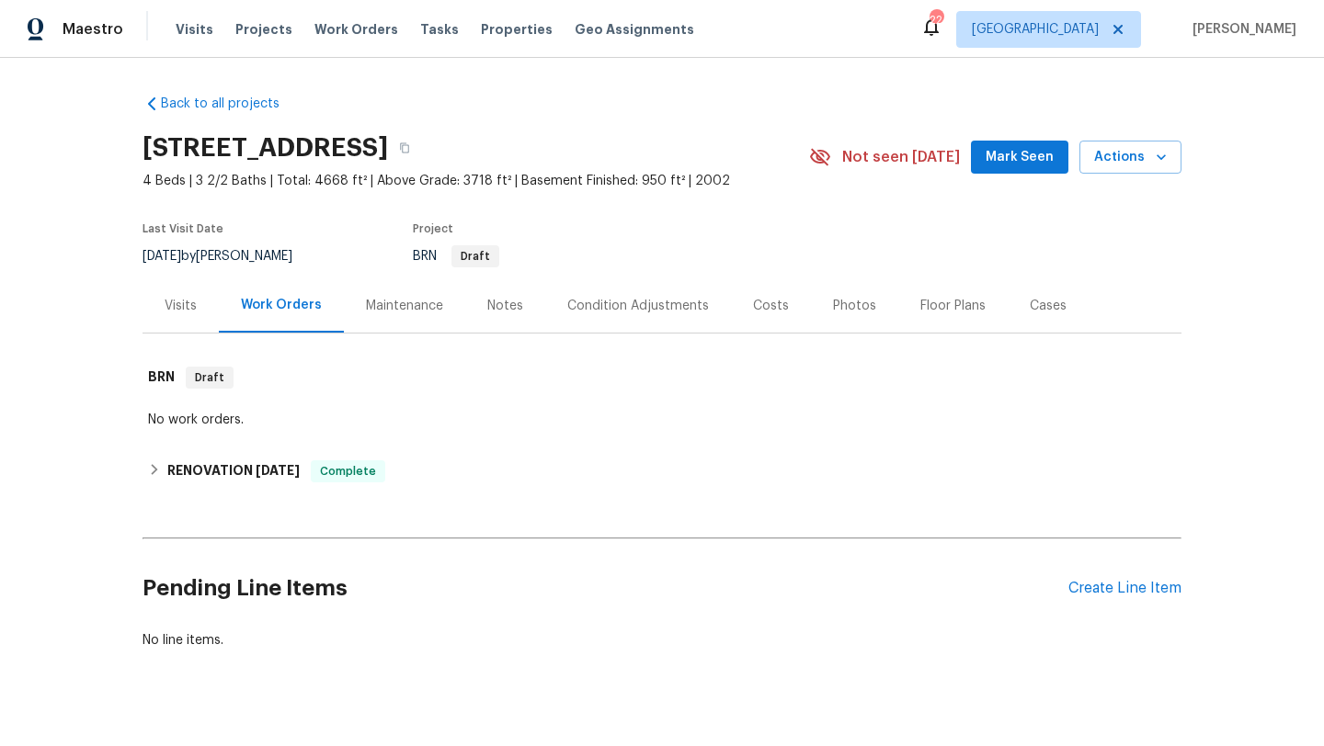
click at [215, 247] on div "[DATE] by [PERSON_NAME]" at bounding box center [228, 256] width 172 height 22
click at [215, 247] on div "8/18/2025 by Ruth Franczyk" at bounding box center [228, 256] width 172 height 22
copy div "8/18/2025 by Ruth Franczyk"
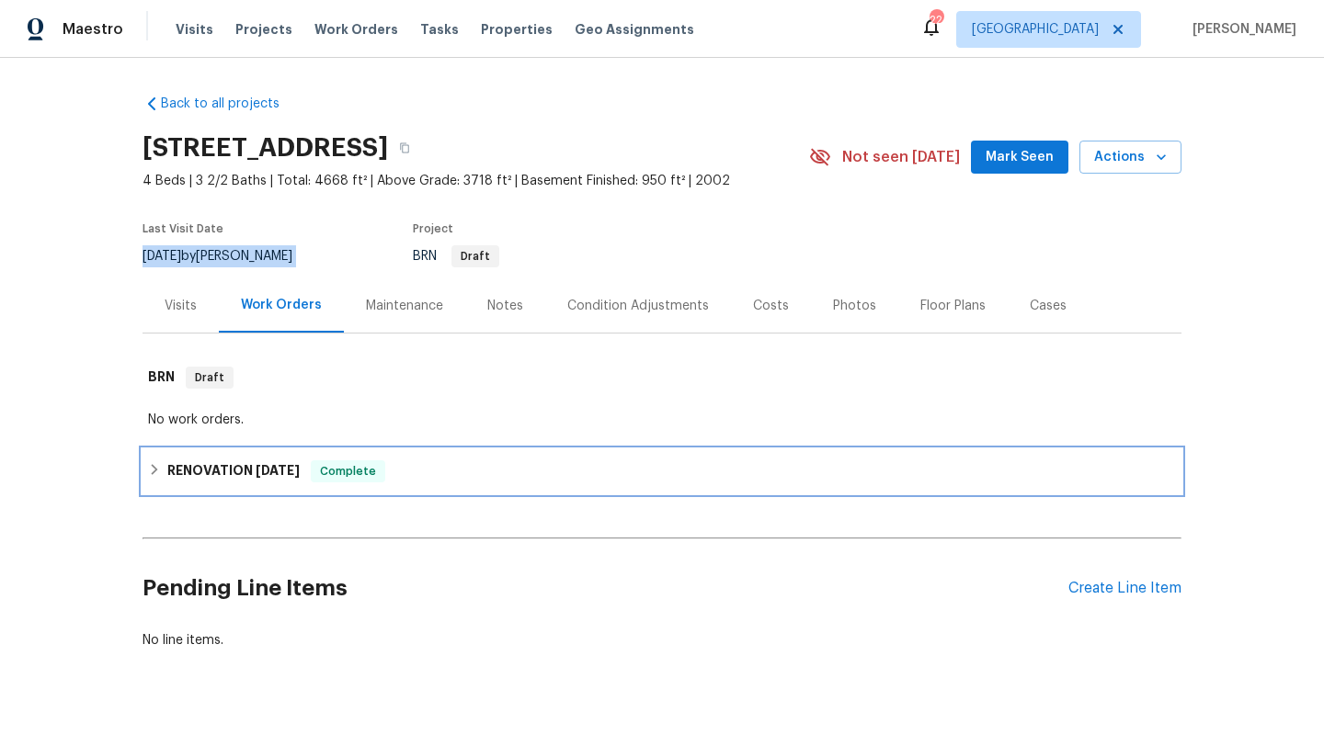
click at [265, 468] on span "8/4/25" at bounding box center [278, 470] width 44 height 13
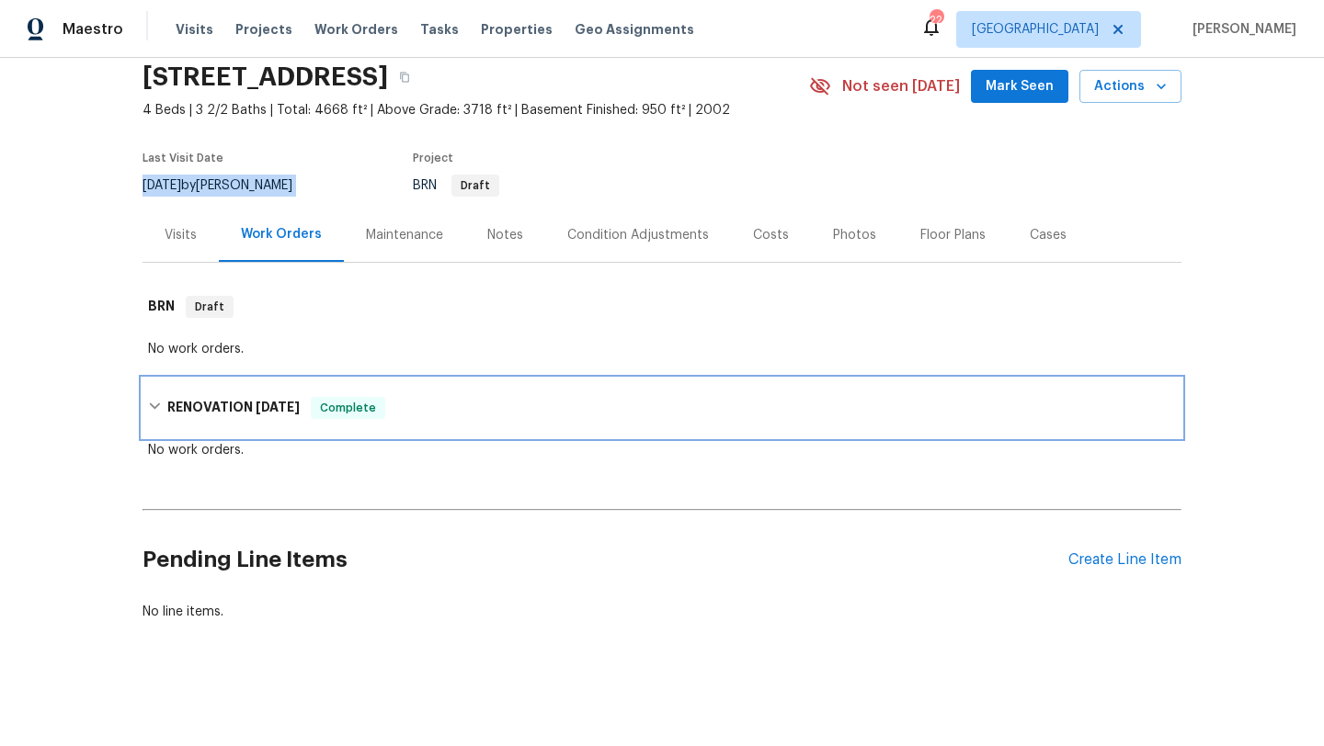
click at [265, 416] on h6 "RENOVATION 8/4/25" at bounding box center [233, 408] width 132 height 22
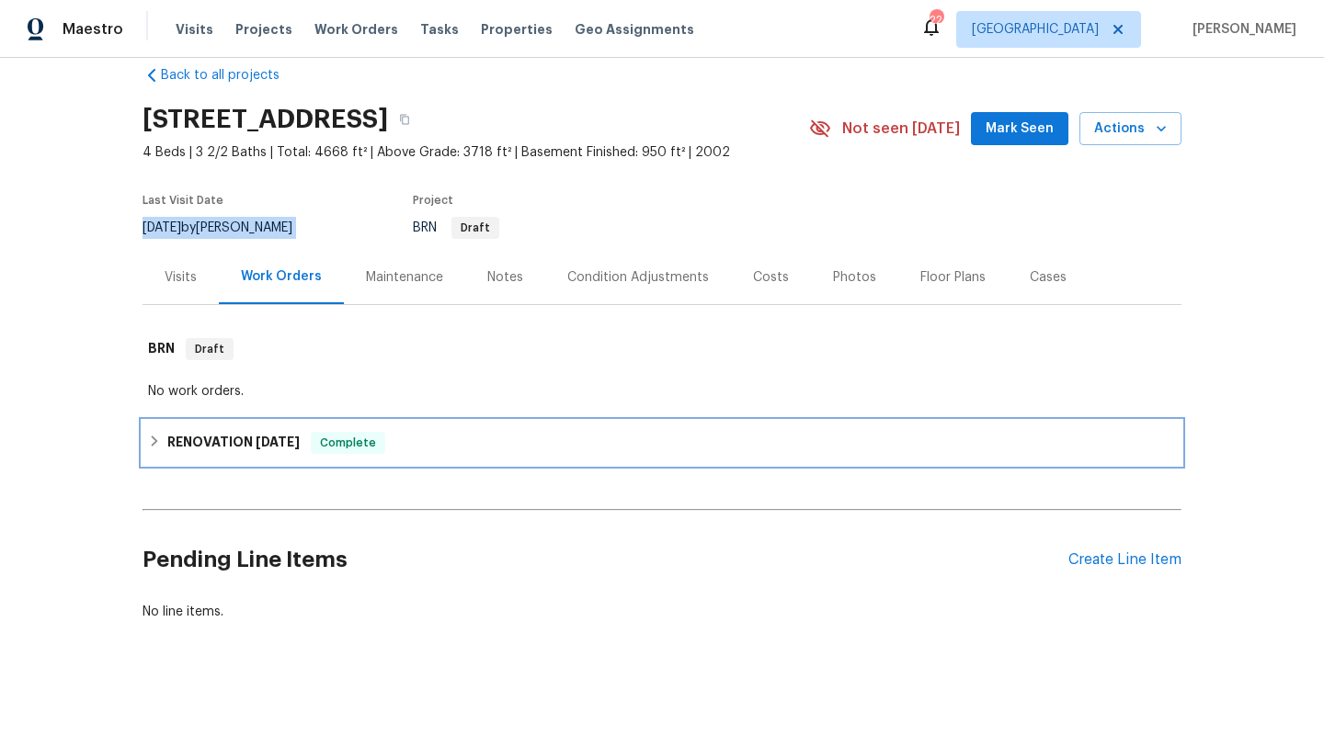
click at [250, 428] on div "RENOVATION 8/4/25 Complete" at bounding box center [661, 443] width 1039 height 44
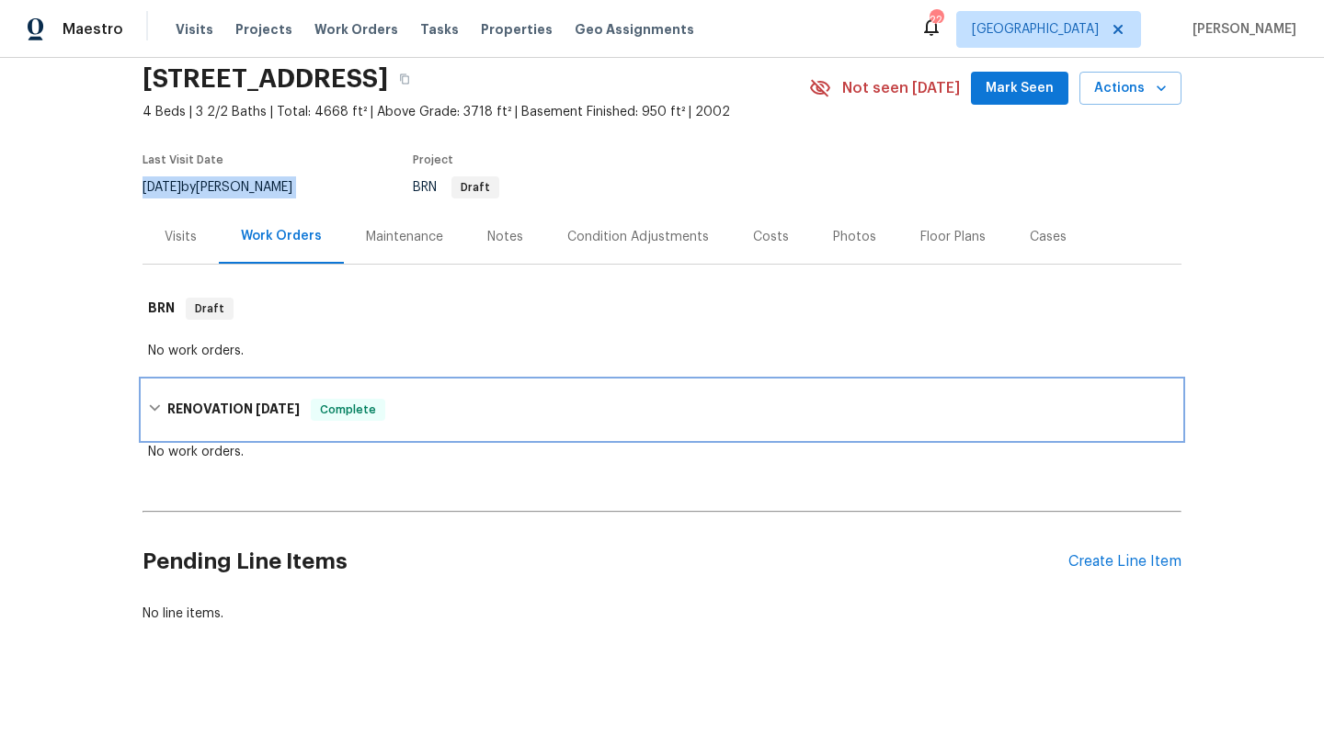
scroll to position [71, 0]
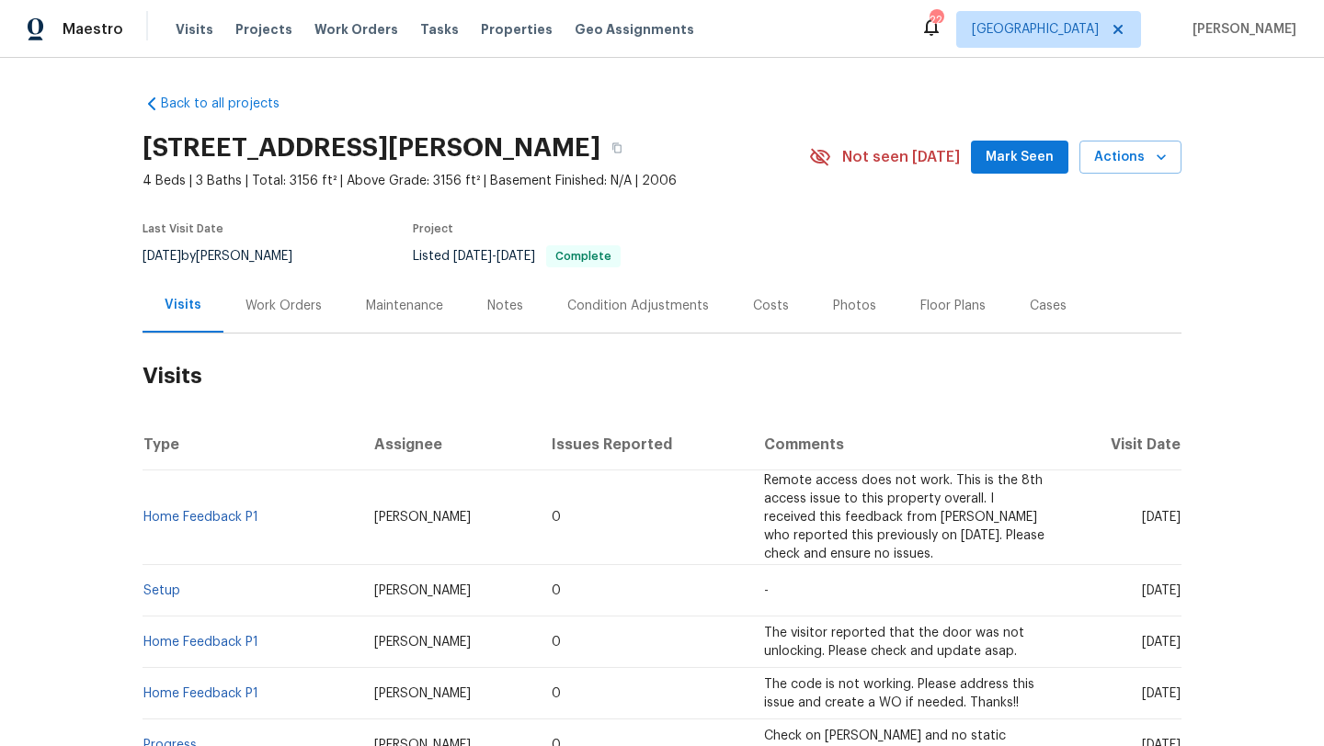
click at [314, 302] on div "Work Orders" at bounding box center [283, 306] width 76 height 18
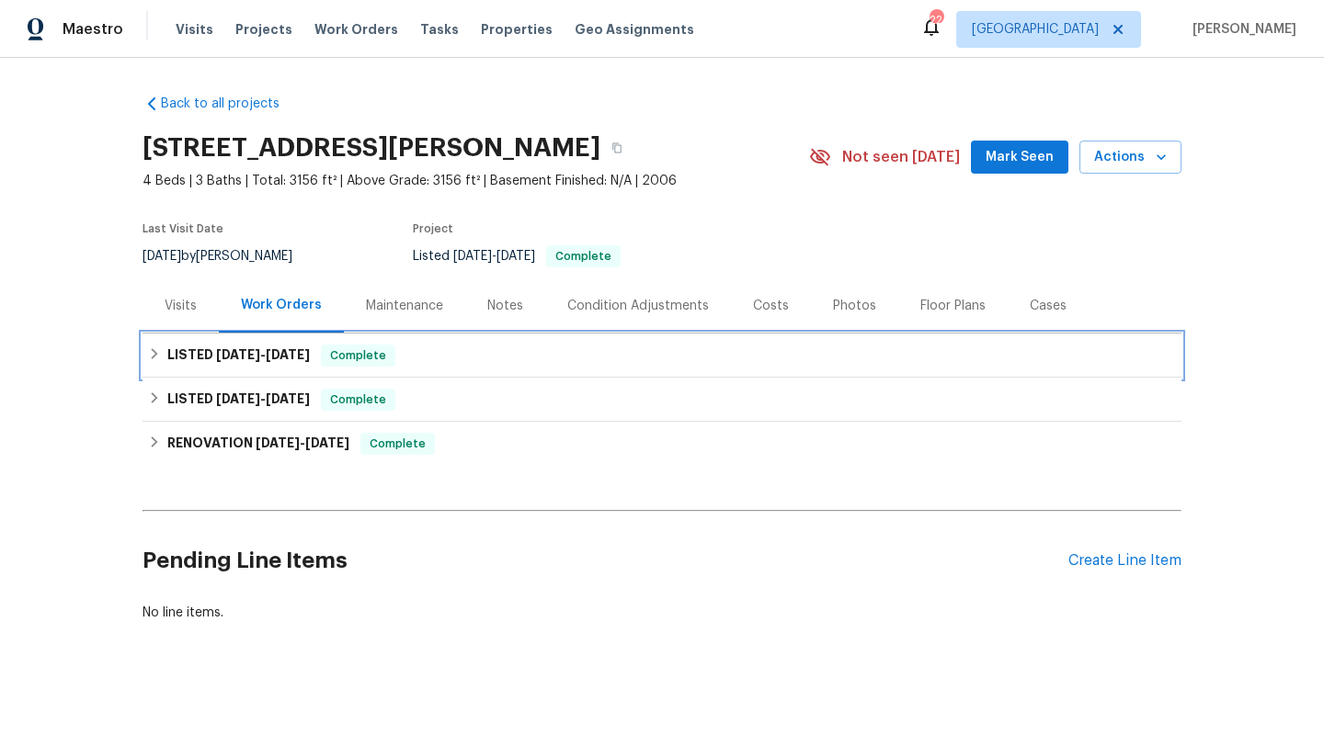
click at [305, 347] on h6 "LISTED 8/18/25 - 8/22/25" at bounding box center [238, 356] width 142 height 22
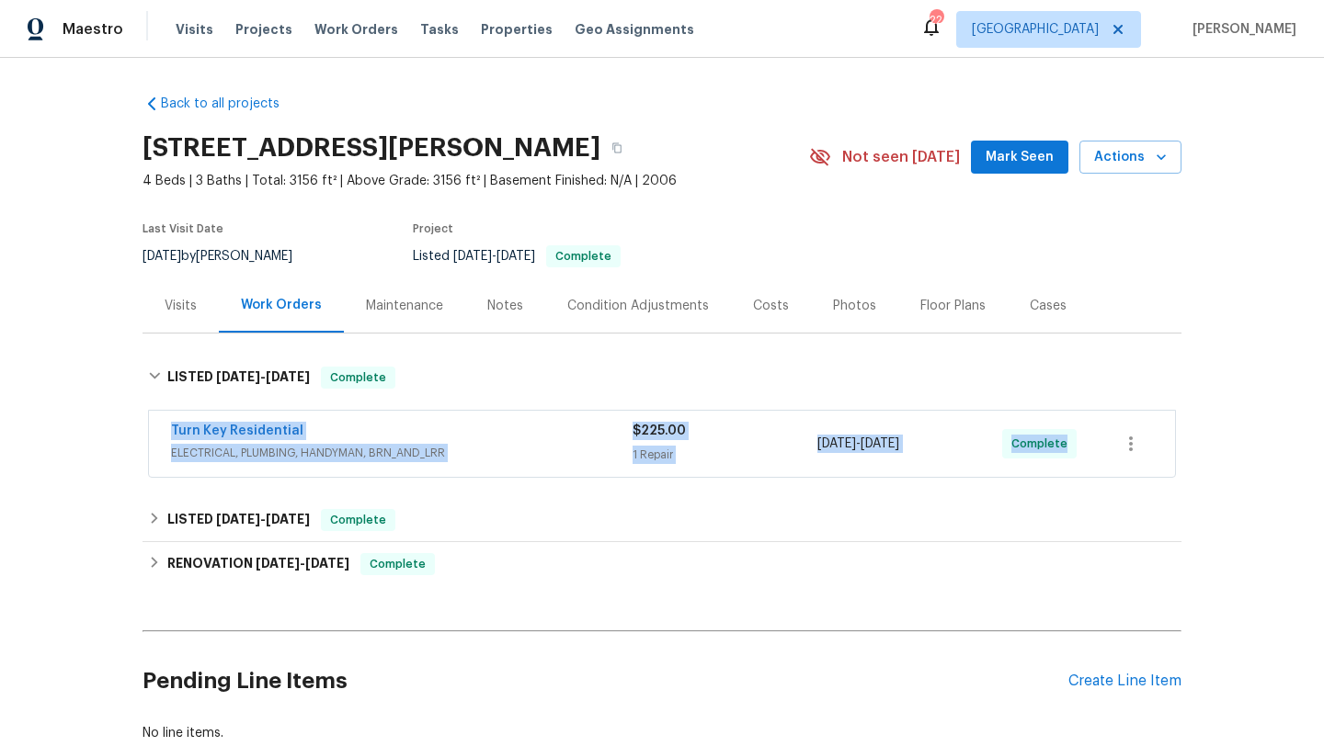
drag, startPoint x: 155, startPoint y: 423, endPoint x: 1101, endPoint y: 439, distance: 946.1
click at [1101, 439] on div "Turn Key Residential ELECTRICAL, PLUMBING, HANDYMAN, BRN_AND_LRR $225.00 1 Repa…" at bounding box center [662, 444] width 1026 height 66
copy div "Turn Key Residential ELECTRICAL, PLUMBING, HANDYMAN, BRN_AND_LRR $225.00 1 Repa…"
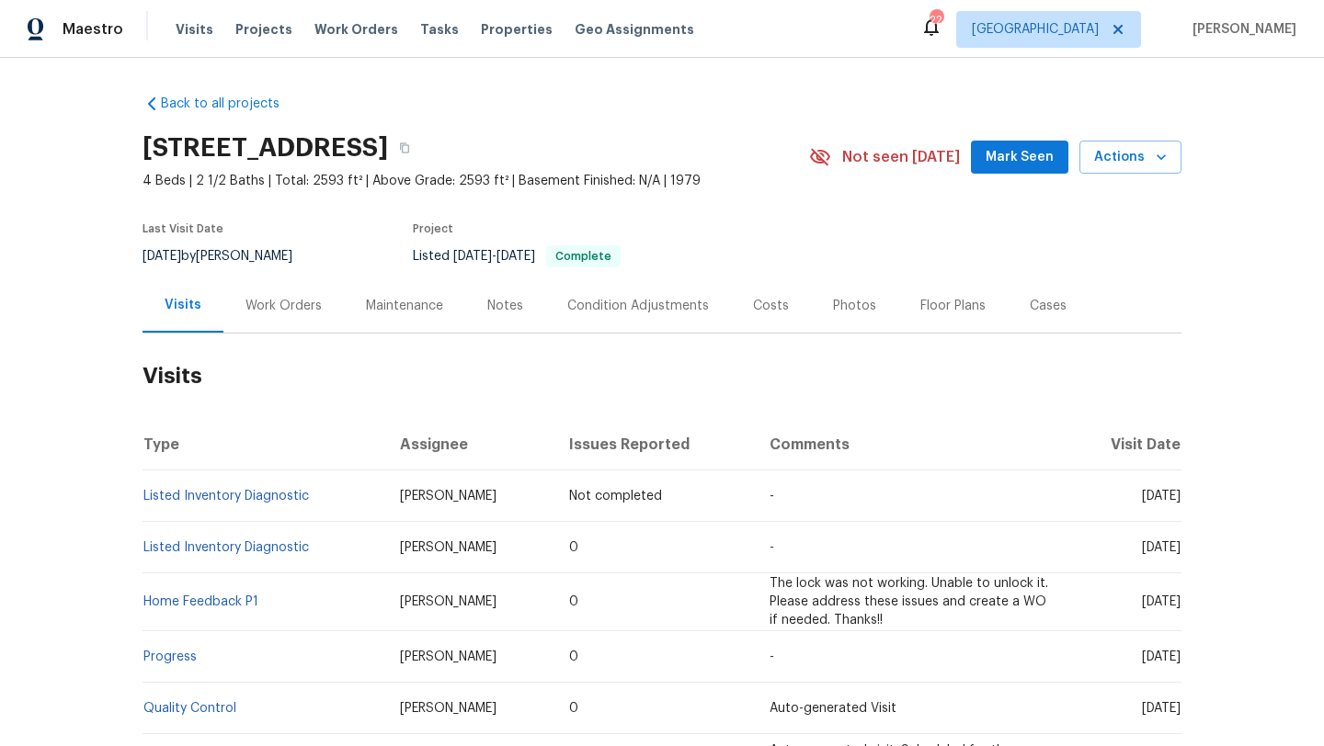
click at [205, 245] on div "[DATE] by [PERSON_NAME]" at bounding box center [228, 256] width 172 height 22
copy div "[DATE] by [PERSON_NAME]"
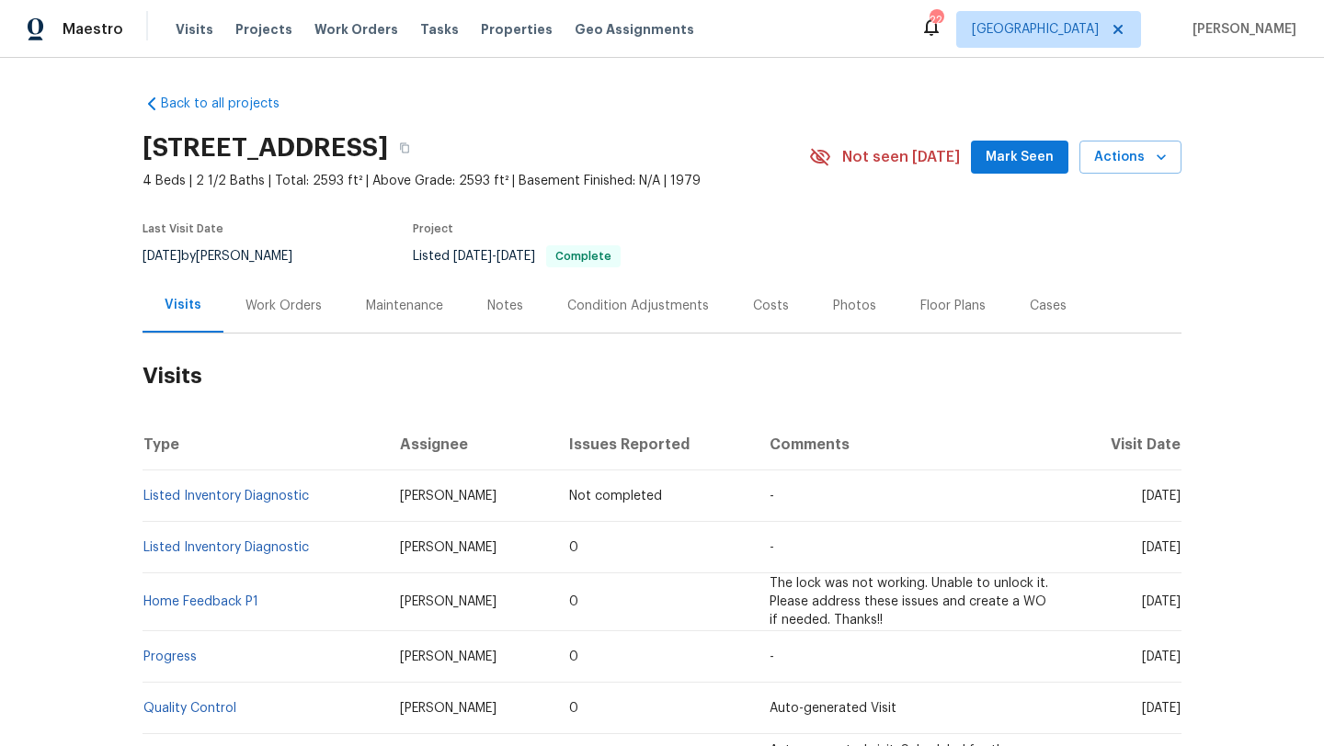
click at [302, 307] on div "Work Orders" at bounding box center [283, 306] width 76 height 18
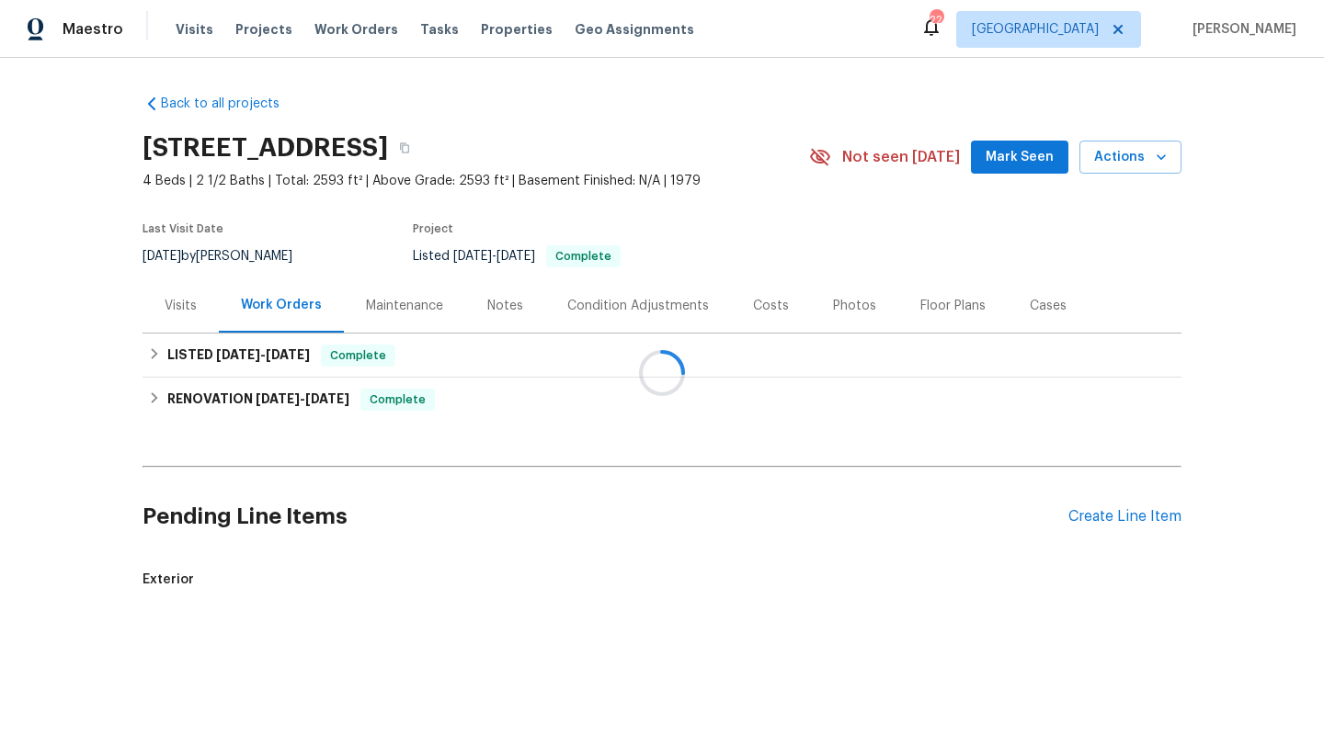
click at [283, 347] on div at bounding box center [662, 373] width 1324 height 746
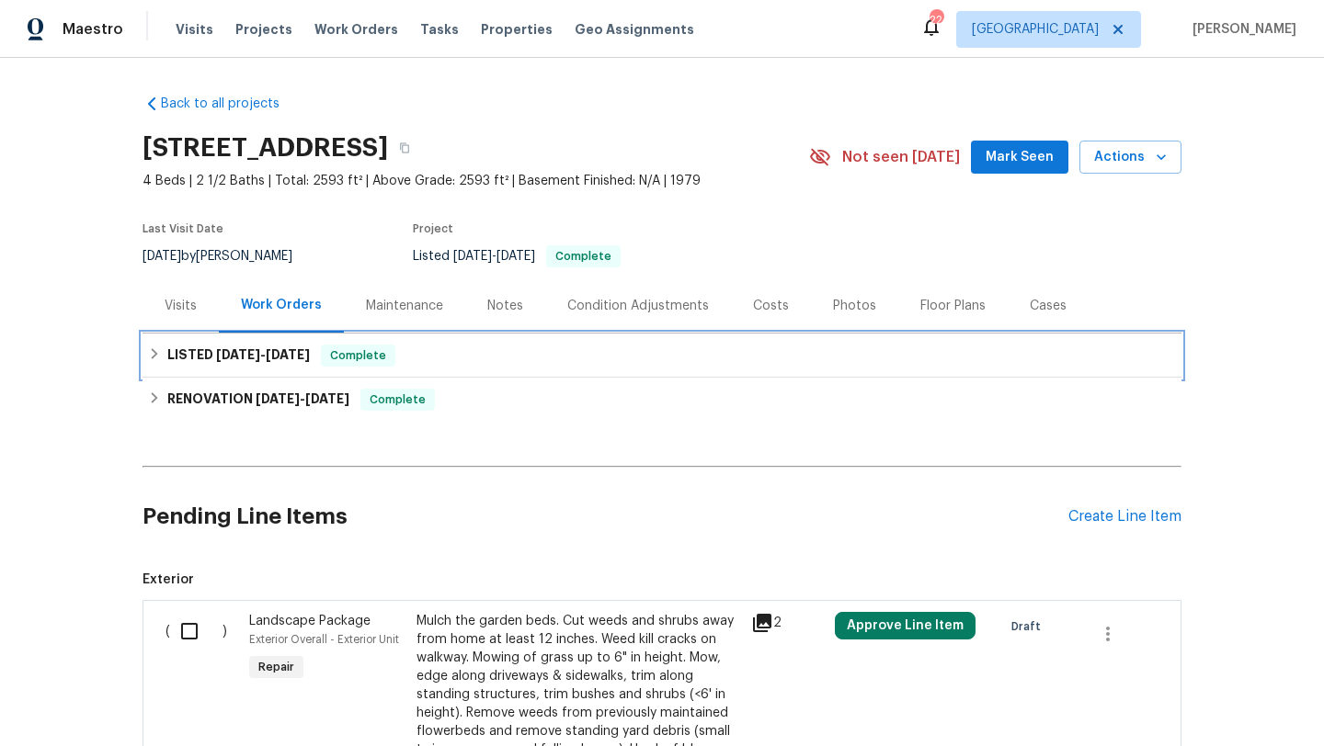
click at [281, 361] on h6 "LISTED [DATE] - [DATE]" at bounding box center [238, 356] width 142 height 22
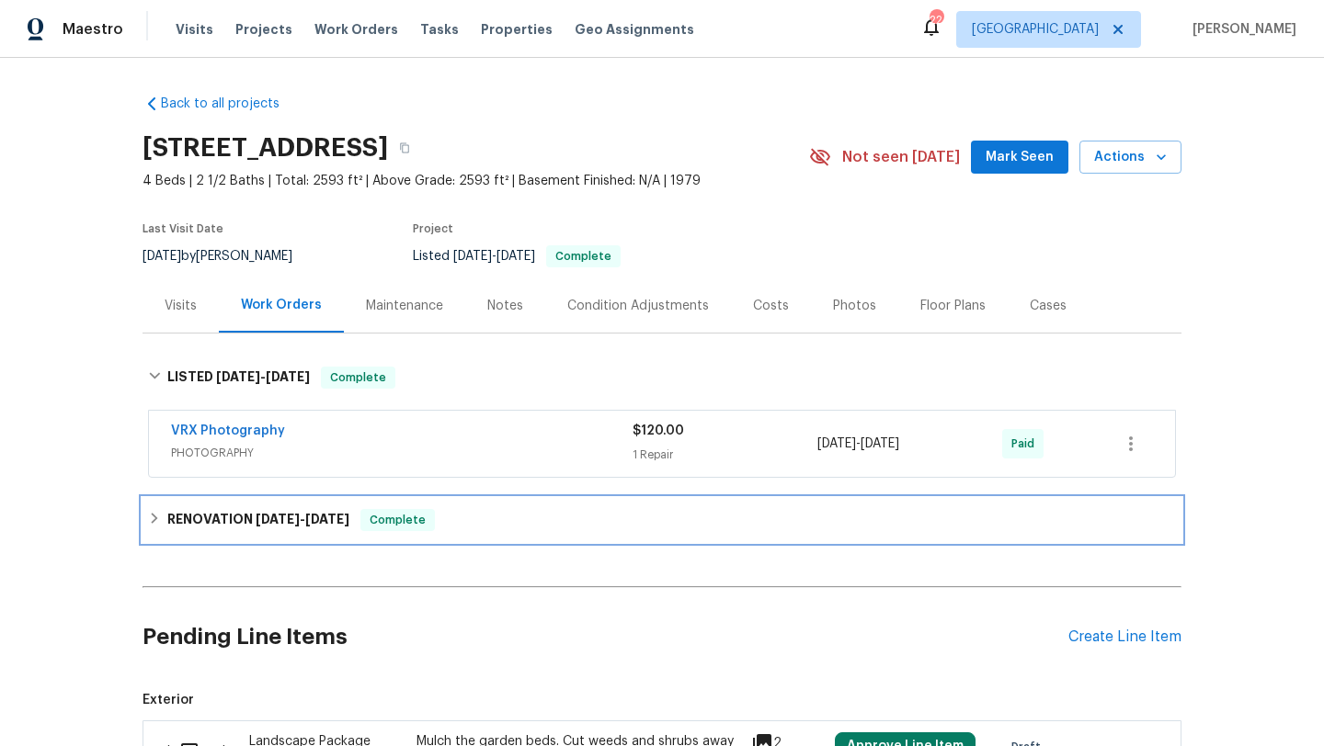
click at [189, 518] on h6 "RENOVATION [DATE] - [DATE]" at bounding box center [258, 520] width 182 height 22
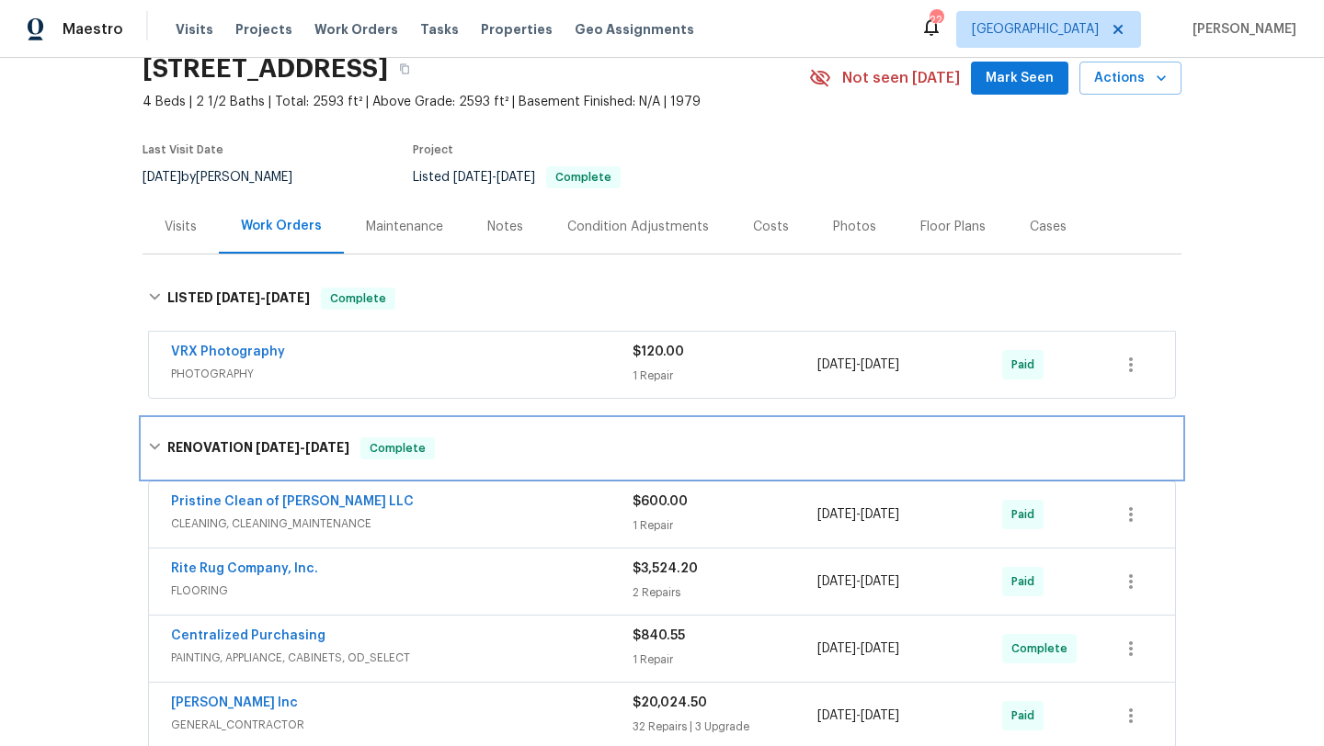
scroll to position [89, 0]
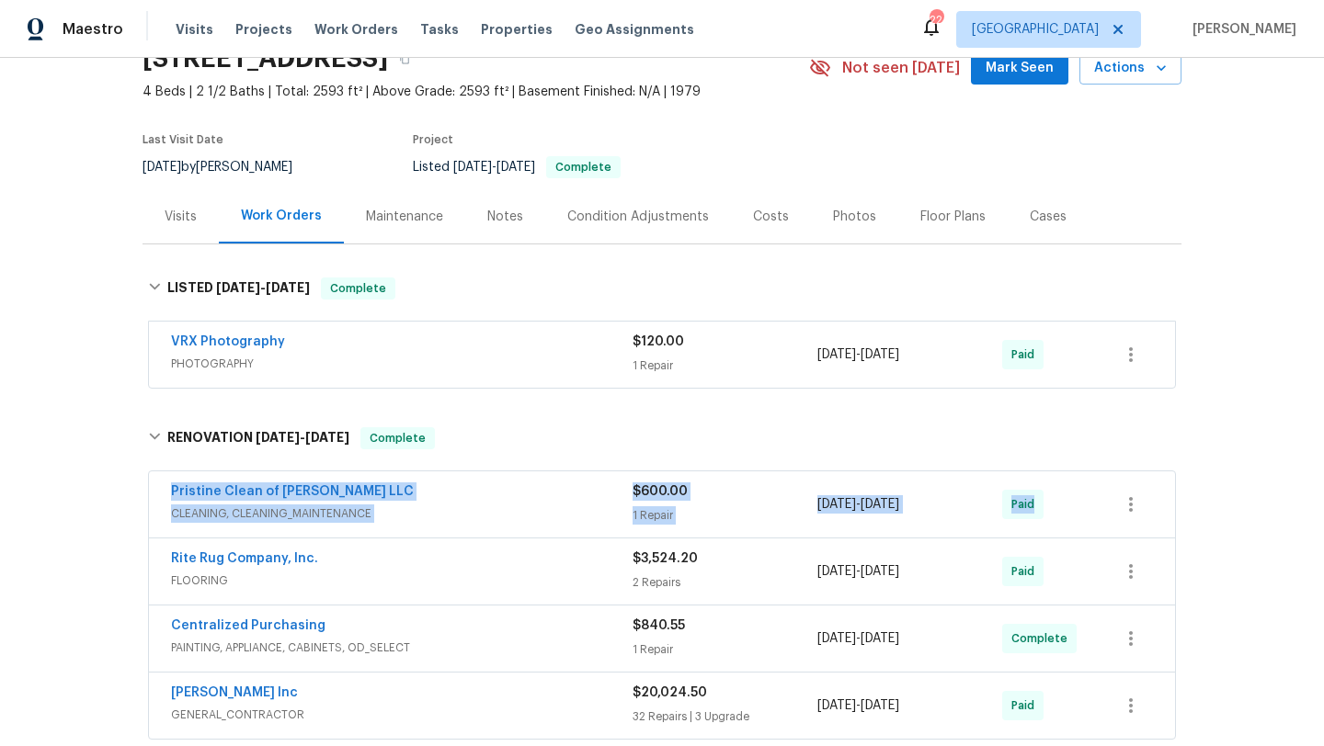
drag, startPoint x: 153, startPoint y: 495, endPoint x: 1074, endPoint y: 510, distance: 921.3
click at [1075, 511] on div "Pristine Clean of [PERSON_NAME] LLC CLEANING, CLEANING_MAINTENANCE $600.00 1 Re…" at bounding box center [662, 505] width 1026 height 66
copy div "Pristine Clean of [PERSON_NAME] LLC CLEANING, CLEANING_MAINTENANCE $600.00 1 Re…"
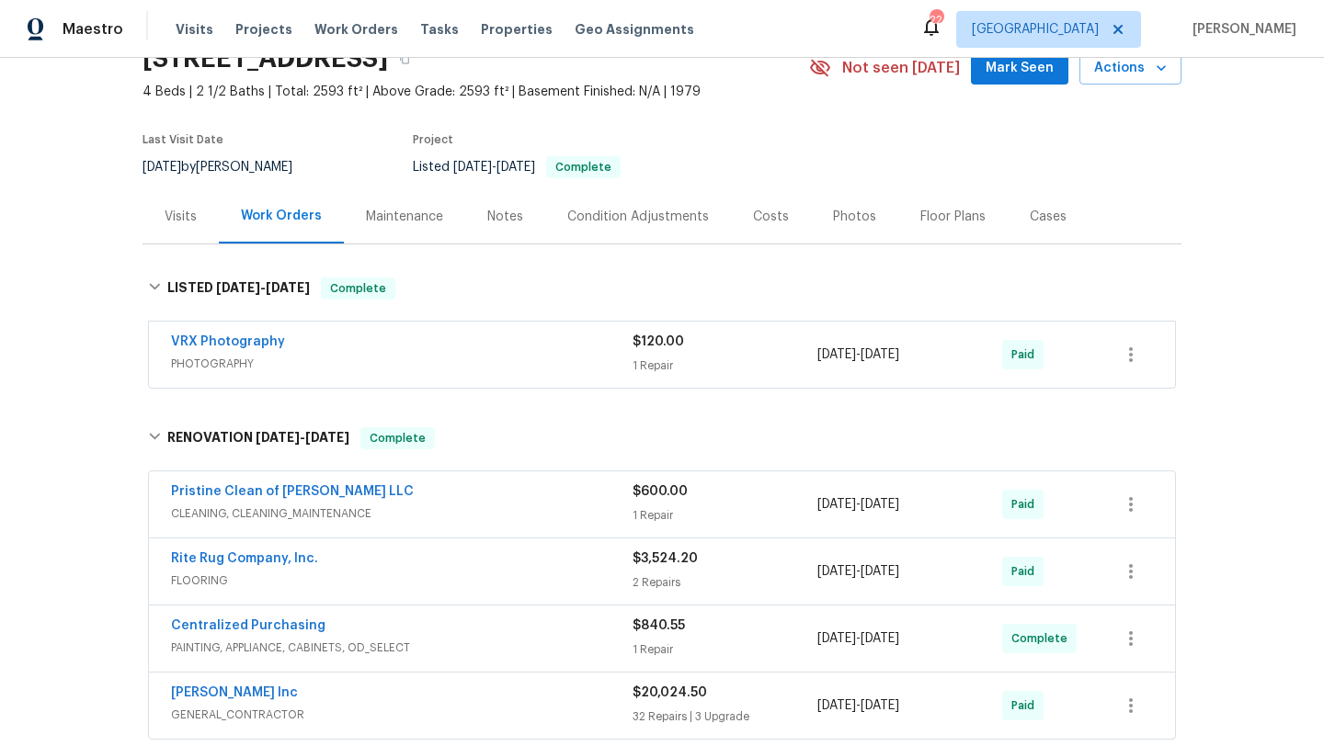
click at [161, 215] on div "Visits" at bounding box center [180, 216] width 76 height 54
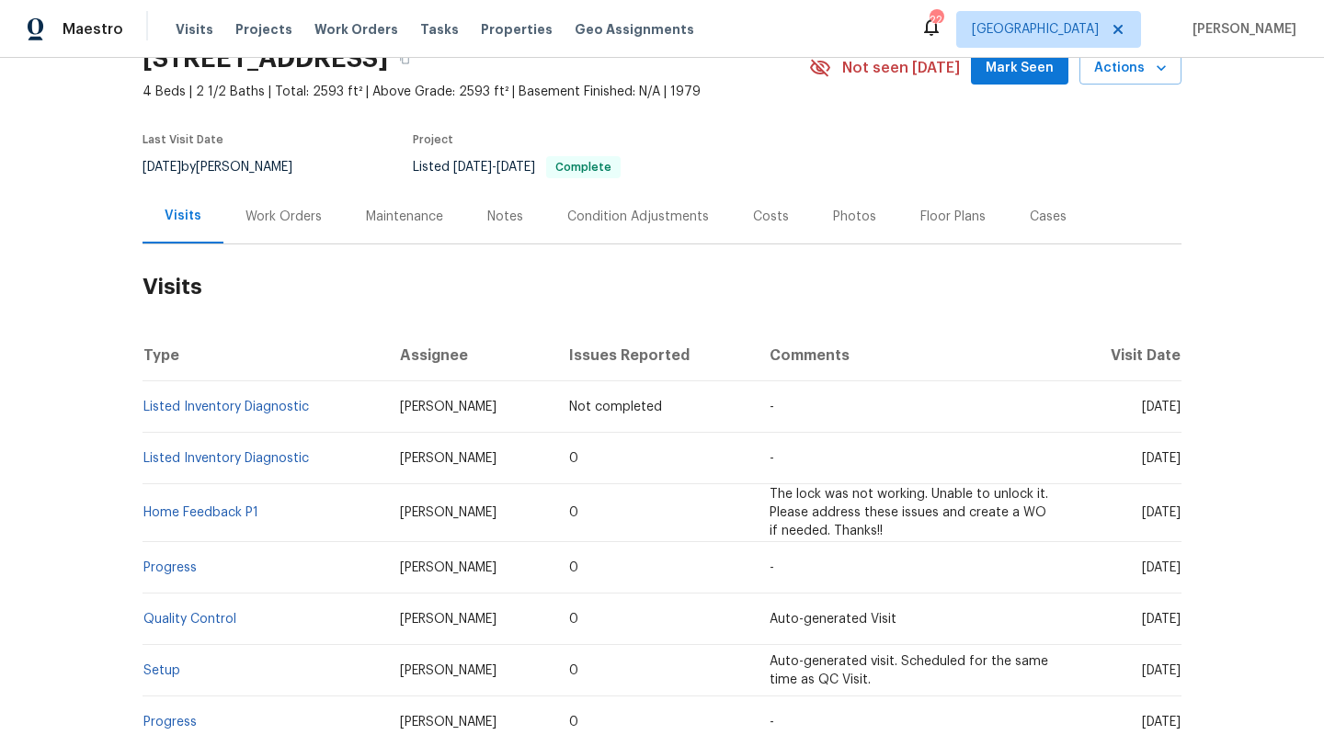
drag, startPoint x: 487, startPoint y: 414, endPoint x: 444, endPoint y: 487, distance: 85.3
click at [443, 484] on tbody "Listed Inventory Diagnostic [PERSON_NAME] Not completed - [DATE] Listed Invento…" at bounding box center [661, 617] width 1039 height 470
copy tbody "Not completed - [DATE] Listed Inventory Diagnostic [PERSON_NAME]"
click at [507, 289] on h2 "Visits" at bounding box center [661, 287] width 1039 height 85
drag, startPoint x: 491, startPoint y: 407, endPoint x: 390, endPoint y: 403, distance: 101.2
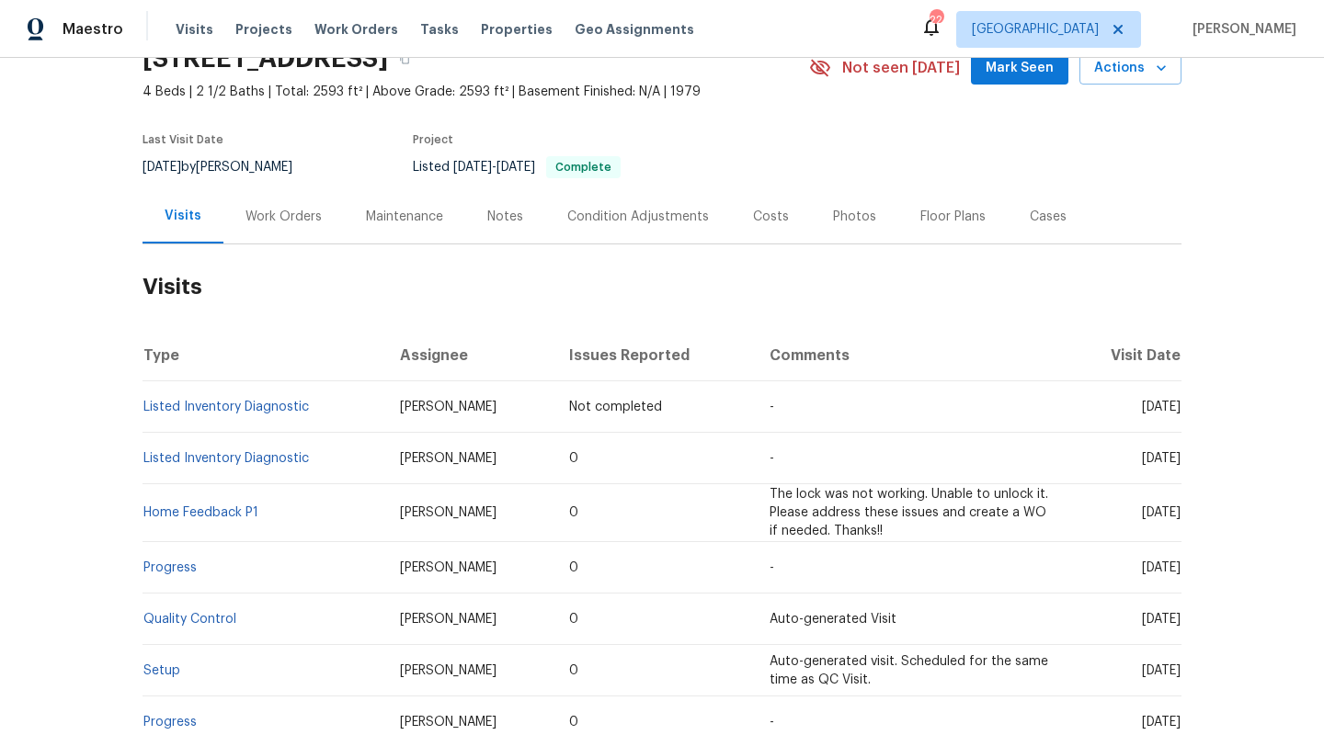
click at [389, 403] on td "[PERSON_NAME]" at bounding box center [469, 407] width 169 height 51
copy span "[PERSON_NAME]"
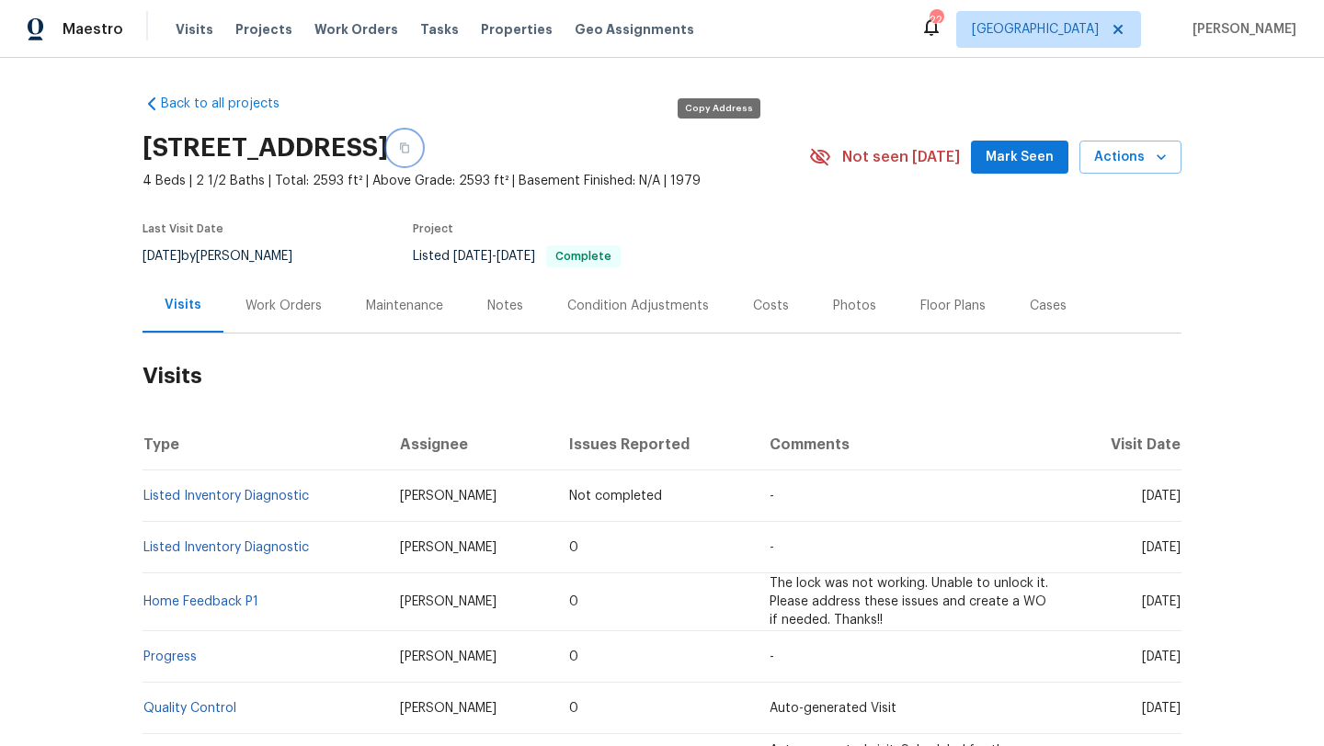
click at [410, 147] on icon "button" at bounding box center [404, 147] width 11 height 11
